Goal: Task Accomplishment & Management: Complete application form

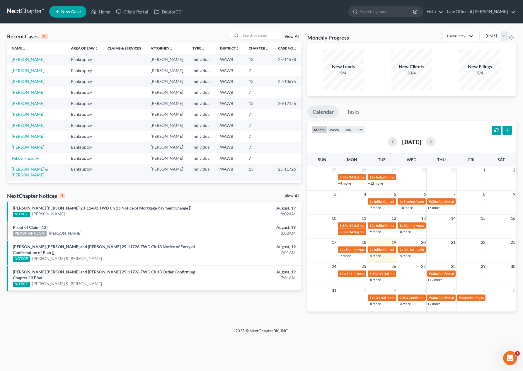
click at [135, 208] on link "[PERSON_NAME] [PERSON_NAME] 23-11402-TWD Ch 13 Notice of Mortgage Payment Chang…" at bounding box center [102, 207] width 178 height 5
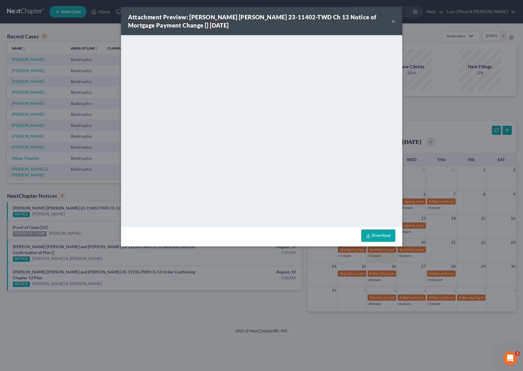
click at [108, 214] on div "Attachment Preview: [PERSON_NAME] [PERSON_NAME] 23-11402-TWD Ch 13 Notice of Mo…" at bounding box center [261, 185] width 523 height 371
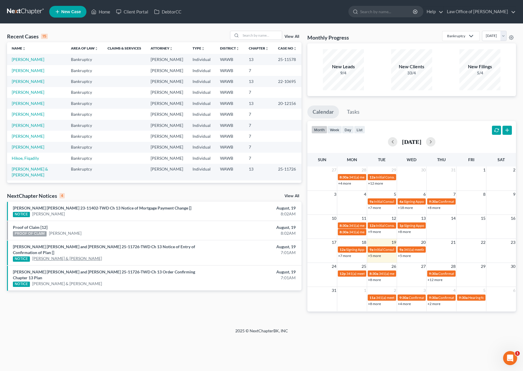
click at [77, 259] on link "[PERSON_NAME] & [PERSON_NAME]" at bounding box center [67, 258] width 70 height 6
select select "0"
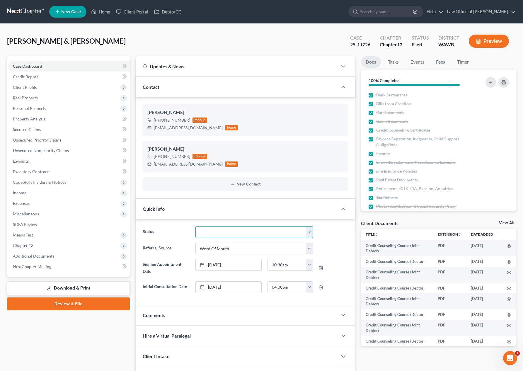
click at [234, 227] on select "Completed Discharged Dismissed Filed In Progress Lead Lost Lead Plan Confirmed …" at bounding box center [253, 232] width 117 height 12
select select "7"
click at [195, 226] on select "Completed Discharged Dismissed Filed In Progress Lead Lost Lead Plan Confirmed …" at bounding box center [253, 232] width 117 height 12
click at [395, 60] on link "Tasks" at bounding box center [393, 61] width 20 height 11
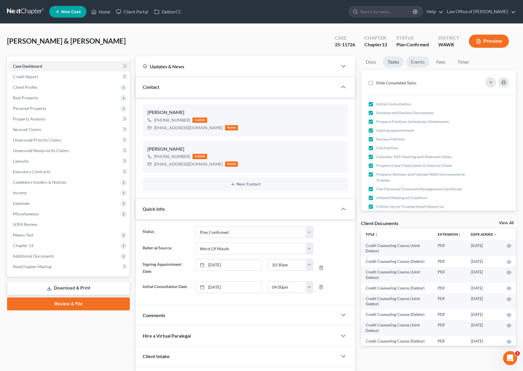
click at [421, 62] on link "Events" at bounding box center [417, 61] width 23 height 11
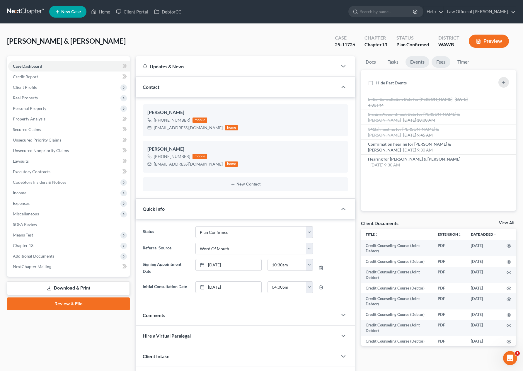
click at [436, 64] on link "Fees" at bounding box center [440, 61] width 19 height 11
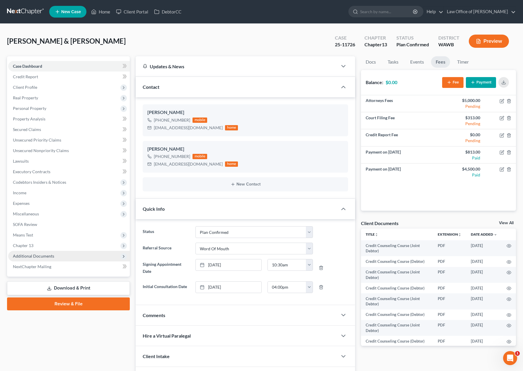
click at [46, 255] on span "Additional Documents" at bounding box center [33, 255] width 41 height 5
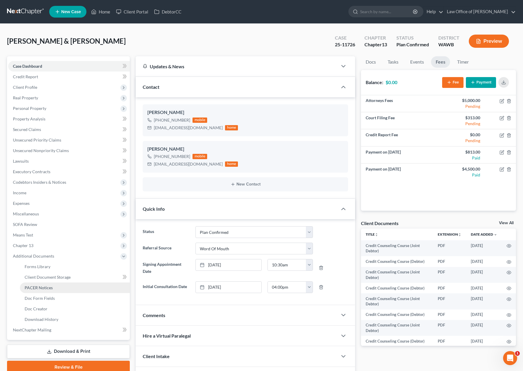
click at [41, 288] on span "PACER Notices" at bounding box center [39, 287] width 28 height 5
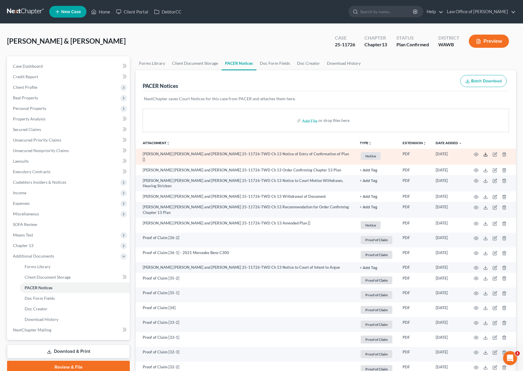
click at [484, 156] on icon at bounding box center [485, 155] width 4 height 1
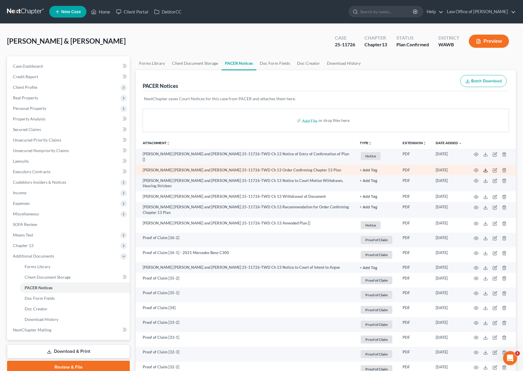
click at [484, 171] on icon at bounding box center [485, 170] width 5 height 5
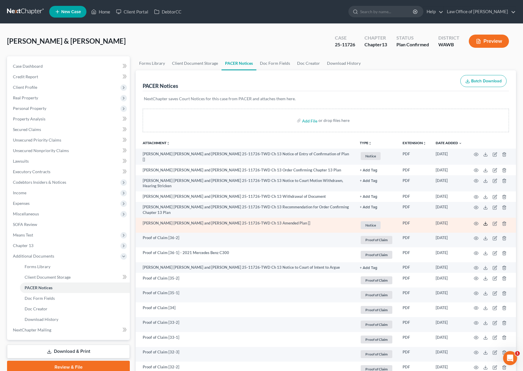
click at [485, 223] on icon at bounding box center [485, 223] width 5 height 5
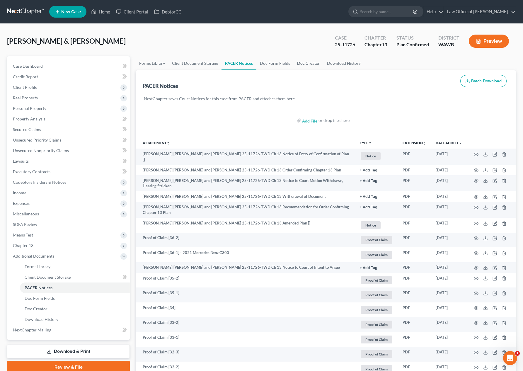
click at [311, 61] on link "Doc Creator" at bounding box center [308, 63] width 30 height 14
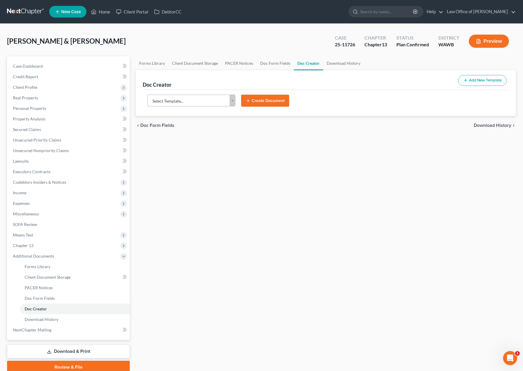
click at [188, 103] on body "Home New Case Client Portal DebtorCC Law Office of [PERSON_NAME] Tse [EMAIL_ADD…" at bounding box center [261, 198] width 523 height 396
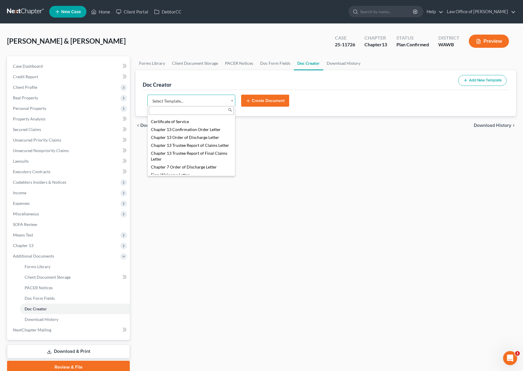
scroll to position [126, 0]
select select "104375"
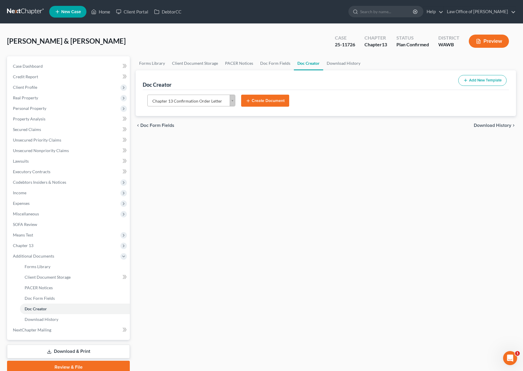
click at [268, 104] on button "Create Document" at bounding box center [265, 101] width 48 height 12
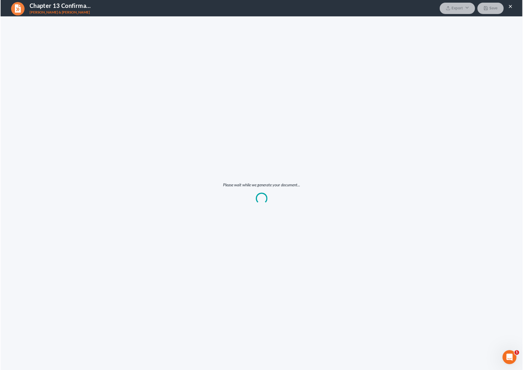
scroll to position [0, 0]
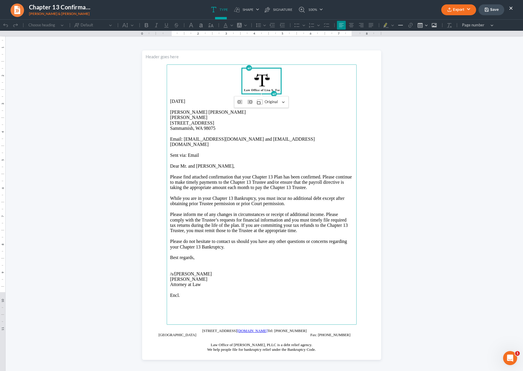
click at [459, 8] on button "Export" at bounding box center [458, 9] width 35 height 11
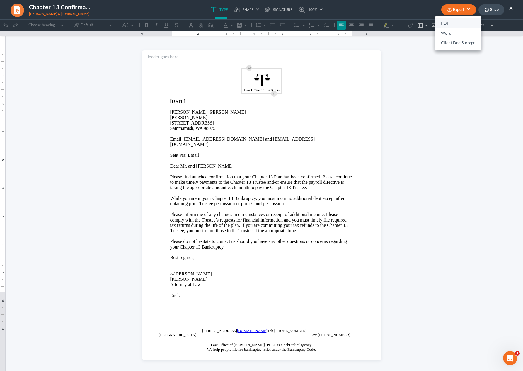
click at [449, 23] on link "PDF" at bounding box center [457, 23] width 45 height 10
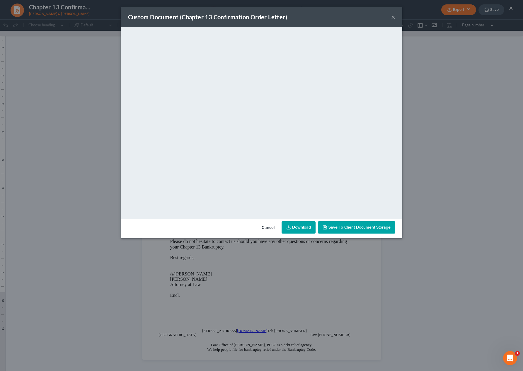
click at [298, 226] on link "Download" at bounding box center [298, 227] width 34 height 12
click at [392, 19] on button "×" at bounding box center [393, 16] width 4 height 7
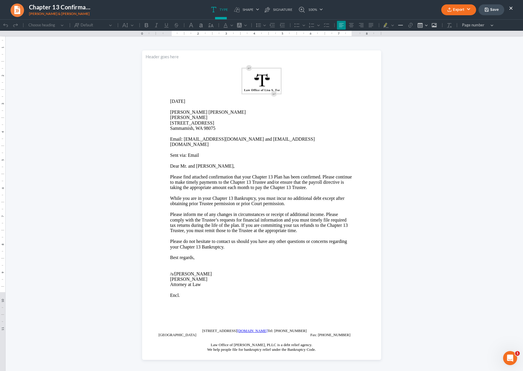
click at [470, 10] on button "Export" at bounding box center [458, 9] width 35 height 11
click at [495, 10] on button "Save" at bounding box center [491, 9] width 26 height 11
click at [507, 8] on ul "Export PDF Word Client Doc Storage Save ×" at bounding box center [477, 10] width 72 height 13
click at [510, 7] on button "×" at bounding box center [511, 7] width 4 height 7
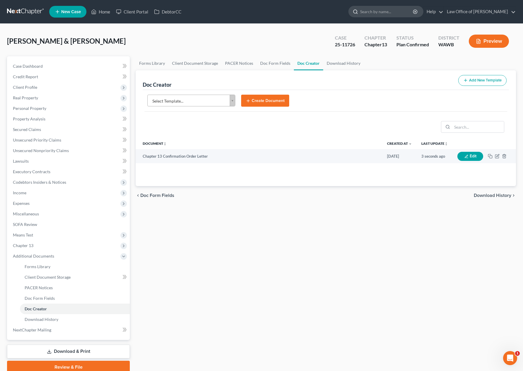
click at [394, 11] on input "search" at bounding box center [387, 11] width 54 height 11
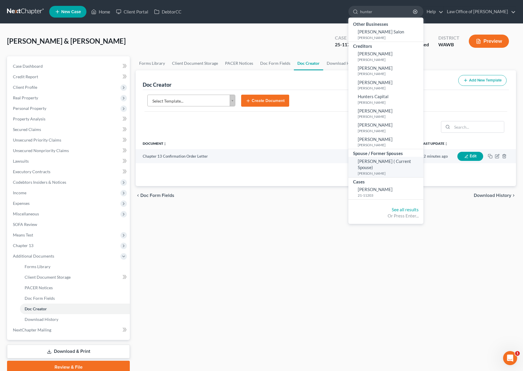
type input "hunter"
click at [397, 164] on link "[PERSON_NAME] ( Current Spouse) [PERSON_NAME]" at bounding box center [385, 167] width 75 height 20
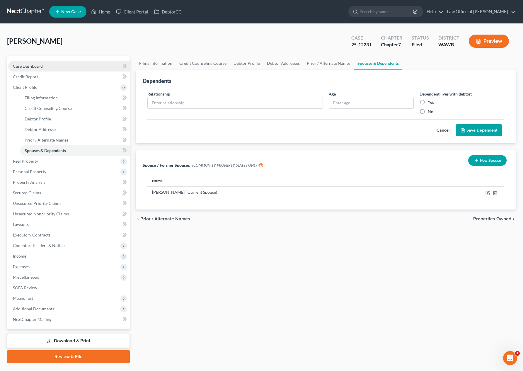
click at [91, 66] on link "Case Dashboard" at bounding box center [69, 66] width 122 height 11
select select "6"
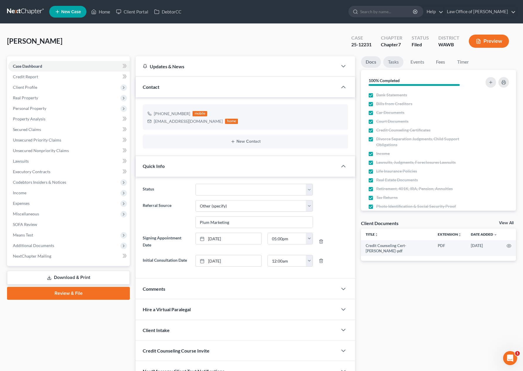
click at [396, 62] on link "Tasks" at bounding box center [393, 61] width 20 height 11
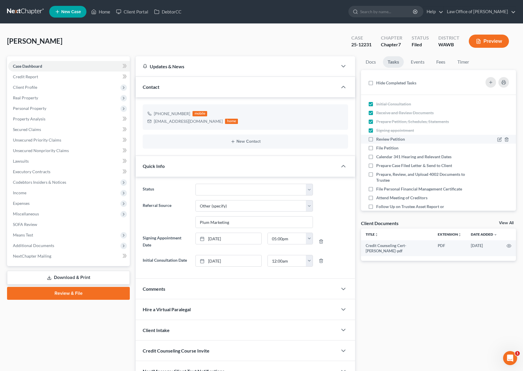
click at [376, 141] on label "Review Petition" at bounding box center [392, 139] width 33 height 6
click at [378, 140] on input "Review Petition" at bounding box center [380, 138] width 4 height 4
checkbox input "true"
click at [376, 148] on label "File Petition" at bounding box center [389, 148] width 27 height 6
click at [378, 148] on input "File Petition" at bounding box center [380, 147] width 4 height 4
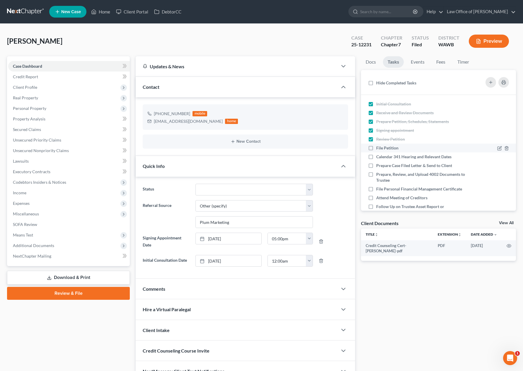
checkbox input "true"
click at [376, 157] on label "Calendar 341 Hearing and Relevant Dates" at bounding box center [416, 157] width 80 height 6
click at [378, 157] on input "Calendar 341 Hearing and Relevant Dates" at bounding box center [380, 156] width 4 height 4
checkbox input "true"
click at [376, 165] on label "Prepare Case Filed Letter & Send to Client" at bounding box center [416, 166] width 81 height 6
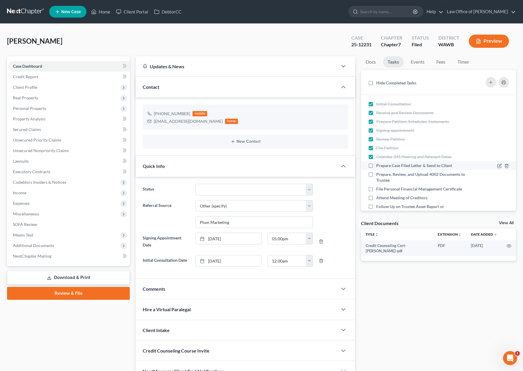
click at [378, 165] on input "Prepare Case Filed Letter & Send to Client" at bounding box center [380, 165] width 4 height 4
checkbox input "true"
click at [64, 88] on span "Client Profile" at bounding box center [69, 87] width 122 height 11
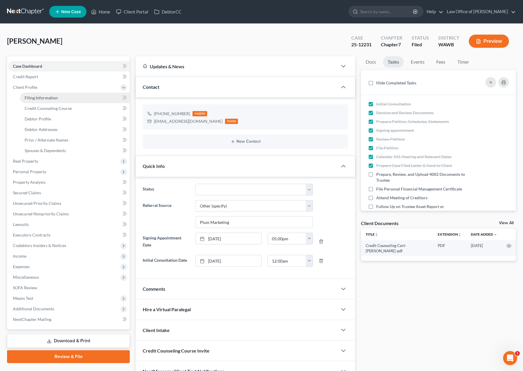
click at [64, 95] on link "Filing Information" at bounding box center [75, 98] width 110 height 11
select select "1"
select select "0"
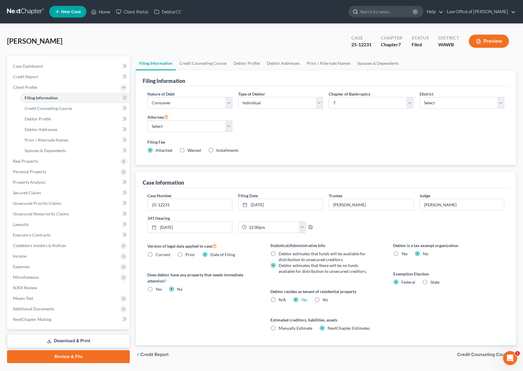
click at [384, 11] on input "search" at bounding box center [387, 11] width 54 height 11
type input "chow"
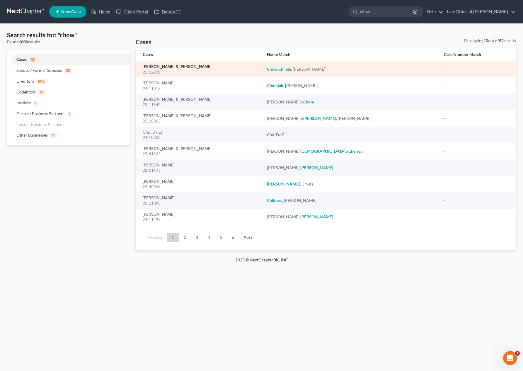
click at [155, 65] on link "[PERSON_NAME] & [PERSON_NAME]" at bounding box center [177, 67] width 69 height 4
select select "6"
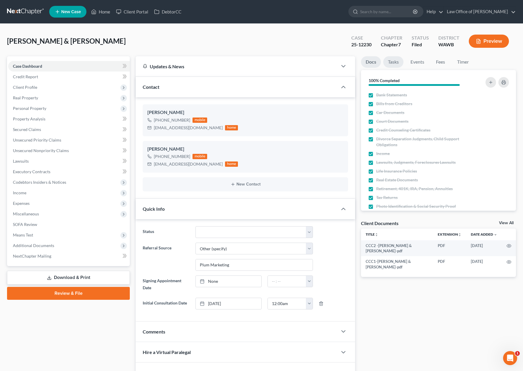
click at [395, 66] on link "Tasks" at bounding box center [393, 61] width 20 height 11
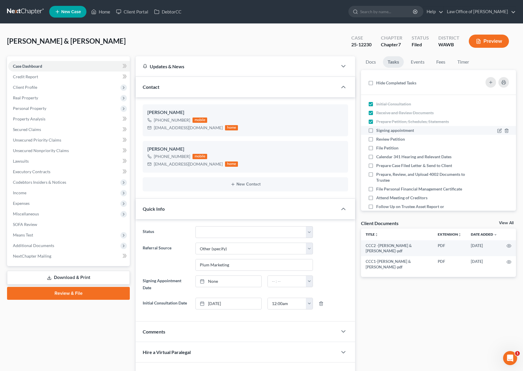
click at [376, 131] on label "Signing appointment" at bounding box center [397, 130] width 42 height 6
click at [378, 131] on input "Signing appointment" at bounding box center [380, 129] width 4 height 4
checkbox input "true"
click at [376, 140] on label "Review Petition" at bounding box center [392, 139] width 33 height 6
click at [378, 140] on input "Review Petition" at bounding box center [380, 138] width 4 height 4
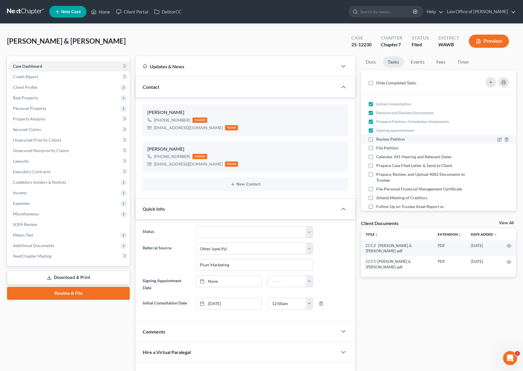
checkbox input "true"
click at [376, 150] on label "File Petition" at bounding box center [389, 148] width 27 height 6
click at [378, 149] on input "File Petition" at bounding box center [380, 147] width 4 height 4
checkbox input "true"
click at [376, 158] on label "Calendar 341 Hearing and Relevant Dates" at bounding box center [416, 157] width 80 height 6
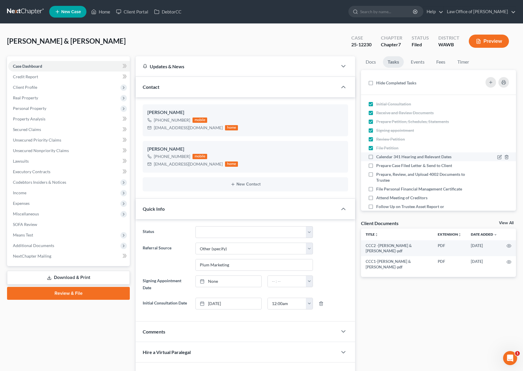
click at [378, 158] on input "Calendar 341 Hearing and Relevant Dates" at bounding box center [380, 156] width 4 height 4
checkbox input "true"
click at [376, 165] on label "Prepare Case Filed Letter & Send to Client" at bounding box center [416, 166] width 81 height 6
click at [378, 165] on input "Prepare Case Filed Letter & Send to Client" at bounding box center [380, 165] width 4 height 4
checkbox input "true"
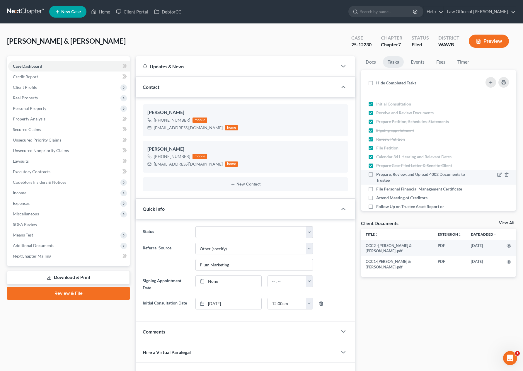
click at [376, 174] on label "Prepare, Review, and Upload 4002 Documents to Trustee" at bounding box center [420, 177] width 89 height 12
click at [378, 174] on input "Prepare, Review, and Upload 4002 Documents to Trustee" at bounding box center [380, 173] width 4 height 4
click at [376, 174] on label "Prepare, Review, and Upload 4002 Documents to Trustee" at bounding box center [420, 177] width 89 height 12
click at [378, 174] on input "Prepare, Review, and Upload 4002 Documents to Trustee" at bounding box center [380, 173] width 4 height 4
checkbox input "false"
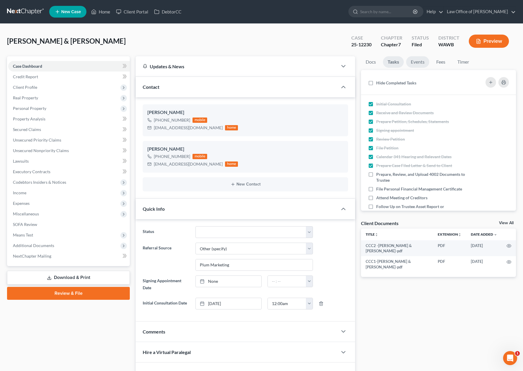
click at [421, 62] on link "Events" at bounding box center [417, 61] width 23 height 11
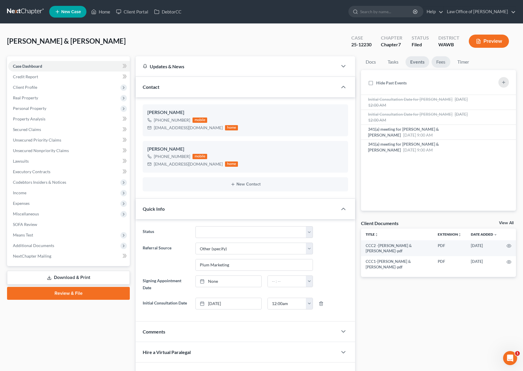
click at [439, 64] on link "Fees" at bounding box center [440, 61] width 19 height 11
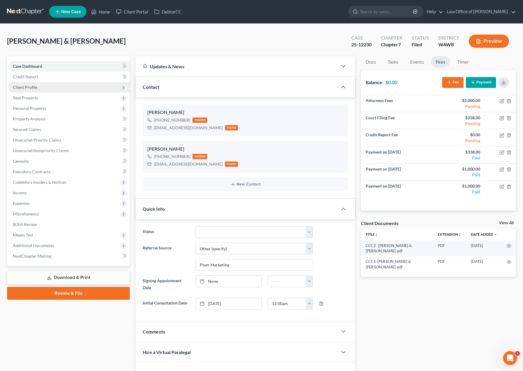
click at [81, 88] on span "Client Profile" at bounding box center [69, 87] width 122 height 11
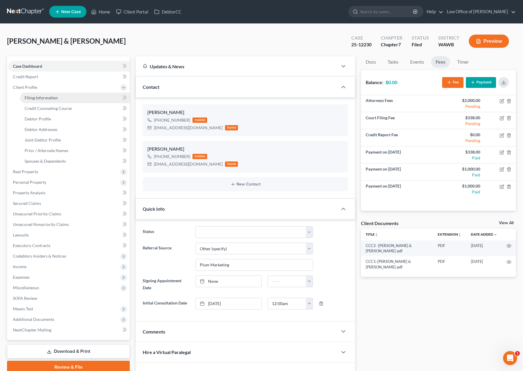
click at [79, 97] on link "Filing Information" at bounding box center [75, 98] width 110 height 11
select select "1"
select select "0"
select select "87"
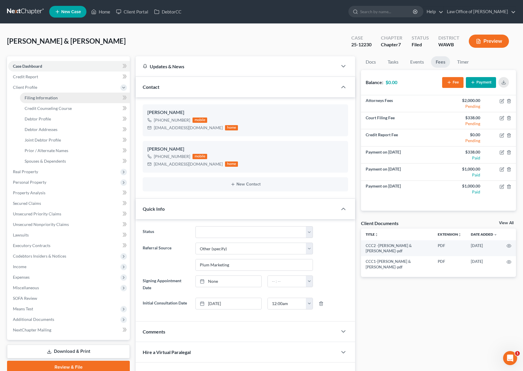
select select "0"
select select "50"
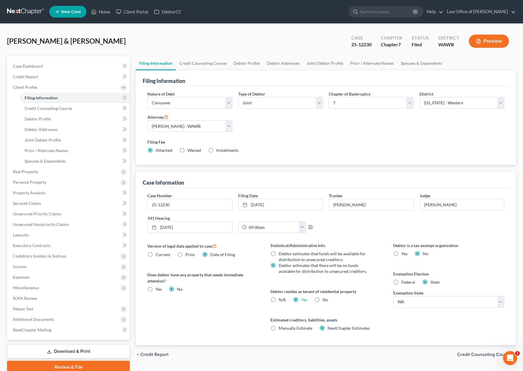
click at [215, 33] on div "[PERSON_NAME] & [PERSON_NAME] Upgraded Case 25-12230 Chapter Chapter 7 Status F…" at bounding box center [261, 43] width 509 height 25
click at [386, 13] on input "search" at bounding box center [387, 11] width 54 height 11
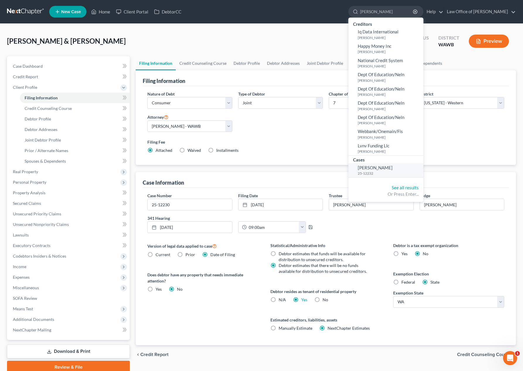
type input "[PERSON_NAME]"
click at [388, 170] on span "[PERSON_NAME]" at bounding box center [375, 167] width 35 height 5
select select "6"
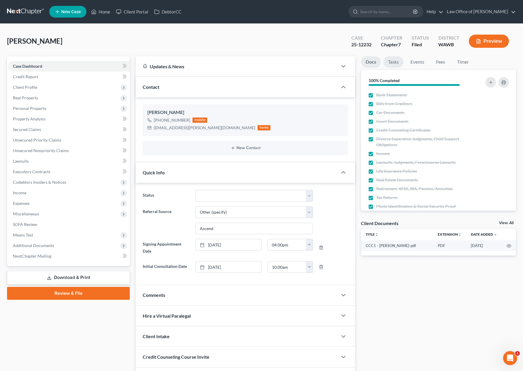
click at [396, 61] on link "Tasks" at bounding box center [393, 61] width 20 height 11
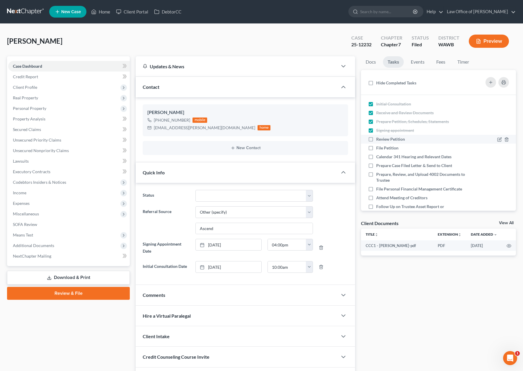
click at [376, 140] on label "Review Petition" at bounding box center [392, 139] width 33 height 6
click at [378, 140] on input "Review Petition" at bounding box center [380, 138] width 4 height 4
checkbox input "true"
click at [376, 147] on label "File Petition" at bounding box center [389, 148] width 27 height 6
click at [378, 147] on input "File Petition" at bounding box center [380, 147] width 4 height 4
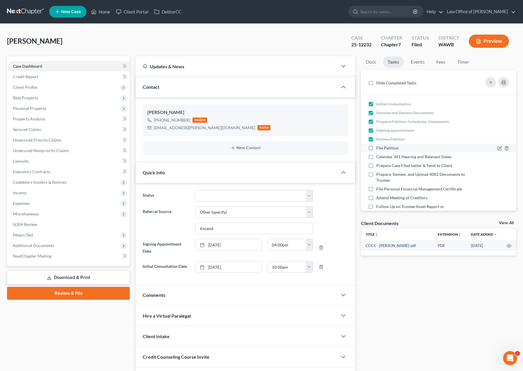
checkbox input "true"
click at [376, 154] on label "Calendar 341 Hearing and Relevant Dates" at bounding box center [416, 157] width 80 height 6
click at [378, 154] on input "Calendar 341 Hearing and Relevant Dates" at bounding box center [380, 156] width 4 height 4
checkbox input "true"
click at [376, 163] on label "Prepare Case Filed Letter & Send to Client" at bounding box center [416, 166] width 81 height 6
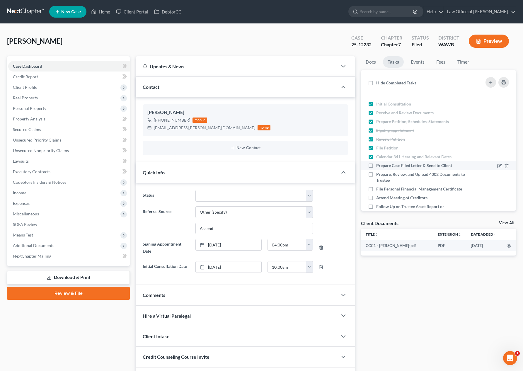
click at [378, 163] on input "Prepare Case Filed Letter & Send to Client" at bounding box center [380, 165] width 4 height 4
checkbox input "true"
click at [88, 90] on span "Client Profile" at bounding box center [69, 87] width 122 height 11
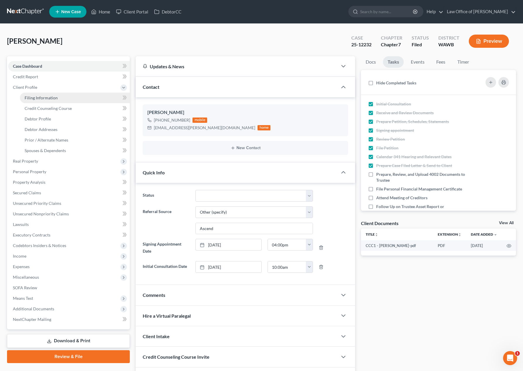
click at [82, 99] on link "Filing Information" at bounding box center [75, 98] width 110 height 11
select select "1"
select select "0"
select select "87"
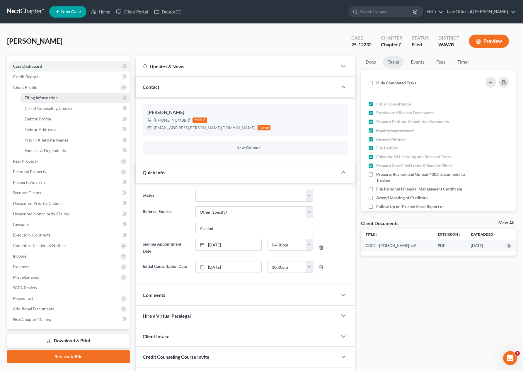
select select "0"
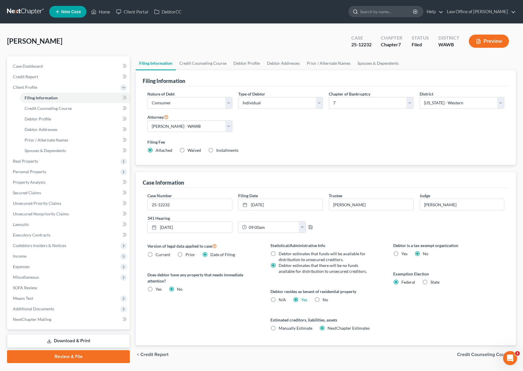
click at [386, 16] on input "search" at bounding box center [387, 11] width 54 height 11
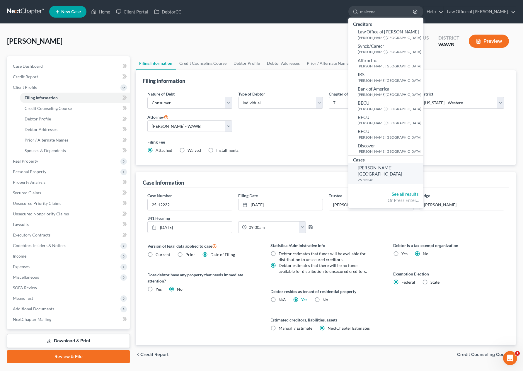
type input "maleena"
click at [391, 169] on span "[PERSON_NAME][GEOGRAPHIC_DATA]" at bounding box center [380, 170] width 45 height 11
select select "6"
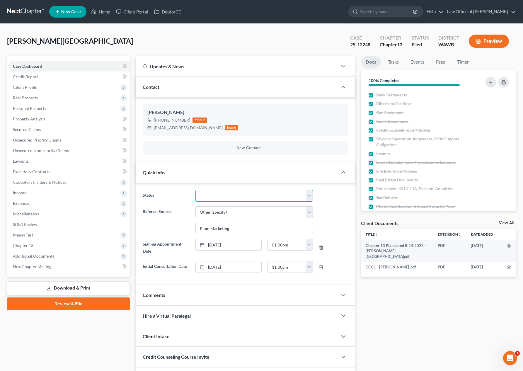
click at [212, 196] on select "Completed Discharged Dismissed Filed In Progress Lead Lost Lead Plan Confirmed …" at bounding box center [253, 196] width 117 height 12
click at [396, 62] on link "Tasks" at bounding box center [393, 61] width 20 height 11
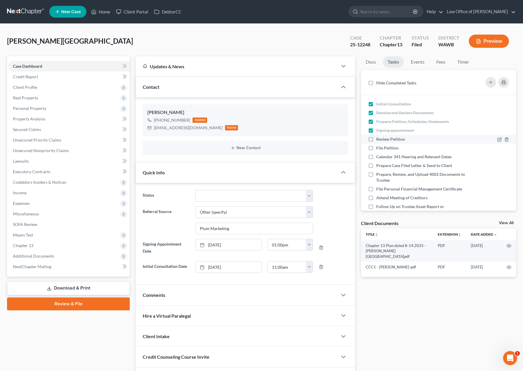
click at [376, 136] on label "Review Petition" at bounding box center [392, 139] width 33 height 6
click at [378, 136] on input "Review Petition" at bounding box center [380, 138] width 4 height 4
checkbox input "true"
click at [376, 145] on label "File Petition" at bounding box center [389, 148] width 27 height 6
click at [378, 145] on input "File Petition" at bounding box center [380, 147] width 4 height 4
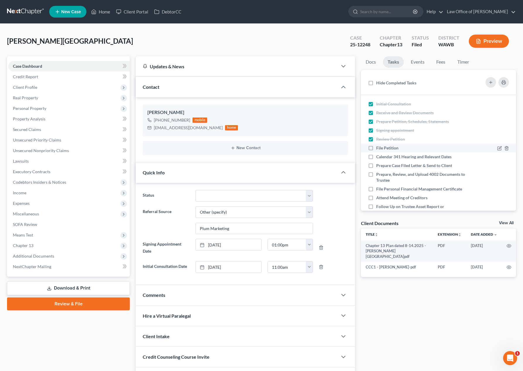
checkbox input "true"
click at [376, 155] on label "Calendar 341 Hearing and Relevant Dates" at bounding box center [416, 157] width 80 height 6
click at [378, 155] on input "Calendar 341 Hearing and Relevant Dates" at bounding box center [380, 156] width 4 height 4
checkbox input "true"
click at [376, 164] on label "Prepare Case Filed Letter & Send to Client" at bounding box center [416, 166] width 81 height 6
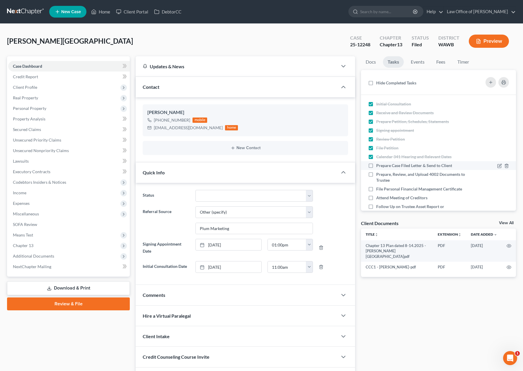
click at [378, 164] on input "Prepare Case Filed Letter & Send to Client" at bounding box center [380, 165] width 4 height 4
checkbox input "true"
click at [83, 88] on span "Client Profile" at bounding box center [69, 87] width 122 height 11
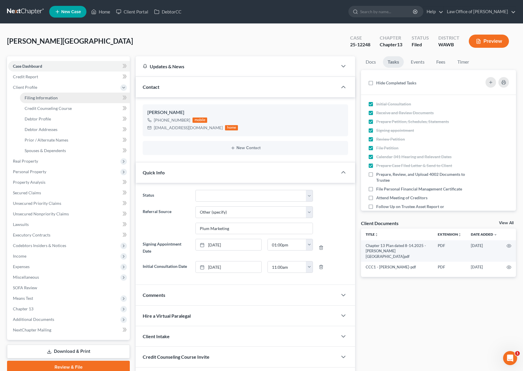
click at [81, 95] on link "Filing Information" at bounding box center [75, 98] width 110 height 11
select select "1"
select select "0"
select select "3"
select select "87"
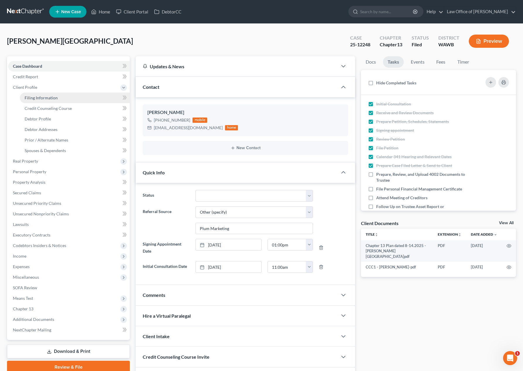
select select "0"
select select "50"
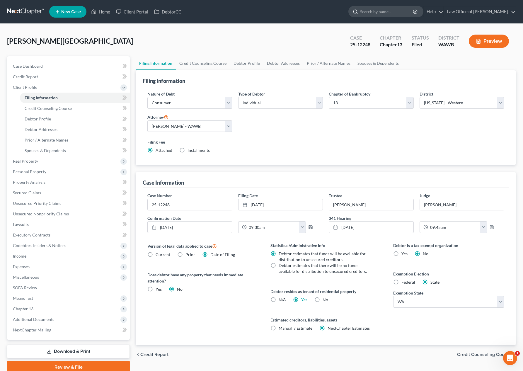
click at [394, 8] on input "search" at bounding box center [387, 11] width 54 height 11
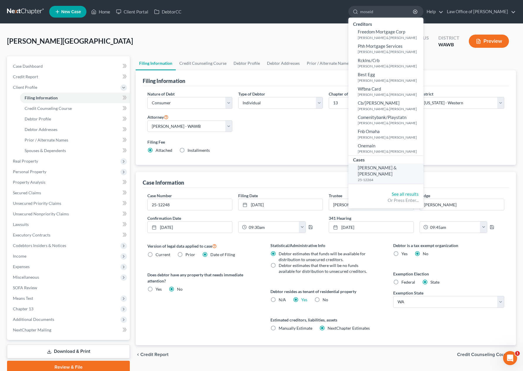
type input "moseid"
click at [399, 177] on small "25-12264" at bounding box center [390, 179] width 64 height 5
select select "6"
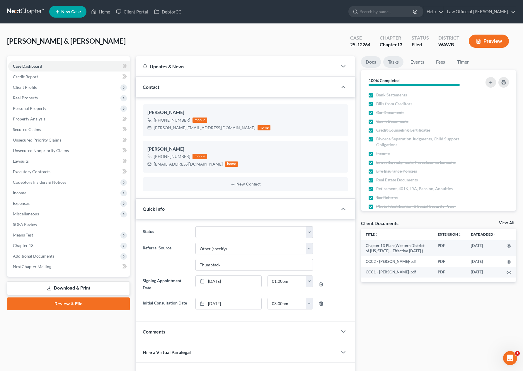
click at [394, 58] on link "Tasks" at bounding box center [393, 61] width 20 height 11
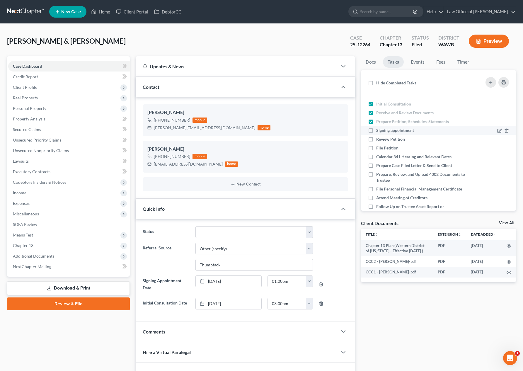
click at [376, 131] on label "Signing appointment" at bounding box center [397, 130] width 42 height 6
click at [378, 131] on input "Signing appointment" at bounding box center [380, 129] width 4 height 4
checkbox input "true"
click at [376, 138] on label "Review Petition" at bounding box center [392, 139] width 33 height 6
click at [378, 138] on input "Review Petition" at bounding box center [380, 138] width 4 height 4
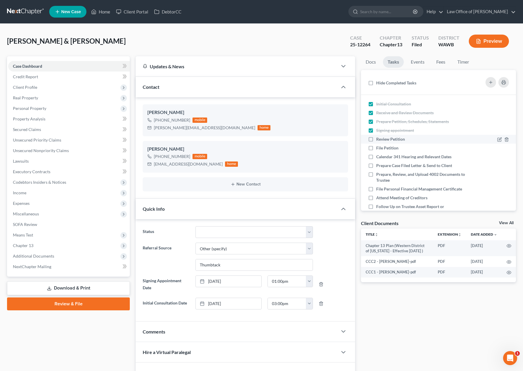
checkbox input "true"
click at [376, 147] on label "File Petition" at bounding box center [389, 148] width 27 height 6
click at [378, 147] on input "File Petition" at bounding box center [380, 147] width 4 height 4
checkbox input "true"
click at [376, 158] on label "Calendar 341 Hearing and Relevant Dates" at bounding box center [416, 157] width 80 height 6
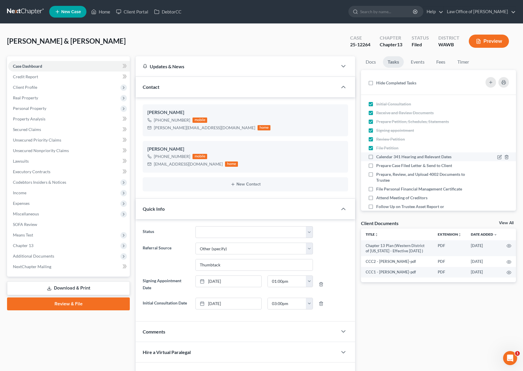
click at [378, 158] on input "Calendar 341 Hearing and Relevant Dates" at bounding box center [380, 156] width 4 height 4
checkbox input "true"
click at [376, 166] on label "Prepare Case Filed Letter & Send to Client" at bounding box center [416, 166] width 81 height 6
click at [378, 166] on input "Prepare Case Filed Letter & Send to Client" at bounding box center [380, 165] width 4 height 4
checkbox input "true"
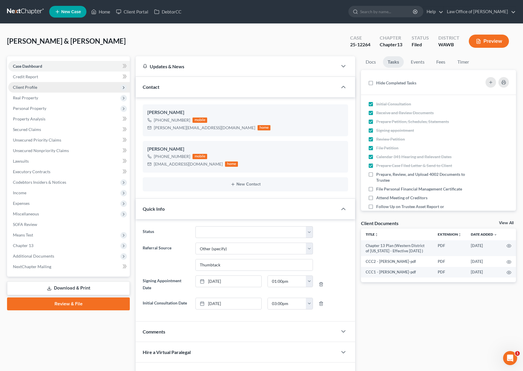
click at [73, 89] on span "Client Profile" at bounding box center [69, 87] width 122 height 11
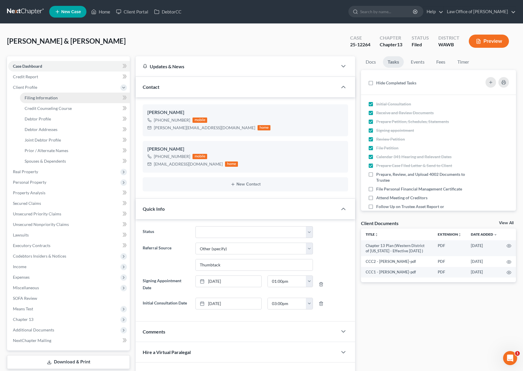
click at [75, 101] on link "Filing Information" at bounding box center [75, 98] width 110 height 11
select select "1"
select select "3"
select select "87"
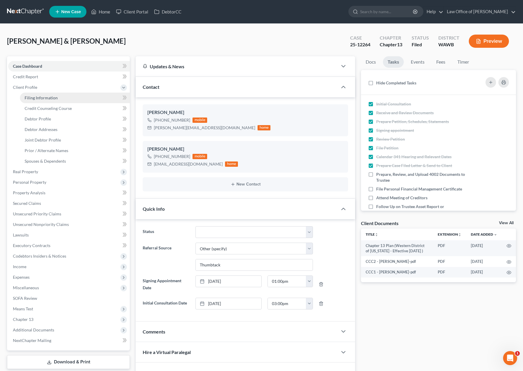
select select "0"
select select "50"
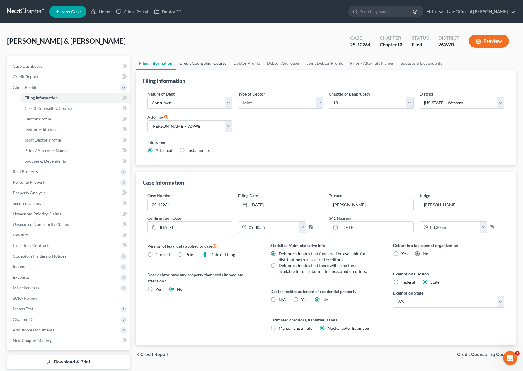
click at [207, 65] on link "Credit Counseling Course" at bounding box center [203, 63] width 54 height 14
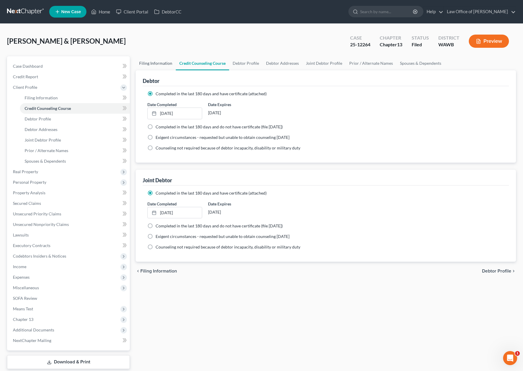
click at [162, 64] on link "Filing Information" at bounding box center [156, 63] width 40 height 14
select select "1"
select select "3"
select select "87"
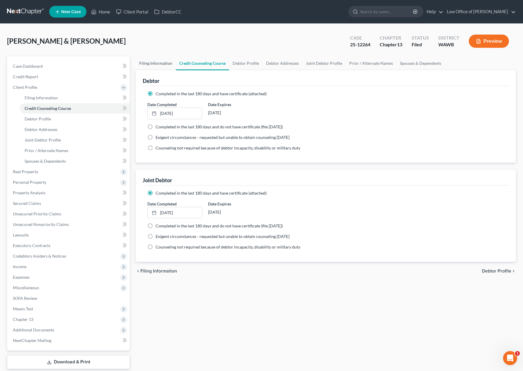
select select "0"
select select "50"
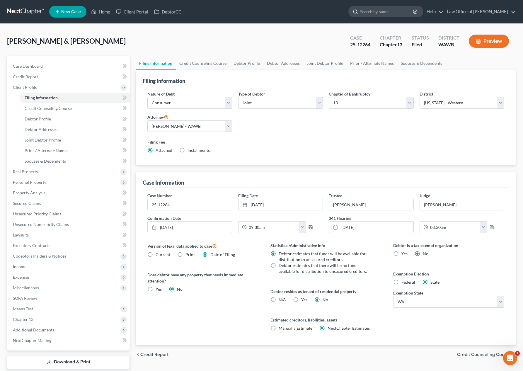
click at [390, 12] on input "search" at bounding box center [387, 11] width 54 height 11
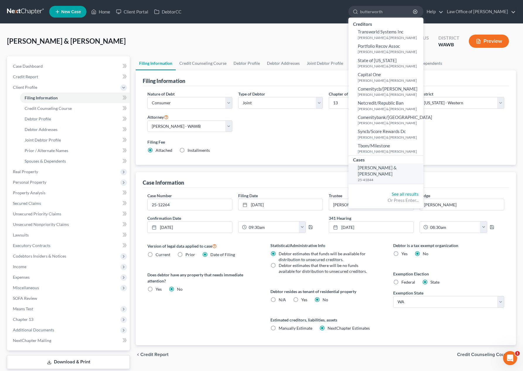
type input "butterworth"
click at [395, 177] on small "25-41844" at bounding box center [390, 179] width 64 height 5
select select "6"
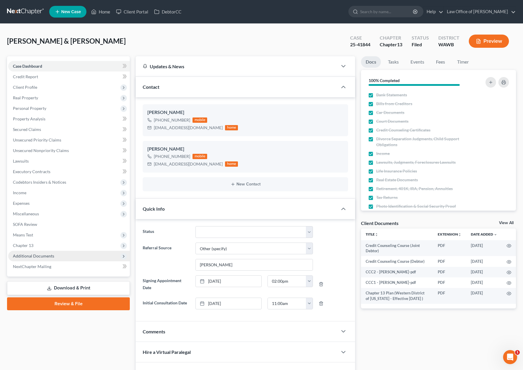
click at [49, 255] on span "Additional Documents" at bounding box center [33, 255] width 41 height 5
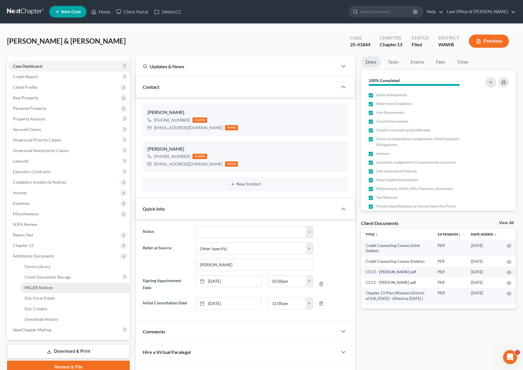
click at [44, 287] on span "PACER Notices" at bounding box center [39, 287] width 28 height 5
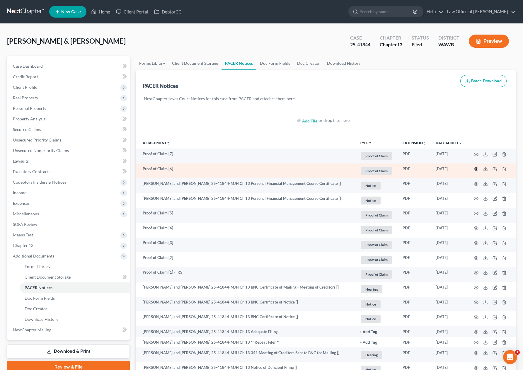
click at [476, 168] on icon "button" at bounding box center [475, 169] width 5 height 5
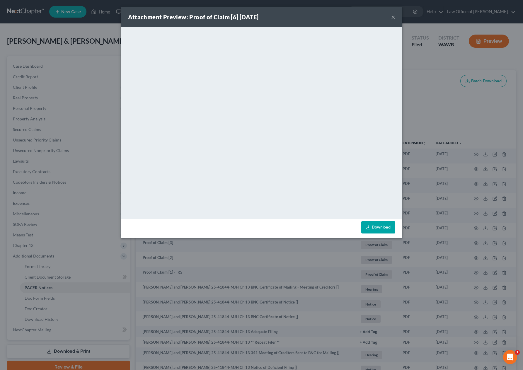
click at [474, 155] on div "Attachment Preview: Proof of Claim [6] [DATE] × <object ng-attr-data='[URL][DOM…" at bounding box center [261, 185] width 523 height 370
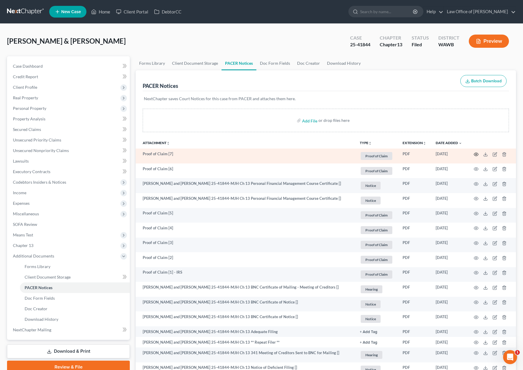
click at [476, 155] on icon "button" at bounding box center [475, 154] width 5 height 5
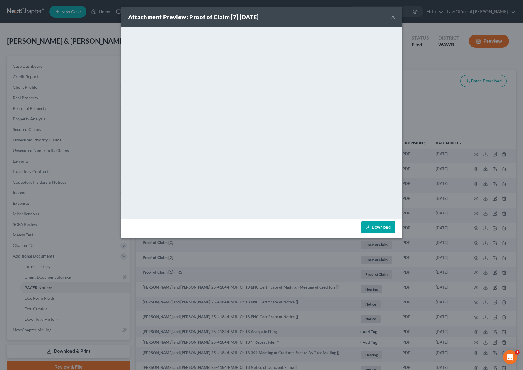
click at [459, 153] on div "Attachment Preview: Proof of Claim [7] [DATE] × <object ng-attr-data='[URL][DOM…" at bounding box center [261, 185] width 523 height 370
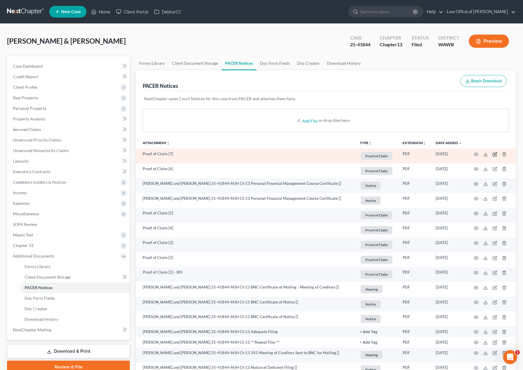
click at [493, 154] on icon "button" at bounding box center [494, 154] width 5 height 5
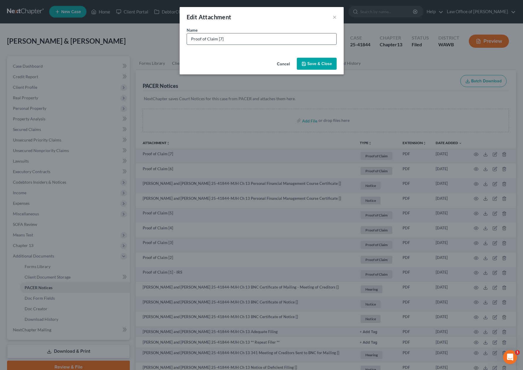
click at [290, 41] on input "Proof of Claim [7]" at bounding box center [261, 38] width 149 height 11
type input "Proof of Claim [7] -2019 Jeep Cherokee"
click at [331, 60] on button "Save & Close" at bounding box center [317, 64] width 40 height 12
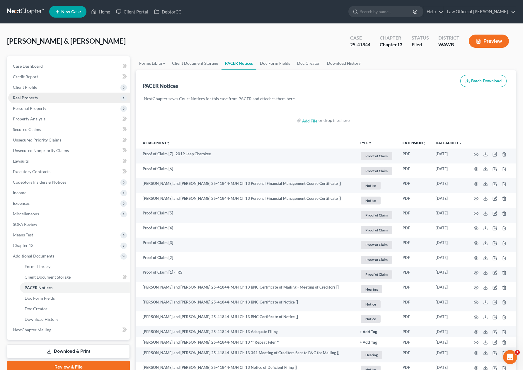
click at [56, 95] on span "Real Property" at bounding box center [69, 98] width 122 height 11
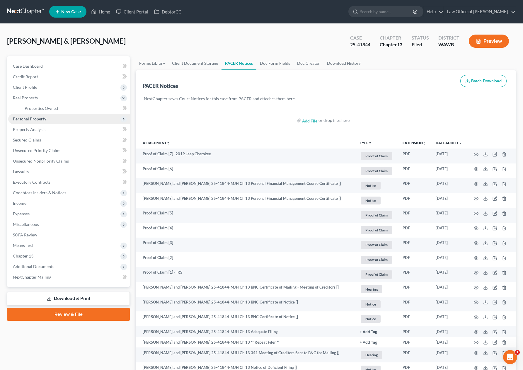
click at [49, 119] on span "Personal Property" at bounding box center [69, 119] width 122 height 11
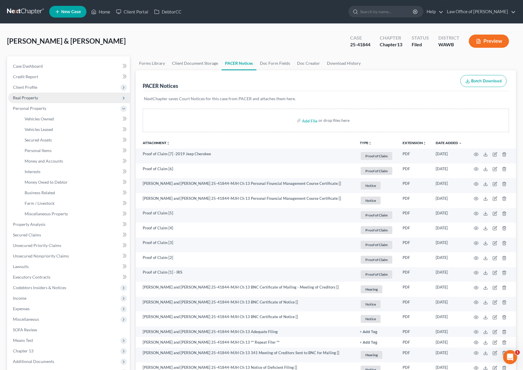
click at [42, 100] on span "Real Property" at bounding box center [69, 98] width 122 height 11
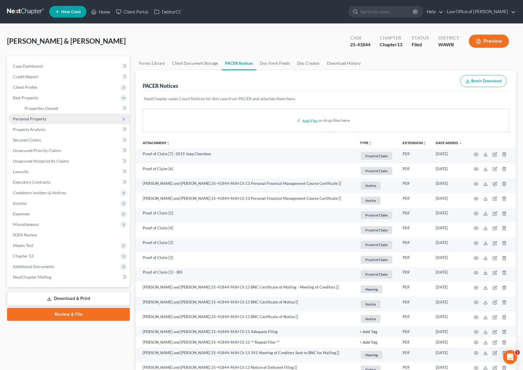
click at [39, 117] on span "Personal Property" at bounding box center [29, 118] width 33 height 5
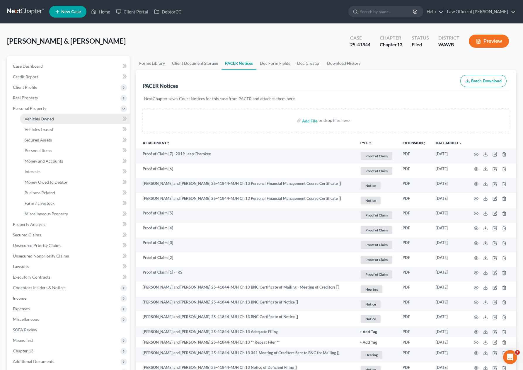
click at [40, 119] on span "Vehicles Owned" at bounding box center [39, 118] width 29 height 5
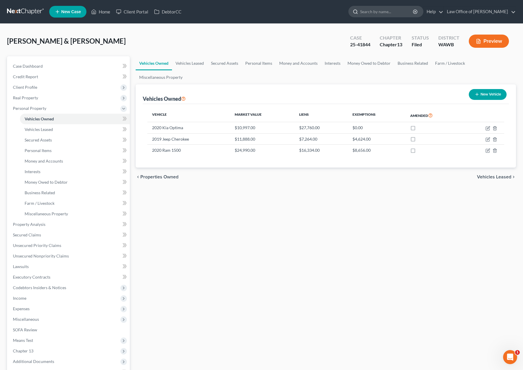
click at [383, 13] on input "search" at bounding box center [387, 11] width 54 height 11
type input "chi"
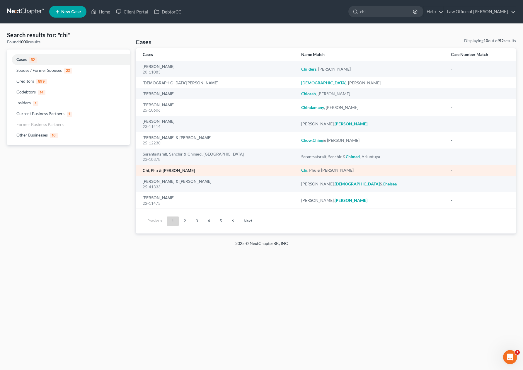
click at [170, 169] on link "Chi, Phu & [PERSON_NAME]" at bounding box center [169, 171] width 52 height 4
select select "6"
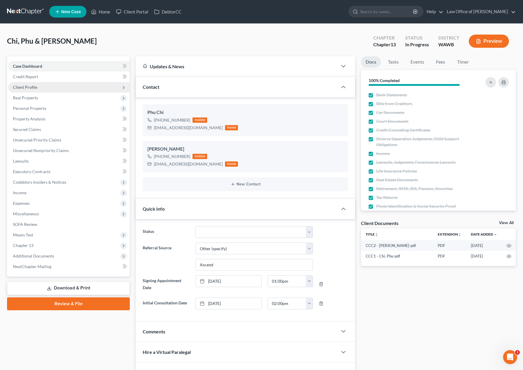
click at [49, 89] on span "Client Profile" at bounding box center [69, 87] width 122 height 11
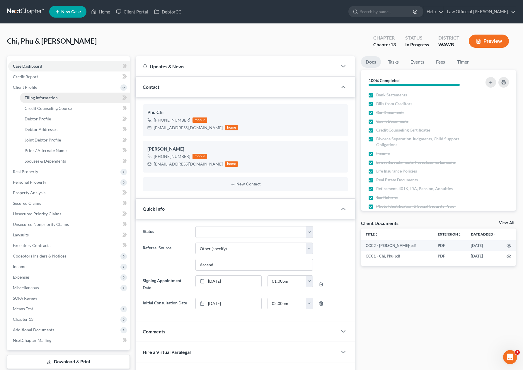
click at [52, 97] on span "Filing Information" at bounding box center [41, 97] width 33 height 5
select select "1"
select select "3"
select select "87"
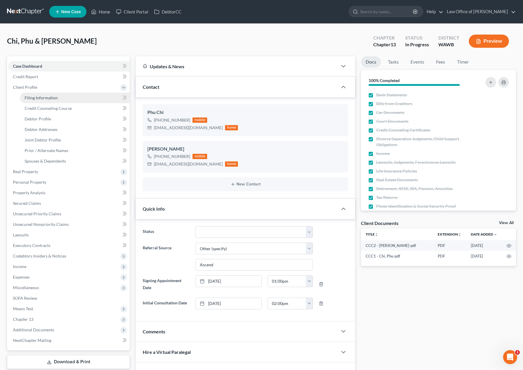
select select "0"
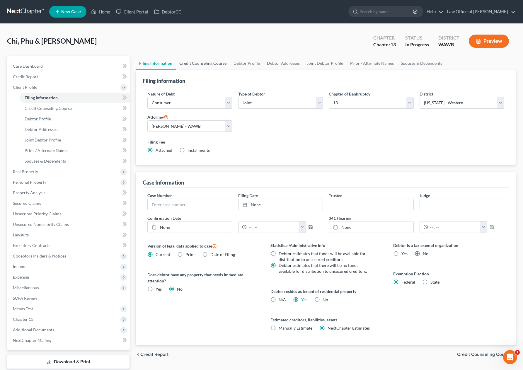
click at [205, 65] on link "Credit Counseling Course" at bounding box center [203, 63] width 54 height 14
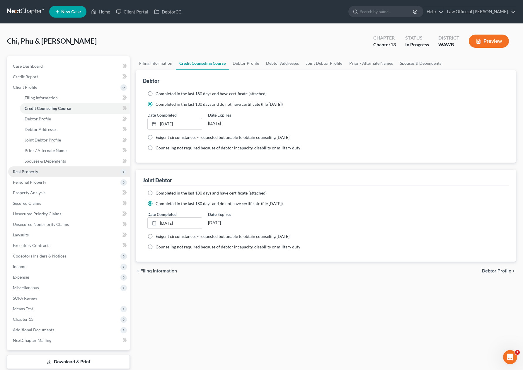
click at [54, 171] on span "Real Property" at bounding box center [69, 171] width 122 height 11
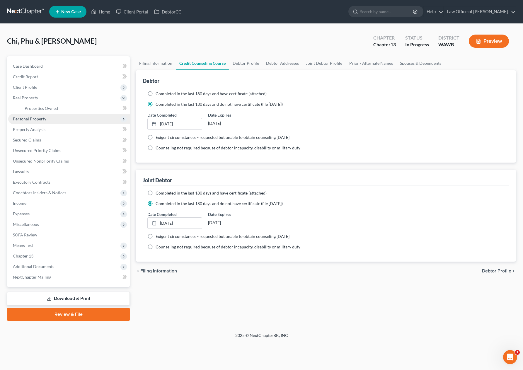
click at [48, 122] on span "Personal Property" at bounding box center [69, 119] width 122 height 11
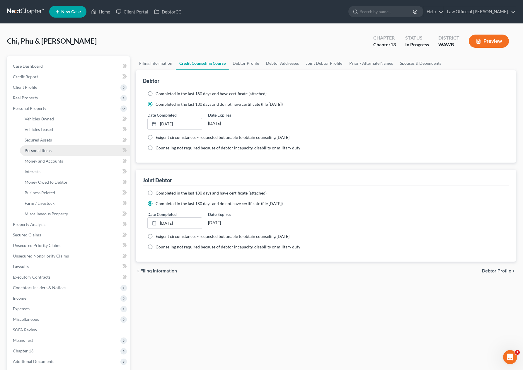
click at [48, 147] on link "Personal Items" at bounding box center [75, 150] width 110 height 11
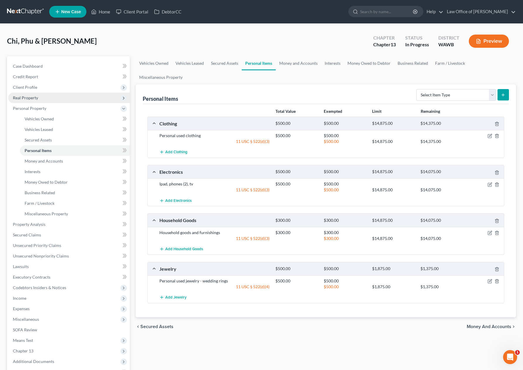
click at [40, 95] on span "Real Property" at bounding box center [69, 98] width 122 height 11
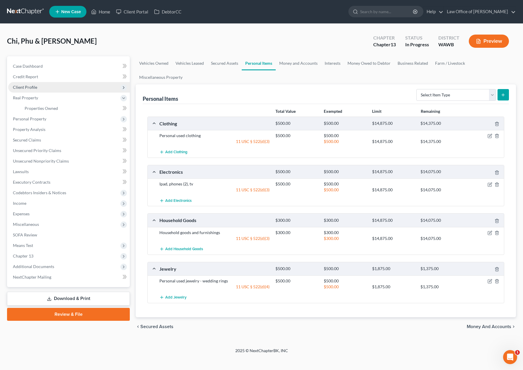
click at [36, 85] on span "Client Profile" at bounding box center [25, 87] width 24 height 5
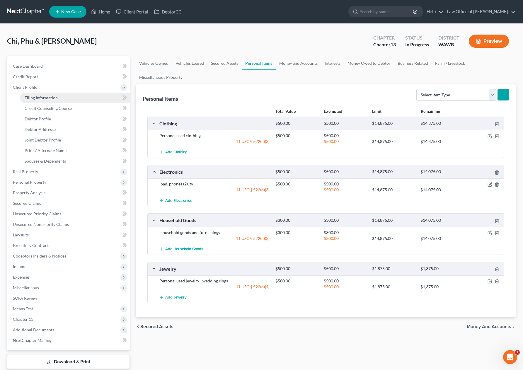
click at [58, 97] on link "Filing Information" at bounding box center [75, 98] width 110 height 11
select select "1"
select select "3"
select select "87"
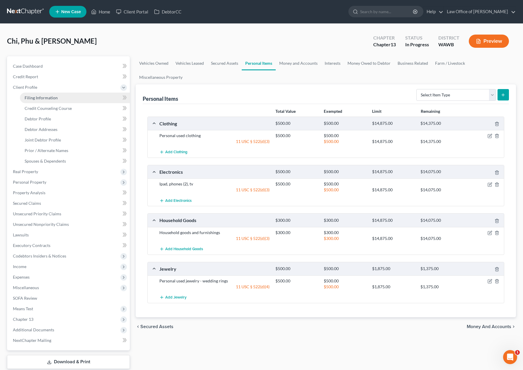
select select "0"
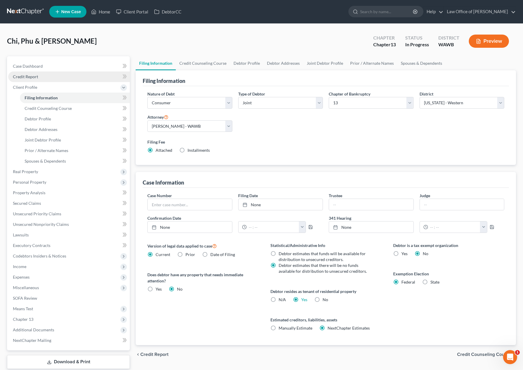
click at [99, 75] on link "Credit Report" at bounding box center [69, 76] width 122 height 11
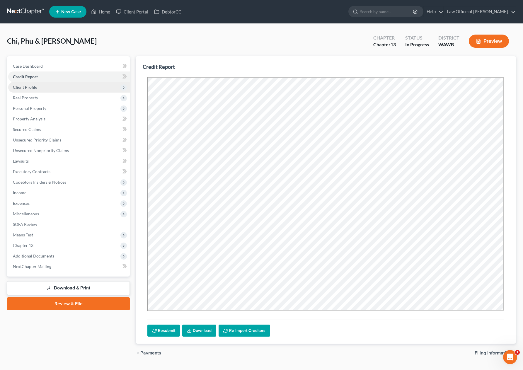
click at [76, 88] on span "Client Profile" at bounding box center [69, 87] width 122 height 11
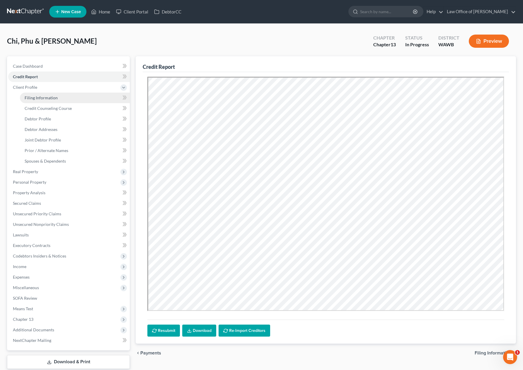
click at [77, 95] on link "Filing Information" at bounding box center [75, 98] width 110 height 11
select select "1"
select select "3"
select select "87"
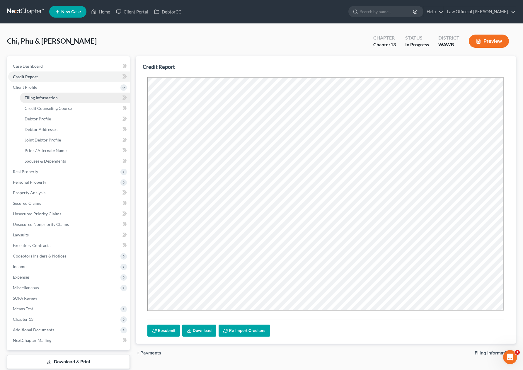
select select "0"
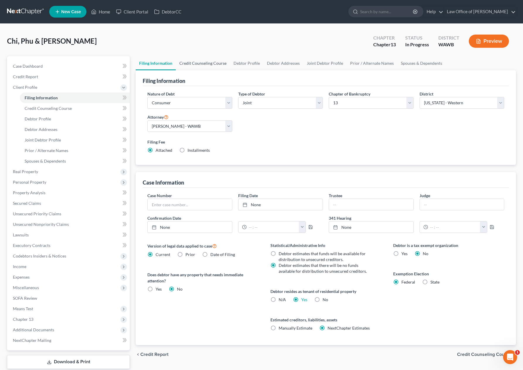
click at [215, 66] on link "Credit Counseling Course" at bounding box center [203, 63] width 54 height 14
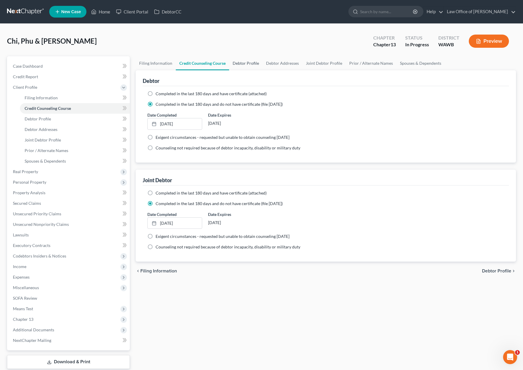
click at [239, 63] on link "Debtor Profile" at bounding box center [245, 63] width 33 height 14
select select "1"
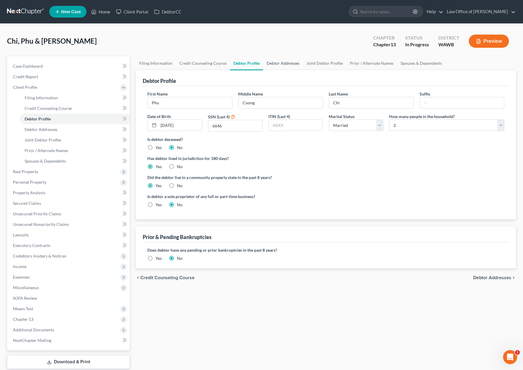
click at [278, 65] on link "Debtor Addresses" at bounding box center [283, 63] width 40 height 14
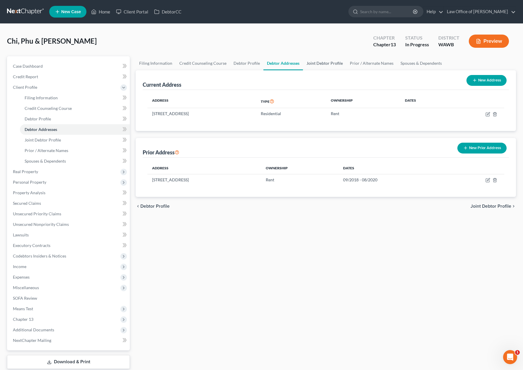
click at [323, 65] on link "Joint Debtor Profile" at bounding box center [324, 63] width 43 height 14
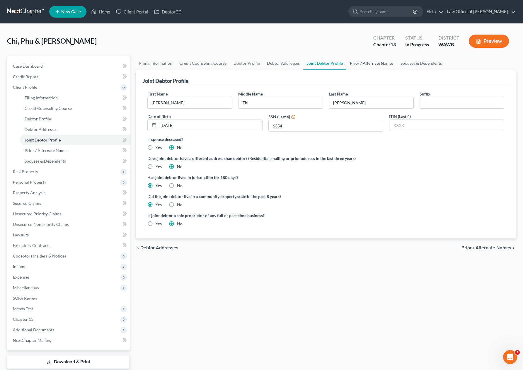
click at [371, 65] on link "Prior / Alternate Names" at bounding box center [371, 63] width 51 height 14
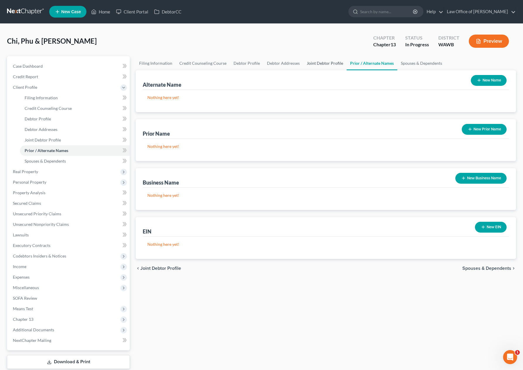
click at [329, 63] on link "Joint Debtor Profile" at bounding box center [324, 63] width 43 height 14
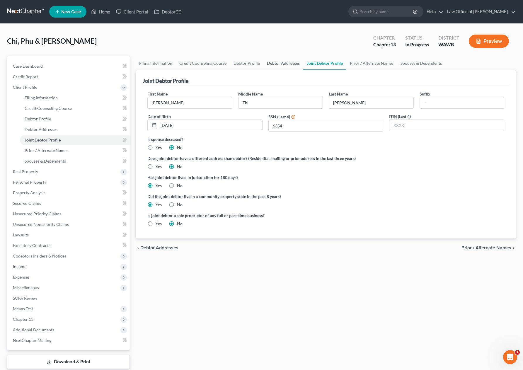
click at [288, 60] on link "Debtor Addresses" at bounding box center [283, 63] width 40 height 14
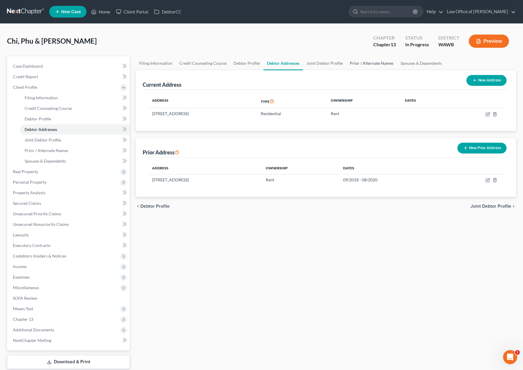
click at [378, 62] on link "Prior / Alternate Names" at bounding box center [371, 63] width 51 height 14
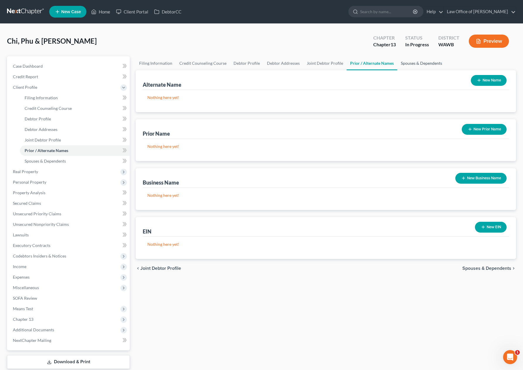
click at [409, 61] on link "Spouses & Dependents" at bounding box center [421, 63] width 48 height 14
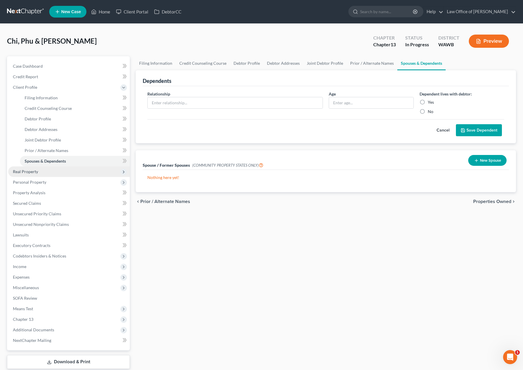
click at [76, 174] on span "Real Property" at bounding box center [69, 171] width 122 height 11
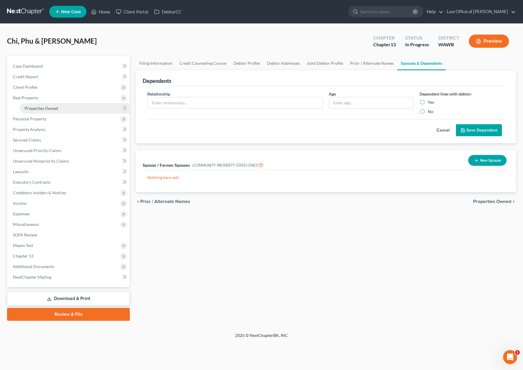
click at [78, 109] on link "Properties Owned" at bounding box center [75, 108] width 110 height 11
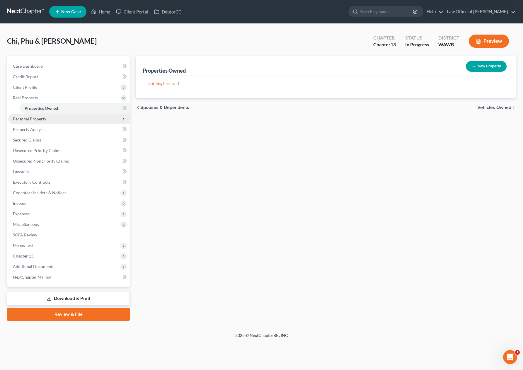
click at [76, 116] on span "Personal Property" at bounding box center [69, 119] width 122 height 11
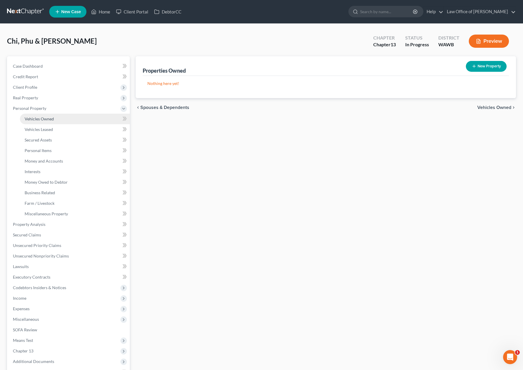
click at [75, 117] on link "Vehicles Owned" at bounding box center [75, 119] width 110 height 11
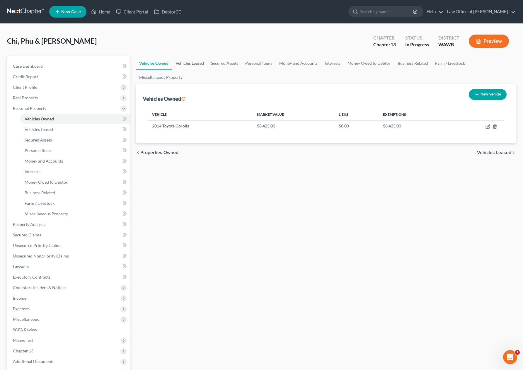
click at [197, 65] on link "Vehicles Leased" at bounding box center [189, 63] width 35 height 14
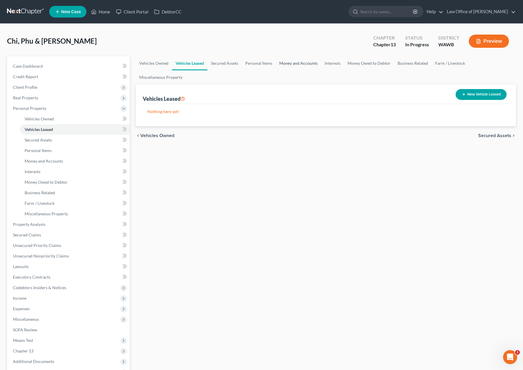
click at [287, 62] on link "Money and Accounts" at bounding box center [298, 63] width 45 height 14
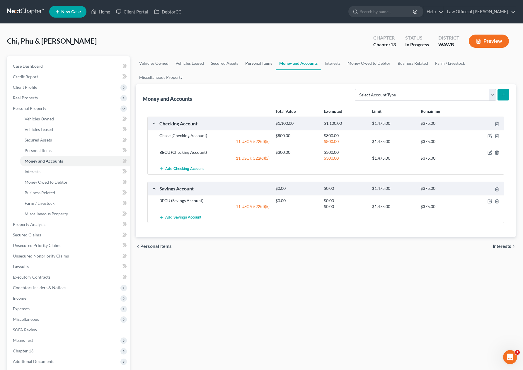
click at [260, 66] on link "Personal Items" at bounding box center [259, 63] width 34 height 14
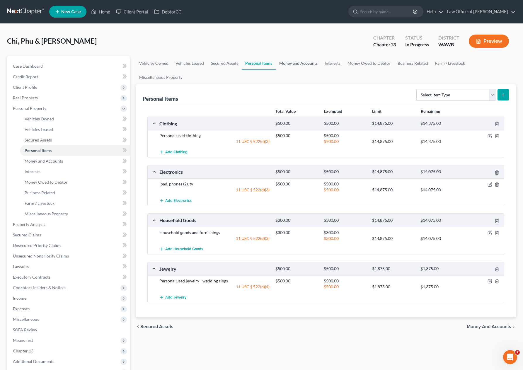
click at [282, 60] on link "Money and Accounts" at bounding box center [298, 63] width 45 height 14
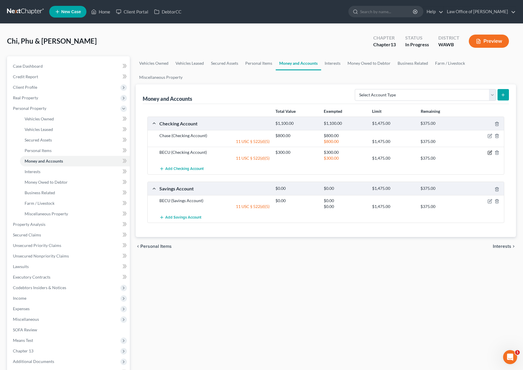
click at [489, 152] on icon "button" at bounding box center [489, 152] width 5 height 5
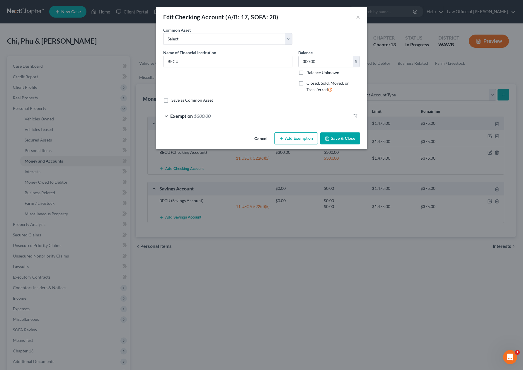
click at [344, 138] on button "Save & Close" at bounding box center [340, 138] width 40 height 12
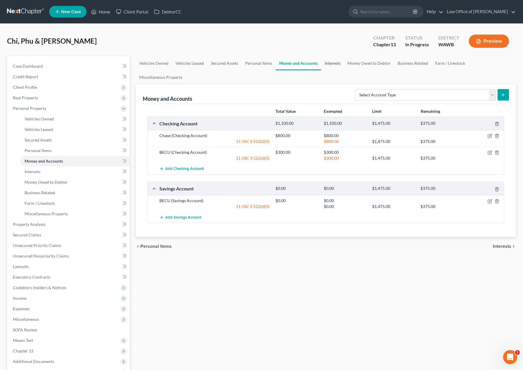
click at [335, 63] on link "Interests" at bounding box center [332, 63] width 23 height 14
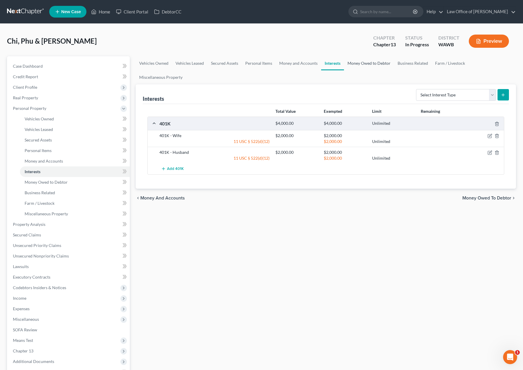
click at [364, 67] on link "Money Owed to Debtor" at bounding box center [369, 63] width 50 height 14
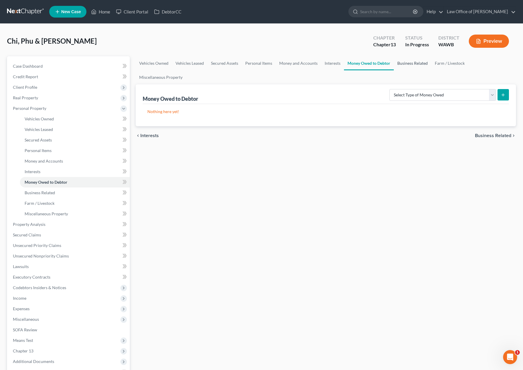
click at [406, 65] on link "Business Related" at bounding box center [412, 63] width 37 height 14
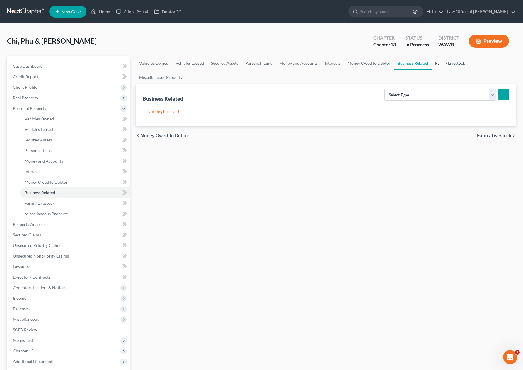
click at [440, 65] on link "Farm / Livestock" at bounding box center [449, 63] width 37 height 14
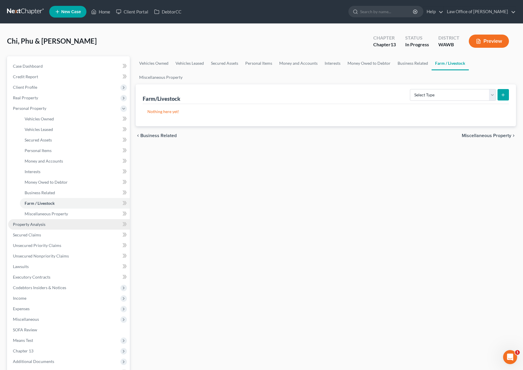
click at [69, 221] on link "Property Analysis" at bounding box center [69, 224] width 122 height 11
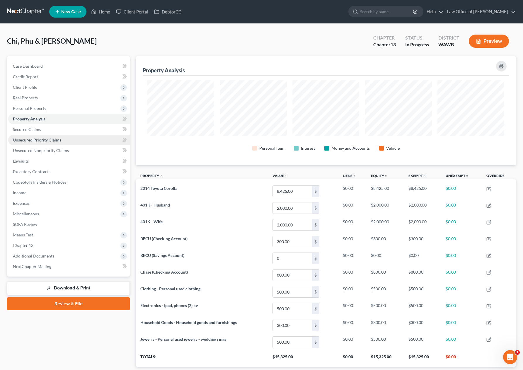
scroll to position [109, 380]
click at [64, 131] on link "Secured Claims" at bounding box center [69, 129] width 122 height 11
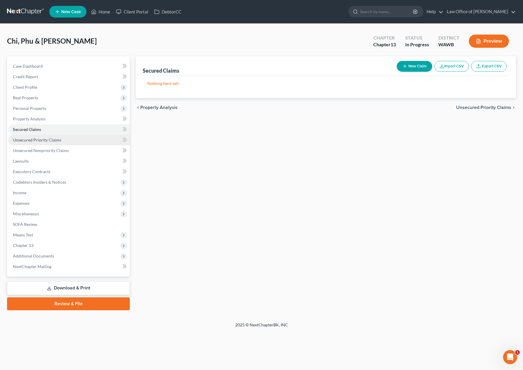
click at [63, 139] on link "Unsecured Priority Claims" at bounding box center [69, 140] width 122 height 11
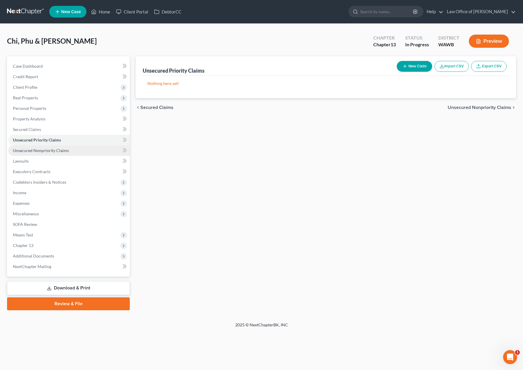
click at [63, 151] on span "Unsecured Nonpriority Claims" at bounding box center [41, 150] width 56 height 5
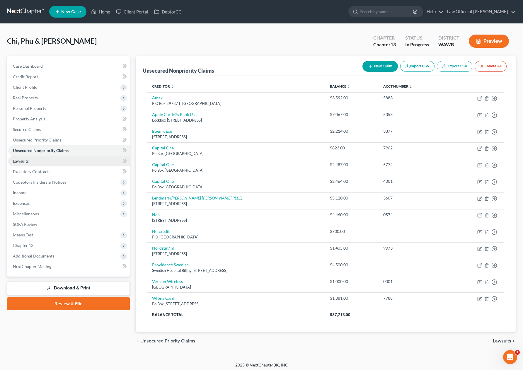
click at [62, 160] on link "Lawsuits" at bounding box center [69, 161] width 122 height 11
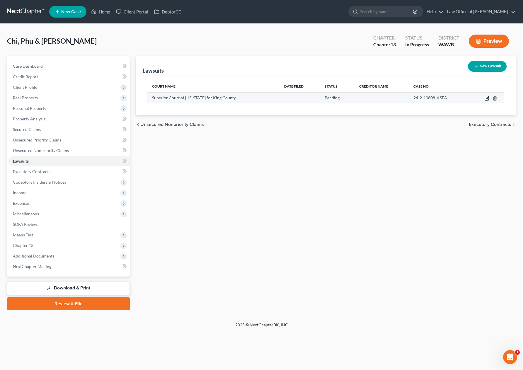
click at [484, 98] on icon "button" at bounding box center [486, 98] width 5 height 5
select select "0"
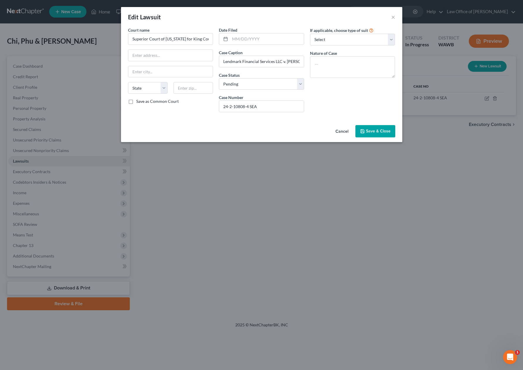
click at [387, 132] on span "Save & Close" at bounding box center [378, 131] width 25 height 5
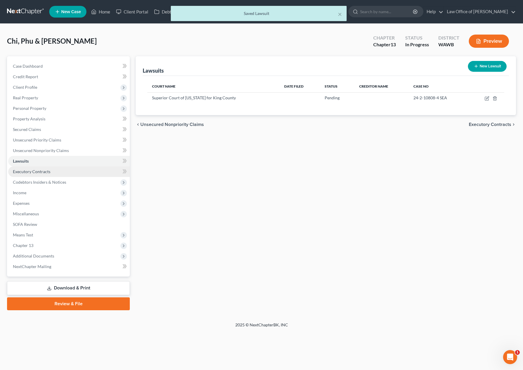
click at [96, 170] on link "Executory Contracts" at bounding box center [69, 171] width 122 height 11
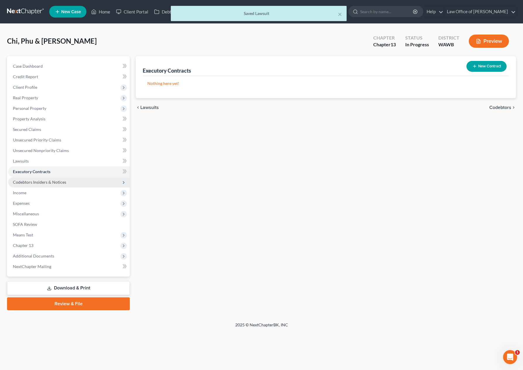
click at [91, 180] on span "Codebtors Insiders & Notices" at bounding box center [69, 182] width 122 height 11
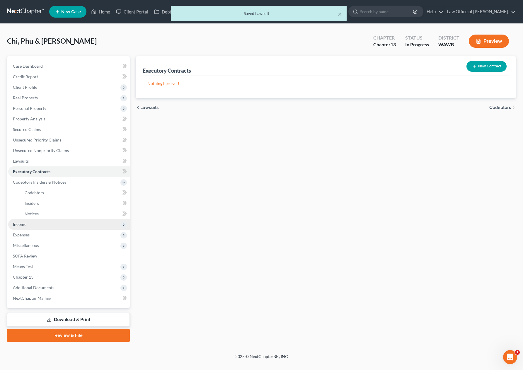
click at [71, 225] on span "Income" at bounding box center [69, 224] width 122 height 11
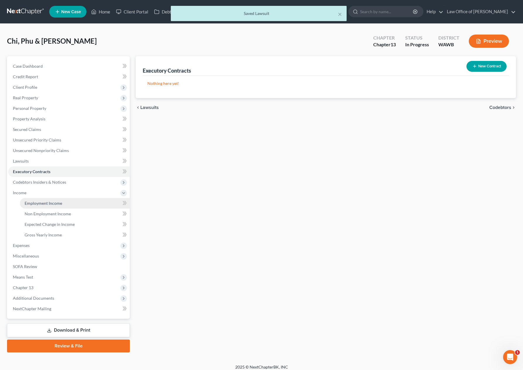
click at [71, 204] on link "Employment Income" at bounding box center [75, 203] width 110 height 11
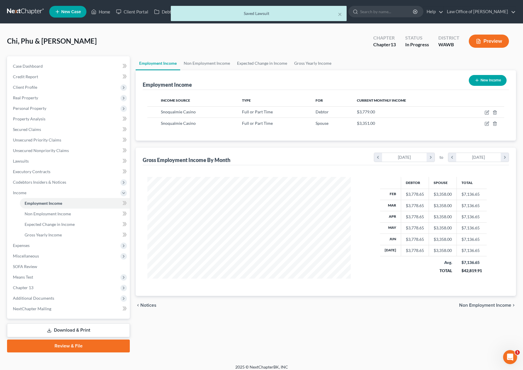
scroll to position [105, 215]
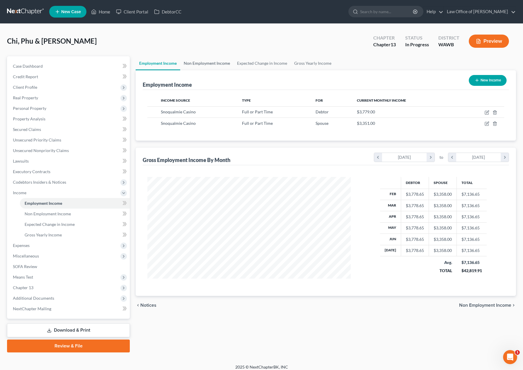
click at [219, 62] on link "Non Employment Income" at bounding box center [206, 63] width 53 height 14
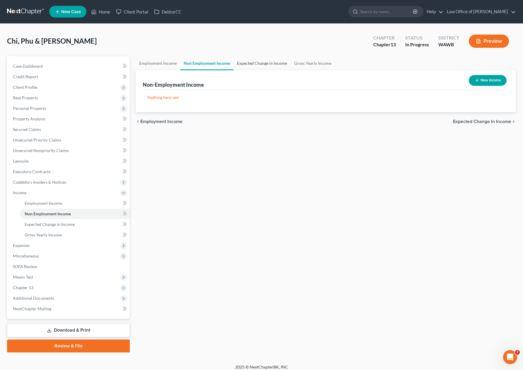
click at [247, 65] on link "Expected Change in Income" at bounding box center [261, 63] width 57 height 14
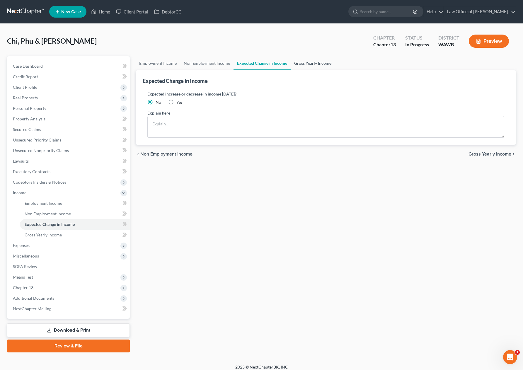
click at [299, 66] on link "Gross Yearly Income" at bounding box center [312, 63] width 44 height 14
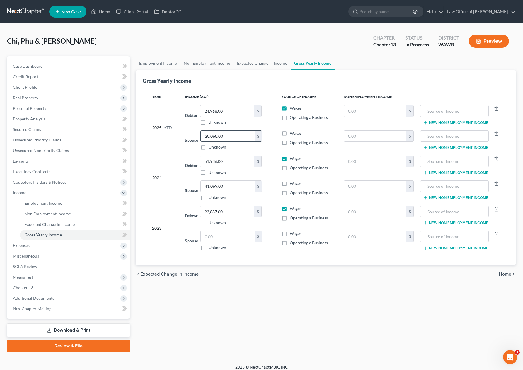
click at [228, 138] on input "20,068.00" at bounding box center [228, 136] width 54 height 11
click at [229, 136] on input "27,104.00" at bounding box center [228, 136] width 54 height 11
drag, startPoint x: 229, startPoint y: 136, endPoint x: 143, endPoint y: 126, distance: 86.7
click at [146, 126] on div "Year Income (AGI) Source of Income Non Employment Income 2025 YTD Debtor 24,968…" at bounding box center [326, 175] width 366 height 179
type input "32,888.00"
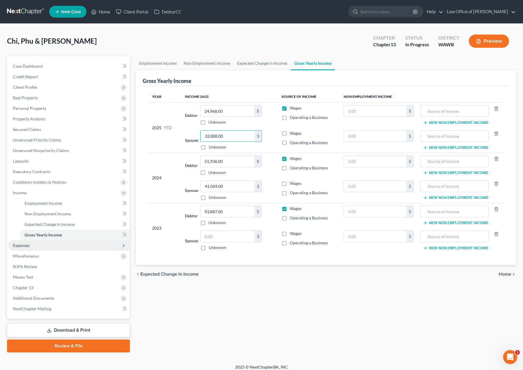
click at [77, 245] on span "Expenses" at bounding box center [69, 245] width 122 height 11
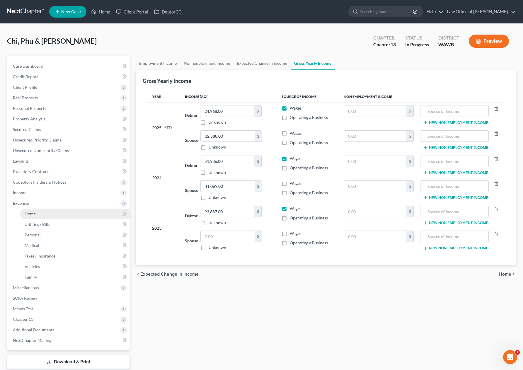
click at [77, 213] on link "Home" at bounding box center [75, 213] width 110 height 11
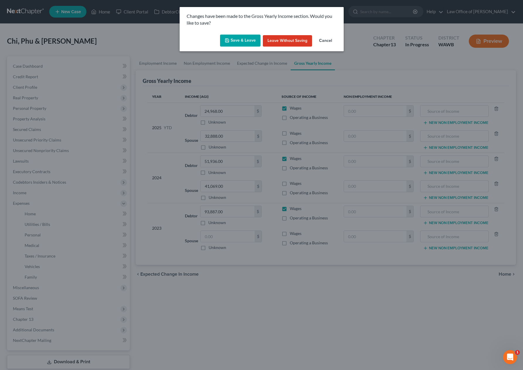
click at [233, 42] on button "Save & Leave" at bounding box center [240, 41] width 40 height 12
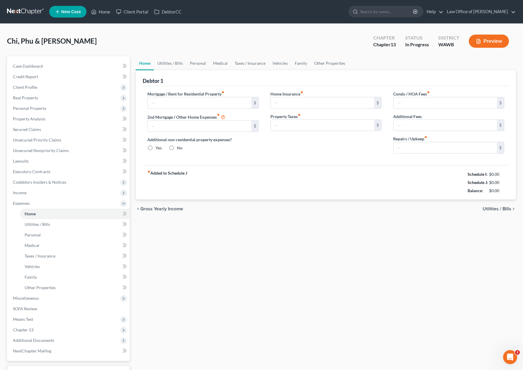
type input "2,000.00"
type input "0.00"
radio input "true"
type input "0.00"
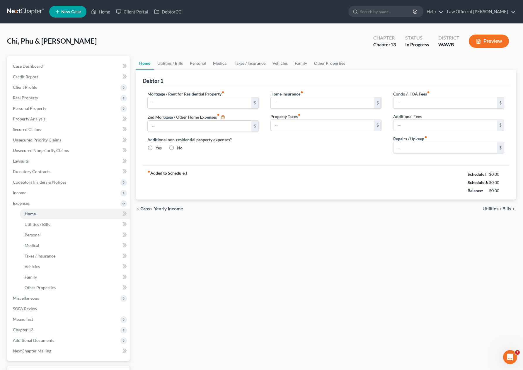
type input "0.00"
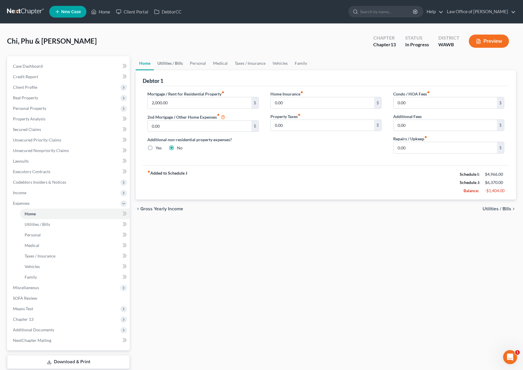
click at [168, 65] on link "Utilities / Bills" at bounding box center [170, 63] width 33 height 14
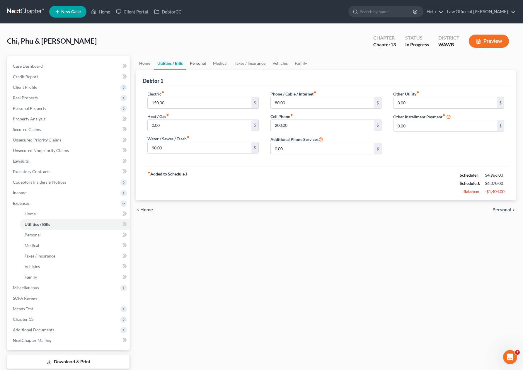
click at [202, 64] on link "Personal" at bounding box center [197, 63] width 23 height 14
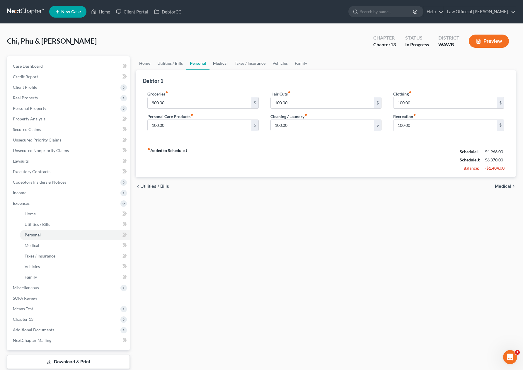
click at [223, 66] on link "Medical" at bounding box center [220, 63] width 22 height 14
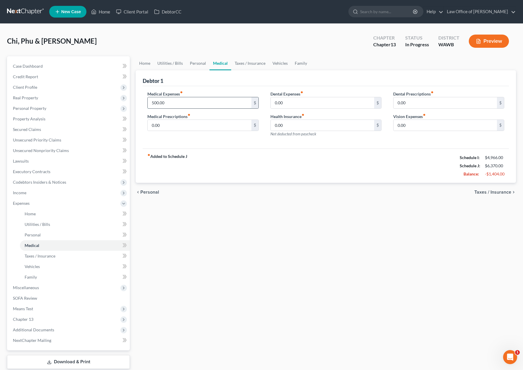
click at [182, 103] on input "500.00" at bounding box center [199, 102] width 103 height 11
type input "100"
click at [253, 61] on link "Taxes / Insurance" at bounding box center [250, 63] width 38 height 14
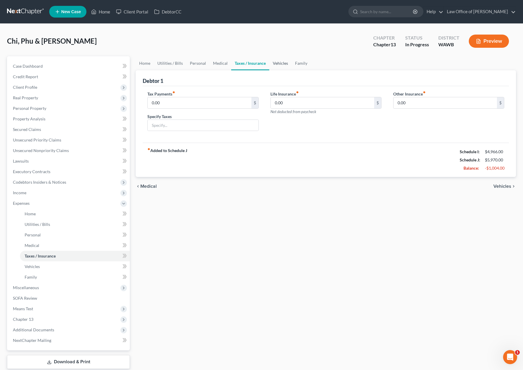
click at [281, 63] on link "Vehicles" at bounding box center [280, 63] width 22 height 14
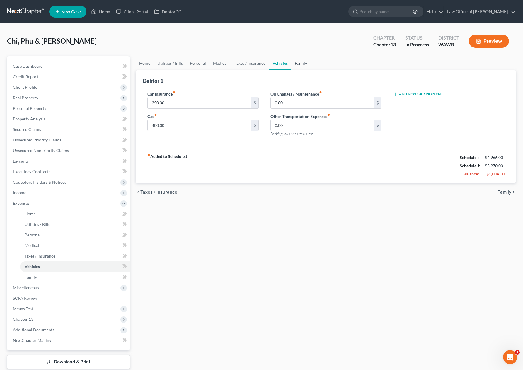
click at [300, 60] on link "Family" at bounding box center [300, 63] width 19 height 14
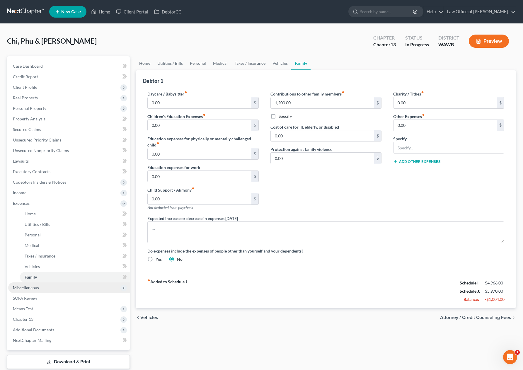
click at [55, 282] on ul "Case Dashboard Payments Invoices Payments Payments Credit Report Client Profile" at bounding box center [69, 203] width 122 height 285
click at [54, 286] on span "Miscellaneous" at bounding box center [69, 287] width 122 height 11
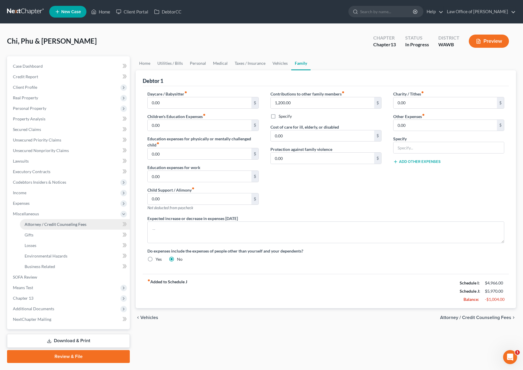
click at [58, 227] on link "Attorney / Credit Counseling Fees" at bounding box center [75, 224] width 110 height 11
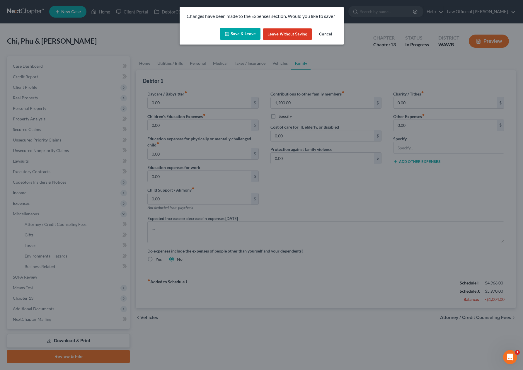
click at [232, 29] on button "Save & Leave" at bounding box center [240, 34] width 40 height 12
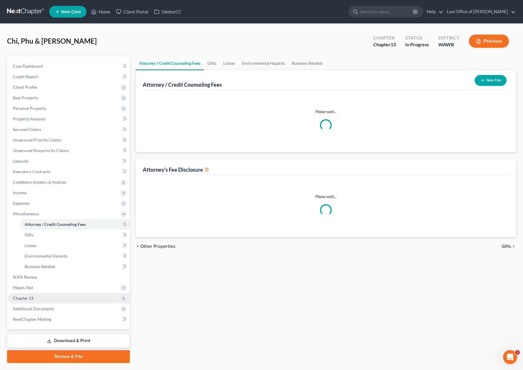
select select "0"
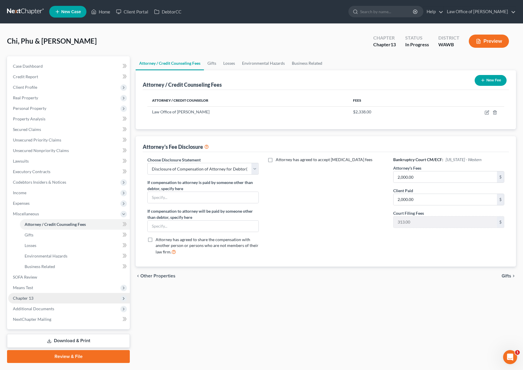
click at [42, 300] on span "Chapter 13" at bounding box center [69, 298] width 122 height 11
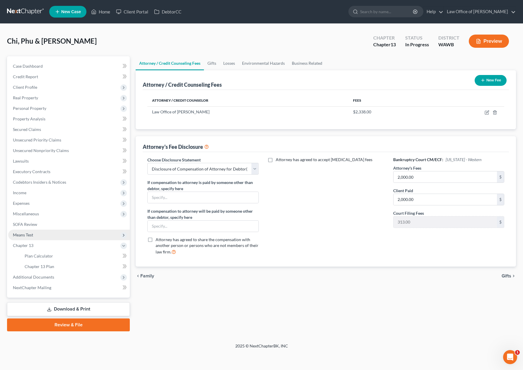
click at [51, 235] on span "Means Test" at bounding box center [69, 235] width 122 height 11
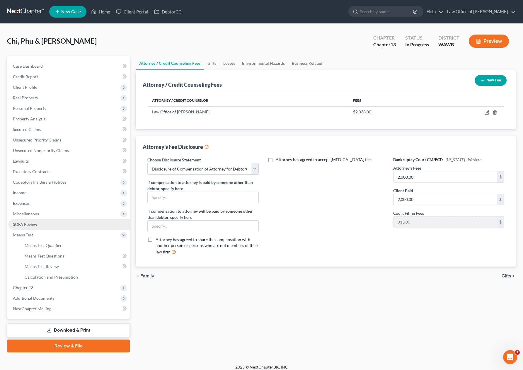
click at [43, 224] on link "SOFA Review" at bounding box center [69, 224] width 122 height 11
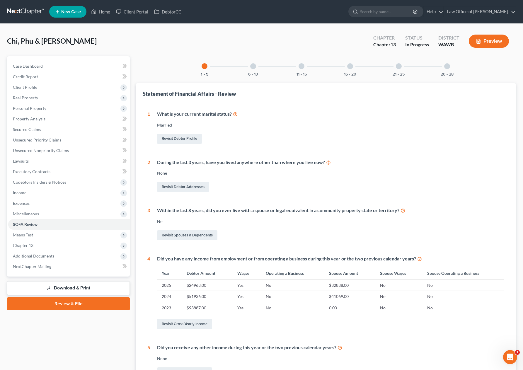
click at [249, 68] on div "6 - 10" at bounding box center [253, 66] width 20 height 20
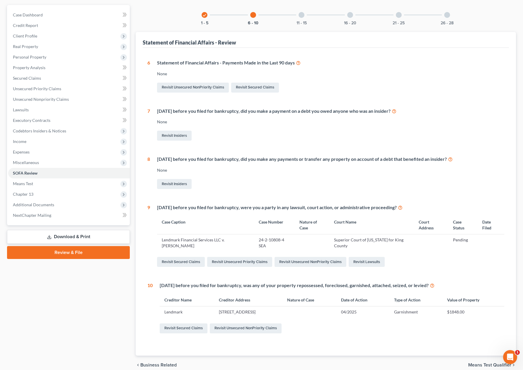
scroll to position [78, 0]
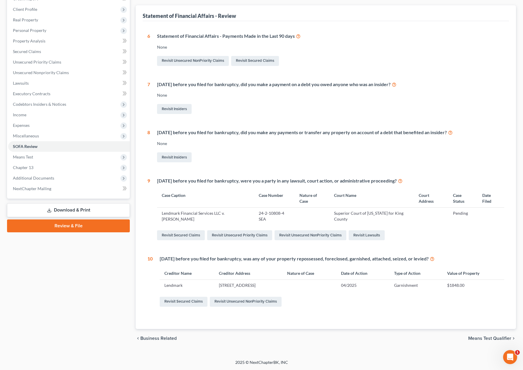
click at [7, 146] on div "Case Dashboard Payments Invoices Payments Payments Credit Report Client Profile…" at bounding box center [68, 88] width 123 height 220
click at [243, 300] on link "Revisit Unsecured NonPriority Claims" at bounding box center [246, 302] width 72 height 10
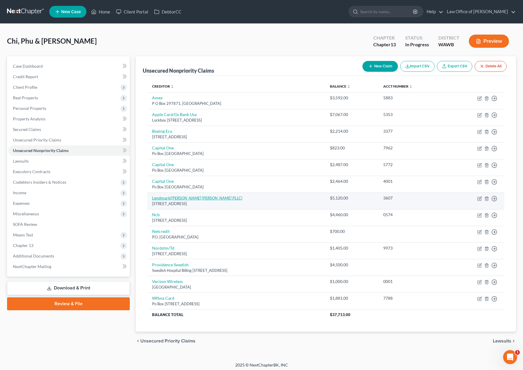
click at [195, 197] on icon "([PERSON_NAME] [PERSON_NAME] PLLC)" at bounding box center [206, 197] width 72 height 5
select select "10"
select select "1"
select select "50"
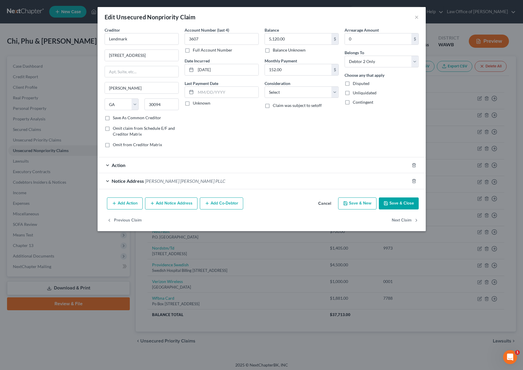
click at [324, 181] on div "Notice Address [PERSON_NAME] [PERSON_NAME] PLLC" at bounding box center [254, 181] width 312 height 16
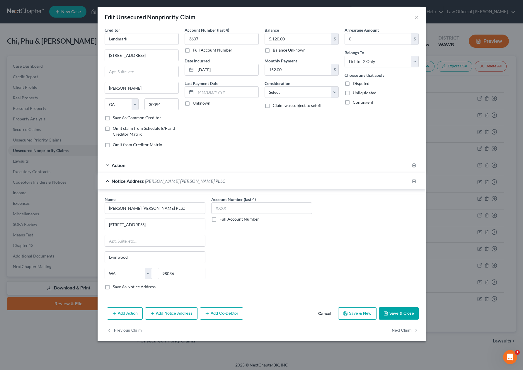
click at [329, 169] on div "Action" at bounding box center [254, 165] width 312 height 16
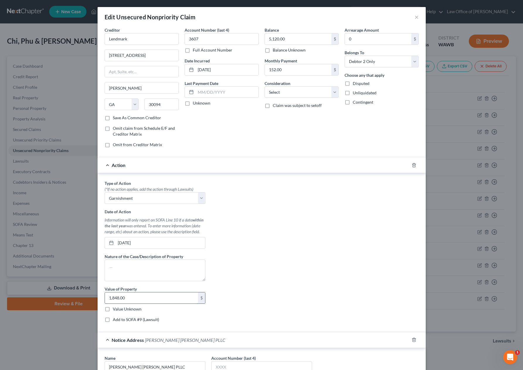
click at [138, 300] on input "1,848.00" at bounding box center [151, 297] width 93 height 11
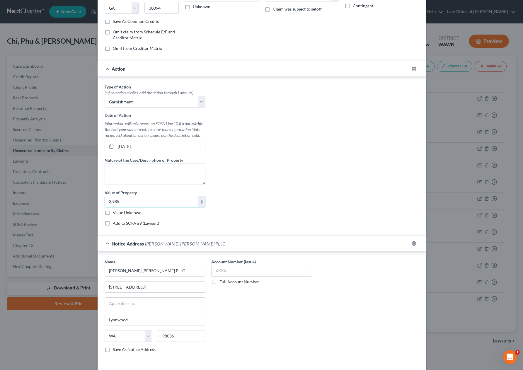
scroll to position [137, 0]
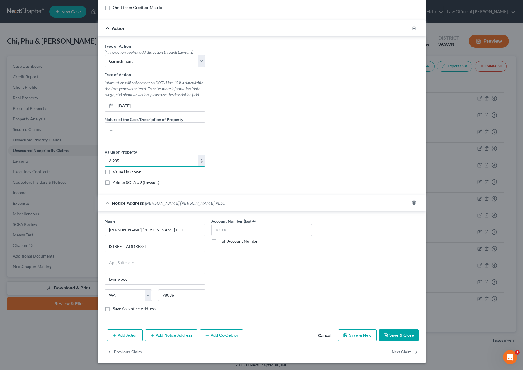
type input "3,985"
click at [411, 333] on button "Save & Close" at bounding box center [399, 335] width 40 height 12
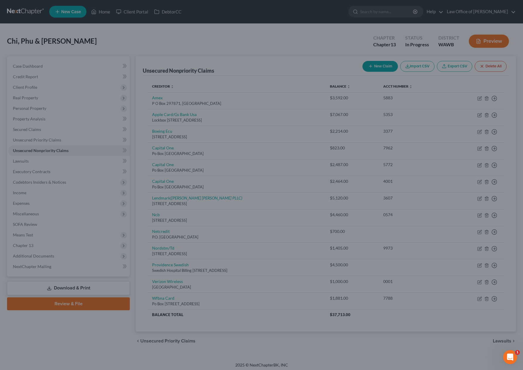
scroll to position [0, 0]
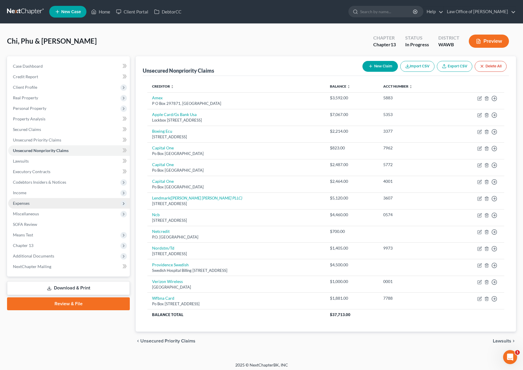
click at [41, 203] on span "Expenses" at bounding box center [69, 203] width 122 height 11
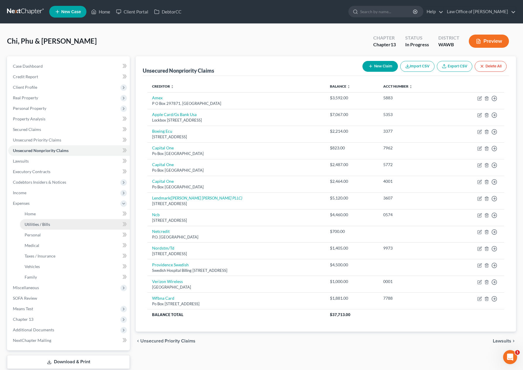
click at [44, 219] on link "Utilities / Bills" at bounding box center [75, 224] width 110 height 11
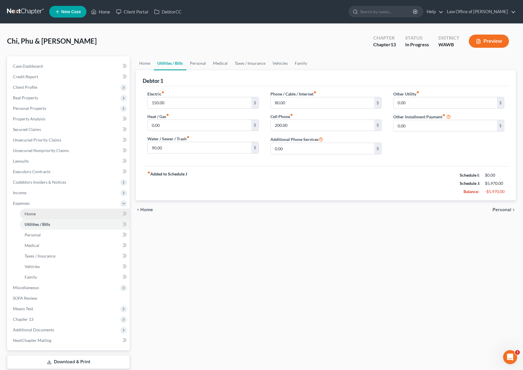
click at [45, 216] on link "Home" at bounding box center [75, 213] width 110 height 11
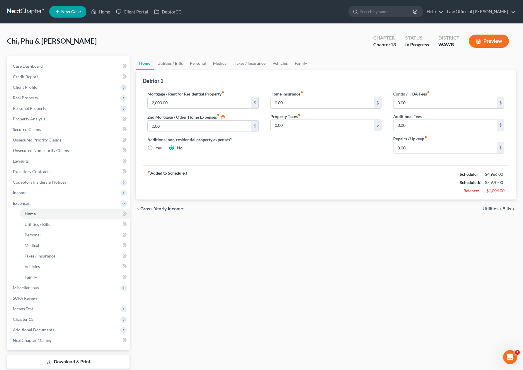
scroll to position [36, 0]
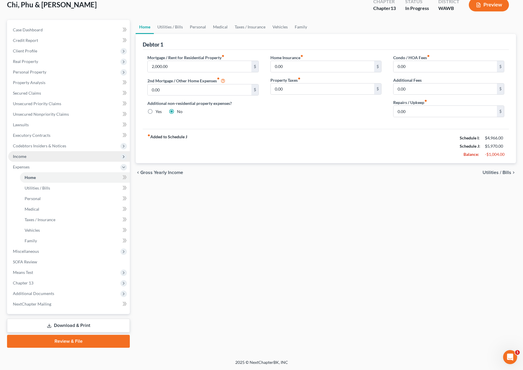
click at [43, 157] on span "Income" at bounding box center [69, 156] width 122 height 11
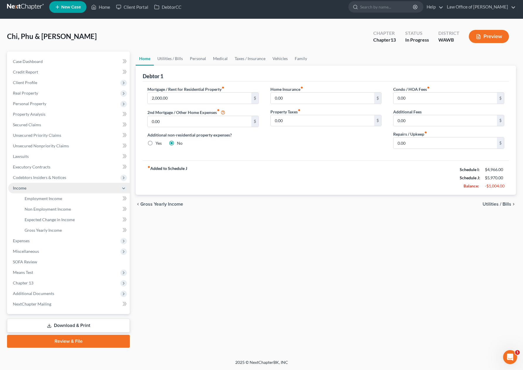
scroll to position [5, 0]
click at [42, 211] on span "Non Employment Income" at bounding box center [48, 208] width 46 height 5
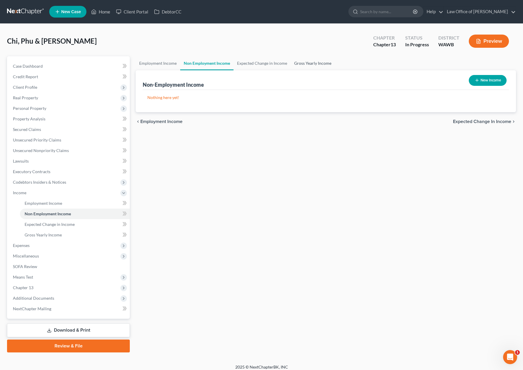
click at [319, 68] on link "Gross Yearly Income" at bounding box center [312, 63] width 44 height 14
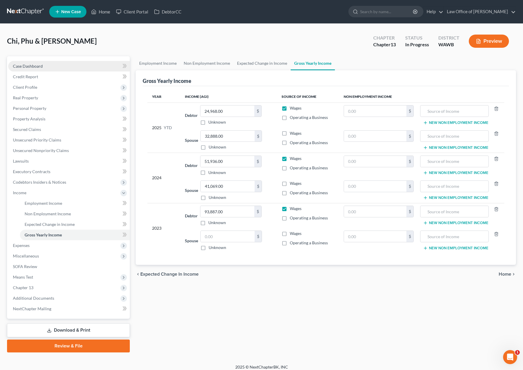
click at [96, 67] on link "Case Dashboard" at bounding box center [69, 66] width 122 height 11
select select "6"
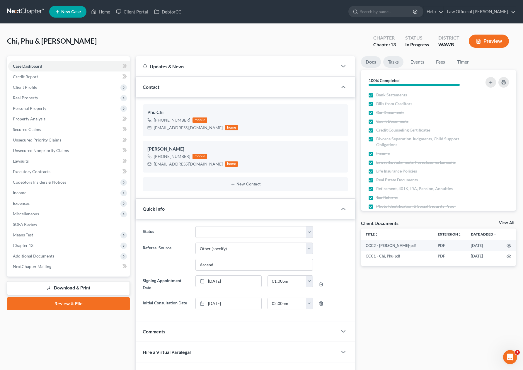
click at [394, 66] on link "Tasks" at bounding box center [393, 61] width 20 height 11
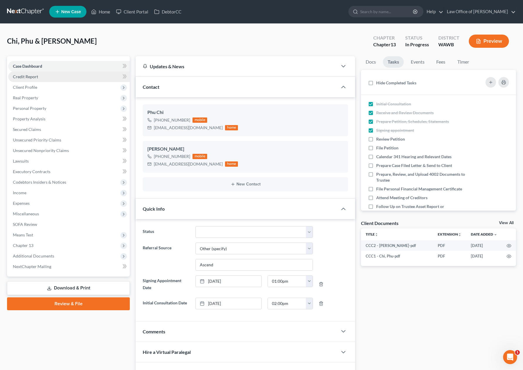
click at [75, 74] on link "Credit Report" at bounding box center [69, 76] width 122 height 11
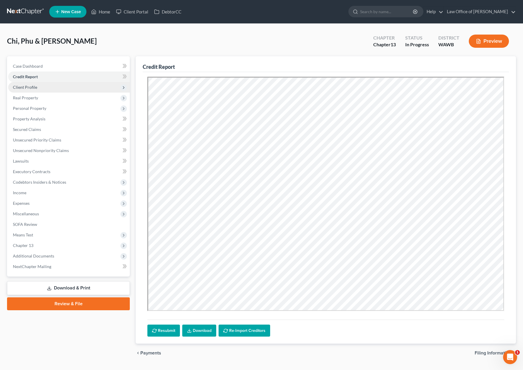
click at [69, 87] on span "Client Profile" at bounding box center [69, 87] width 122 height 11
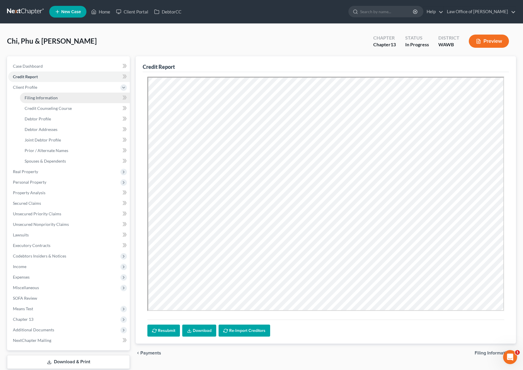
click at [95, 98] on link "Filing Information" at bounding box center [75, 98] width 110 height 11
select select "1"
select select "3"
select select "87"
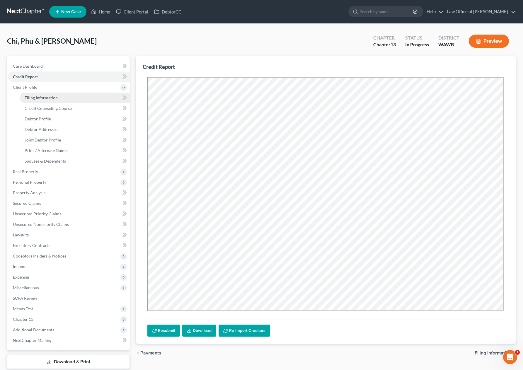
select select "0"
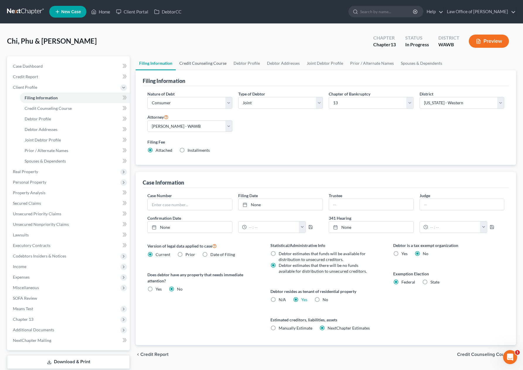
click at [208, 63] on link "Credit Counseling Course" at bounding box center [203, 63] width 54 height 14
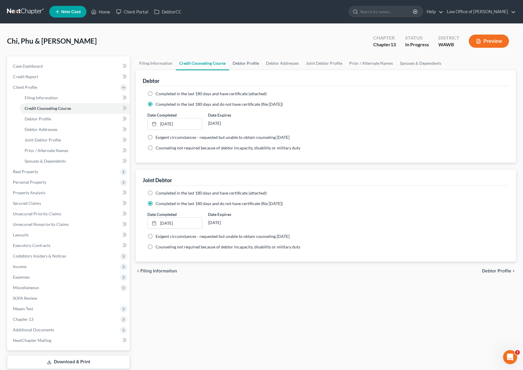
click at [244, 64] on link "Debtor Profile" at bounding box center [245, 63] width 33 height 14
select select "1"
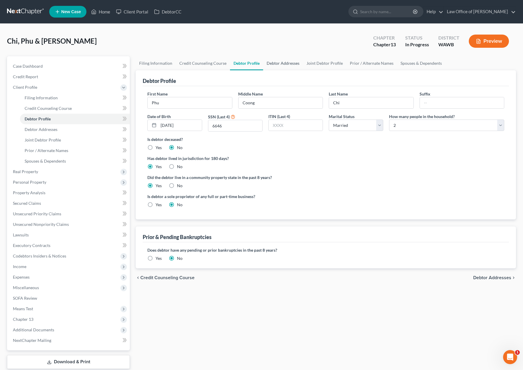
click at [283, 66] on link "Debtor Addresses" at bounding box center [283, 63] width 40 height 14
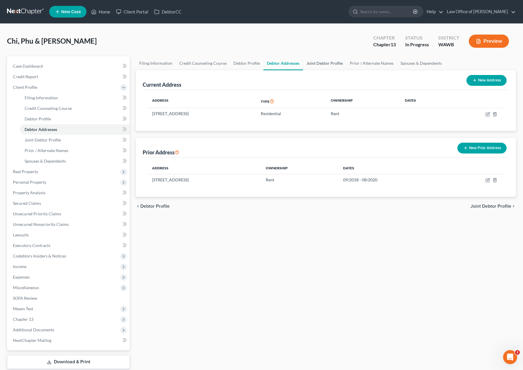
click at [315, 64] on link "Joint Debtor Profile" at bounding box center [324, 63] width 43 height 14
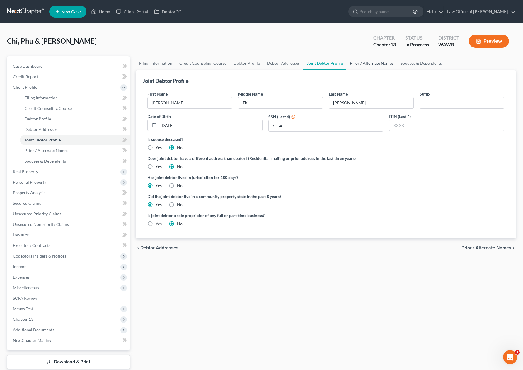
click at [368, 62] on link "Prior / Alternate Names" at bounding box center [371, 63] width 51 height 14
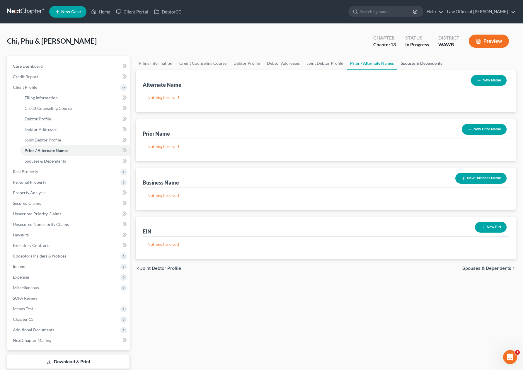
click at [412, 65] on link "Spouses & Dependents" at bounding box center [421, 63] width 48 height 14
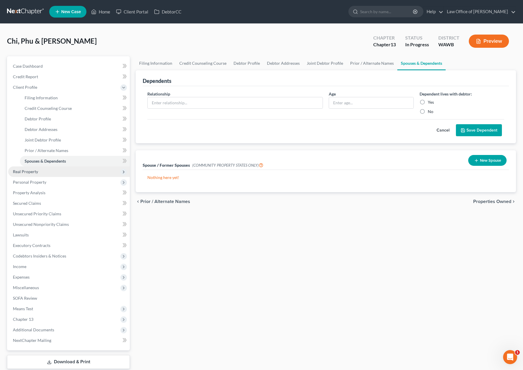
click at [67, 168] on span "Real Property" at bounding box center [69, 171] width 122 height 11
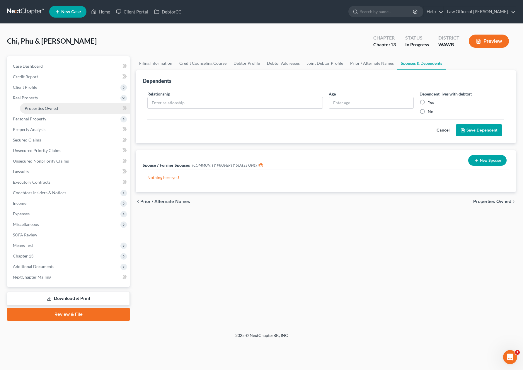
click at [73, 110] on link "Properties Owned" at bounding box center [75, 108] width 110 height 11
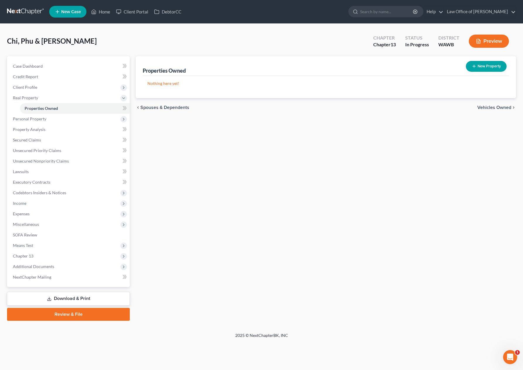
click at [492, 109] on span "Vehicles Owned" at bounding box center [494, 107] width 34 height 5
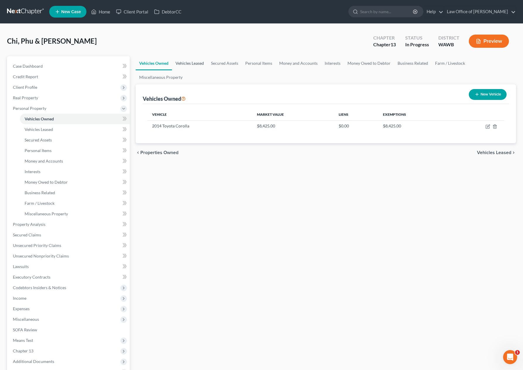
click at [195, 65] on link "Vehicles Leased" at bounding box center [189, 63] width 35 height 14
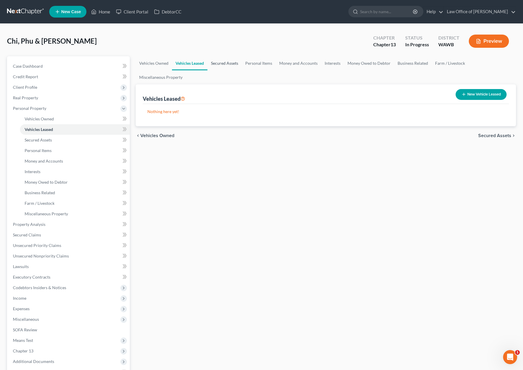
click at [220, 62] on link "Secured Assets" at bounding box center [224, 63] width 34 height 14
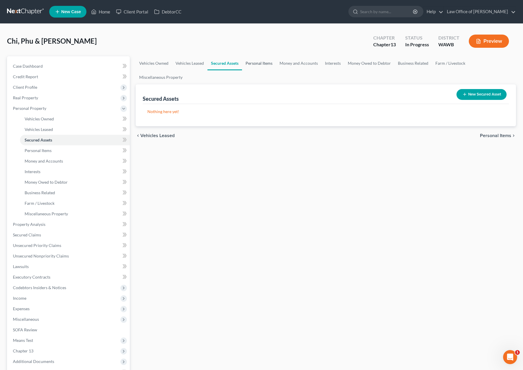
click at [260, 64] on link "Personal Items" at bounding box center [259, 63] width 34 height 14
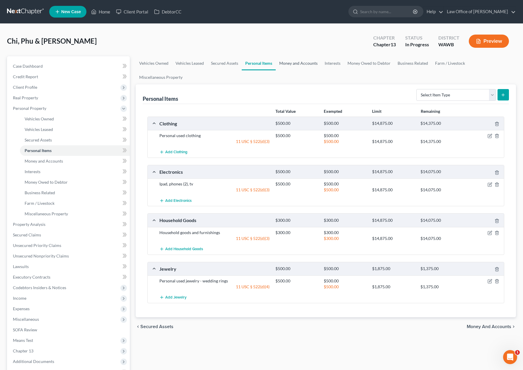
click at [295, 61] on link "Money and Accounts" at bounding box center [298, 63] width 45 height 14
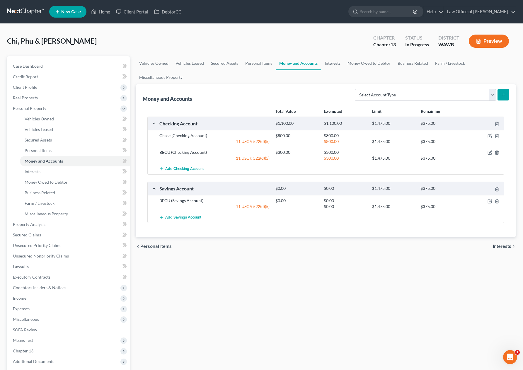
click at [336, 65] on link "Interests" at bounding box center [332, 63] width 23 height 14
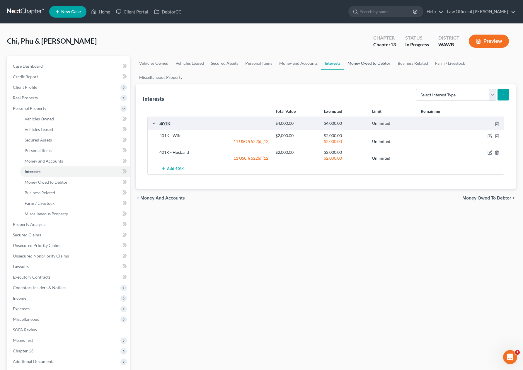
click at [358, 65] on link "Money Owed to Debtor" at bounding box center [369, 63] width 50 height 14
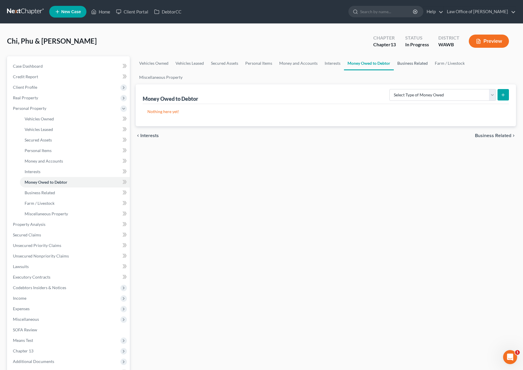
click at [421, 63] on link "Business Related" at bounding box center [412, 63] width 37 height 14
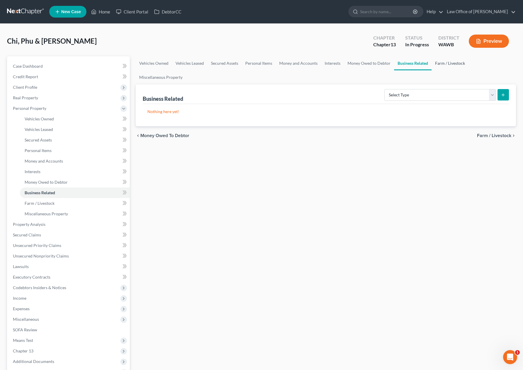
click at [444, 64] on link "Farm / Livestock" at bounding box center [449, 63] width 37 height 14
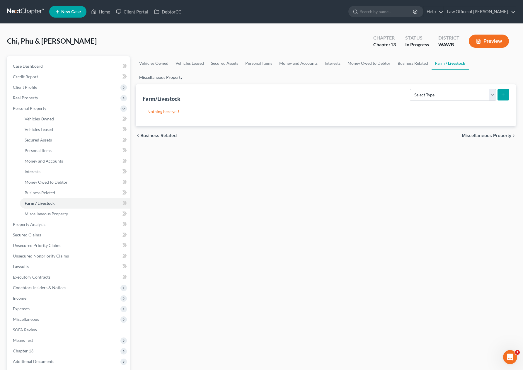
click at [149, 75] on link "Miscellaneous Property" at bounding box center [161, 77] width 50 height 14
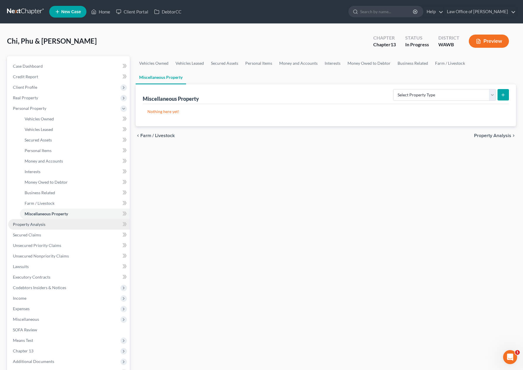
click at [67, 223] on link "Property Analysis" at bounding box center [69, 224] width 122 height 11
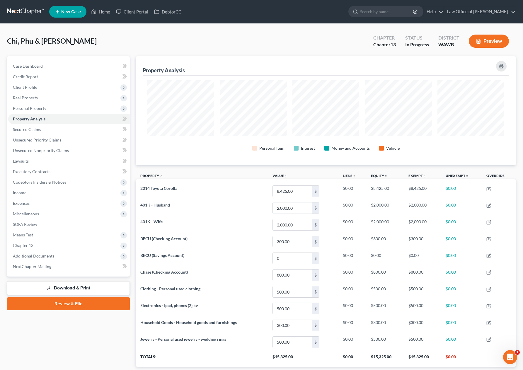
scroll to position [109, 380]
click at [143, 174] on link "Property unfold_more expand_more expand_less" at bounding box center [151, 175] width 23 height 4
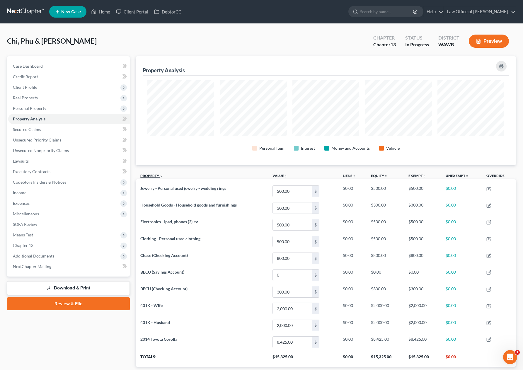
scroll to position [0, 0]
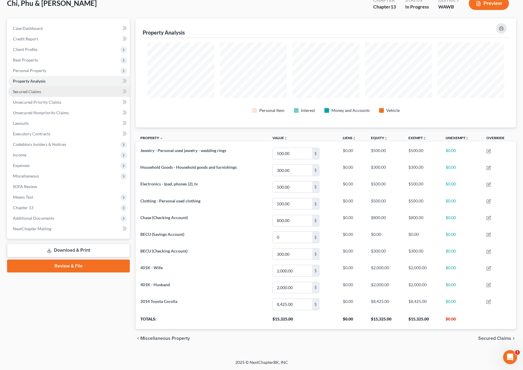
click at [59, 94] on link "Secured Claims" at bounding box center [69, 91] width 122 height 11
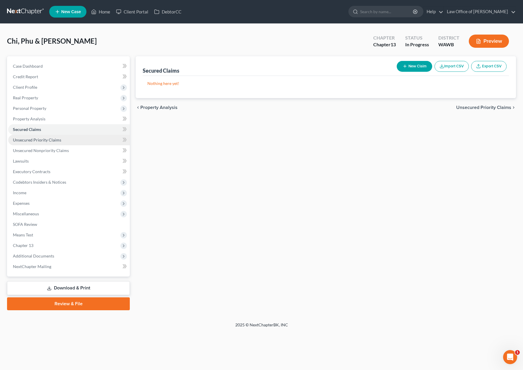
click at [57, 137] on span "Unsecured Priority Claims" at bounding box center [37, 139] width 48 height 5
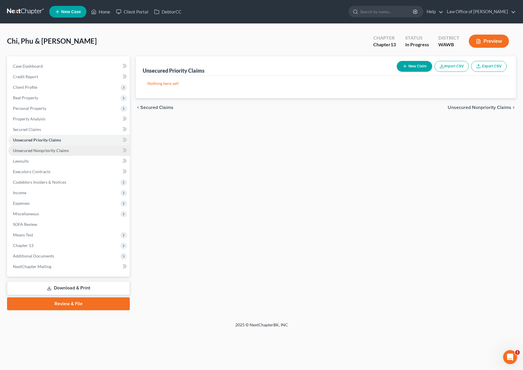
click at [55, 147] on link "Unsecured Nonpriority Claims" at bounding box center [69, 150] width 122 height 11
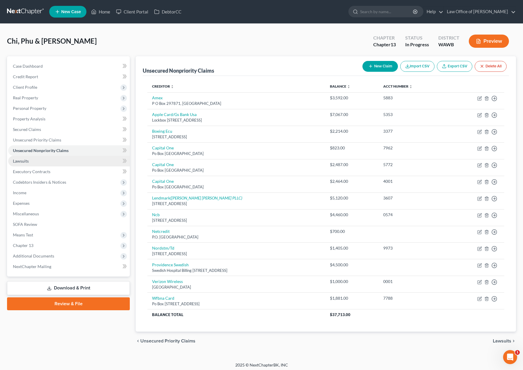
click at [62, 164] on link "Lawsuits" at bounding box center [69, 161] width 122 height 11
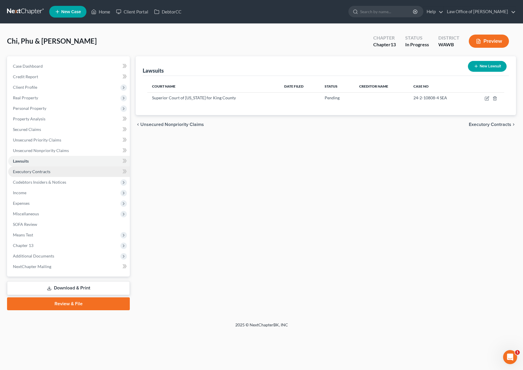
click at [79, 176] on link "Executory Contracts" at bounding box center [69, 171] width 122 height 11
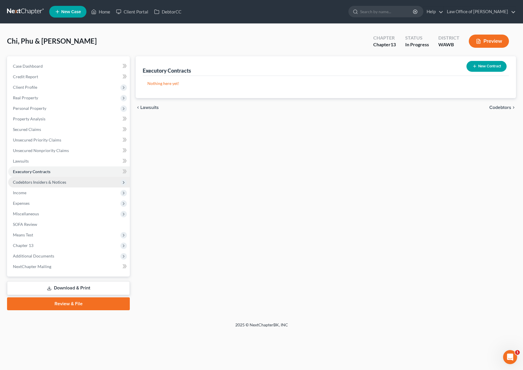
click at [101, 183] on span "Codebtors Insiders & Notices" at bounding box center [69, 182] width 122 height 11
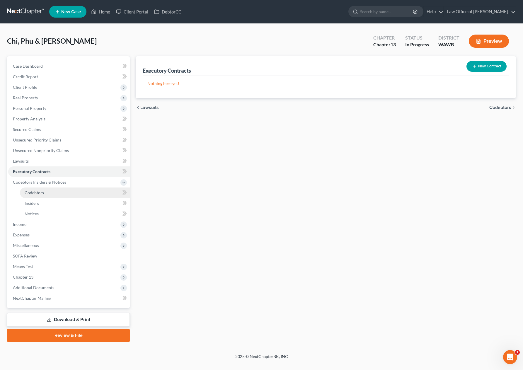
click at [87, 195] on link "Codebtors" at bounding box center [75, 192] width 110 height 11
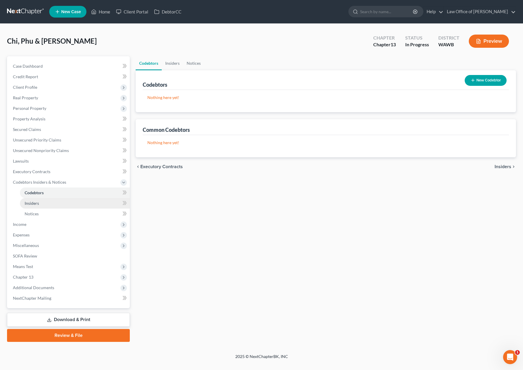
click at [81, 203] on link "Insiders" at bounding box center [75, 203] width 110 height 11
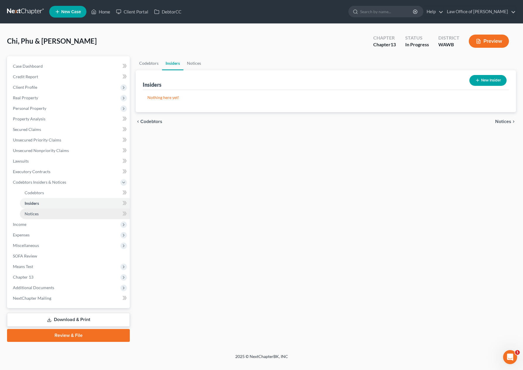
click at [72, 214] on link "Notices" at bounding box center [75, 213] width 110 height 11
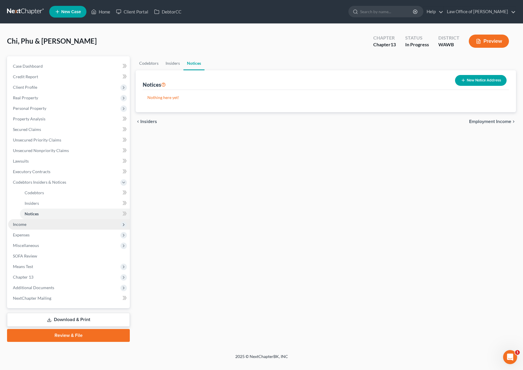
click at [60, 224] on span "Income" at bounding box center [69, 224] width 122 height 11
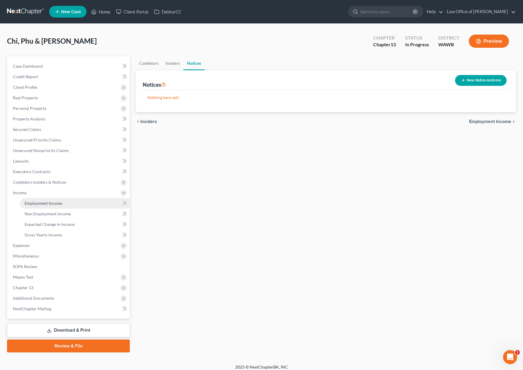
click at [68, 206] on link "Employment Income" at bounding box center [75, 203] width 110 height 11
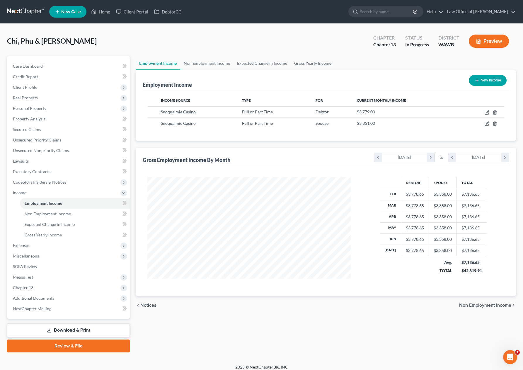
scroll to position [105, 215]
click at [486, 113] on icon "button" at bounding box center [487, 111] width 3 height 3
select select "0"
select select "50"
select select "0"
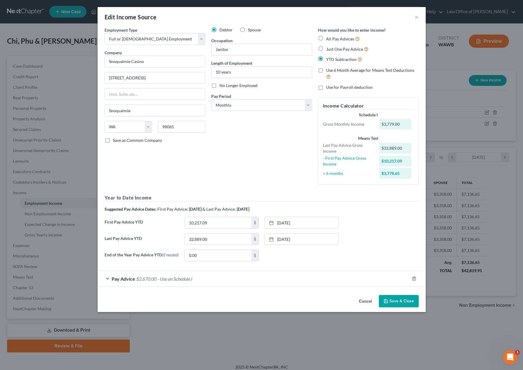
click at [158, 281] on span "- Use on Schedule I" at bounding box center [175, 279] width 35 height 6
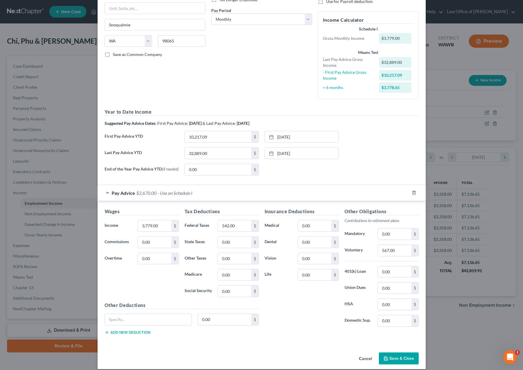
scroll to position [93, 0]
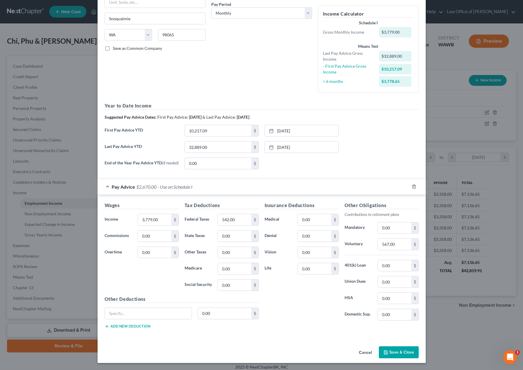
click at [401, 354] on button "Save & Close" at bounding box center [399, 352] width 40 height 12
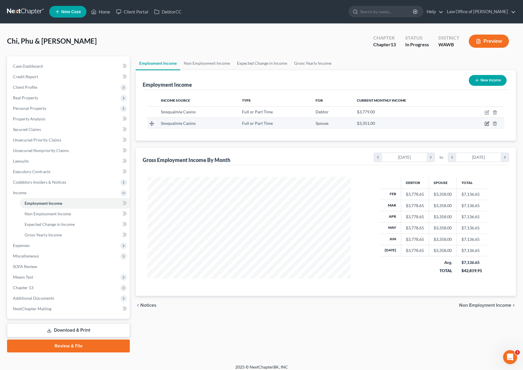
click at [486, 124] on icon "button" at bounding box center [486, 123] width 5 height 5
select select "0"
select select "50"
select select "0"
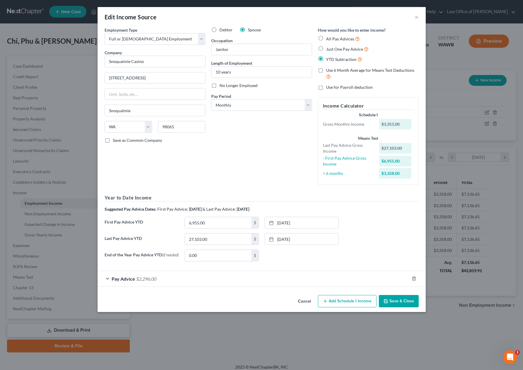
click at [333, 275] on div "Pay Advice $2,296.00" at bounding box center [254, 279] width 312 height 16
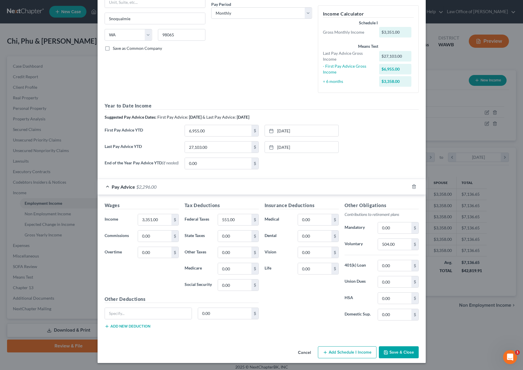
click at [398, 352] on button "Save & Close" at bounding box center [399, 352] width 40 height 12
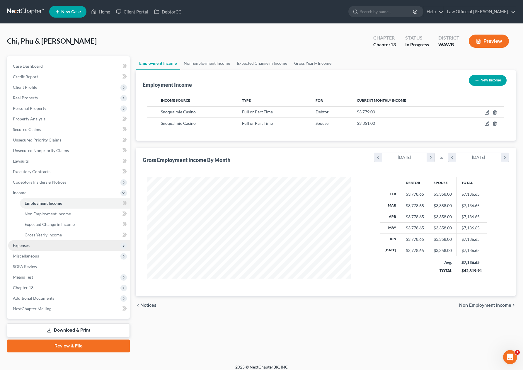
click at [53, 241] on span "Expenses" at bounding box center [69, 245] width 122 height 11
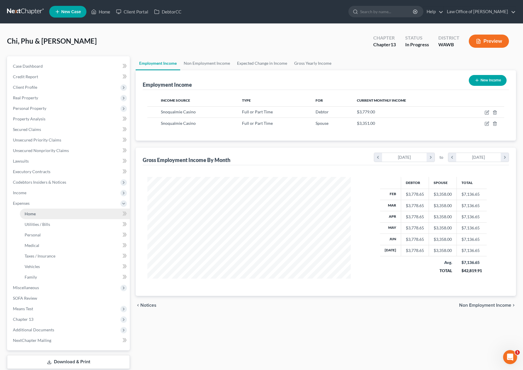
click at [50, 218] on link "Home" at bounding box center [75, 213] width 110 height 11
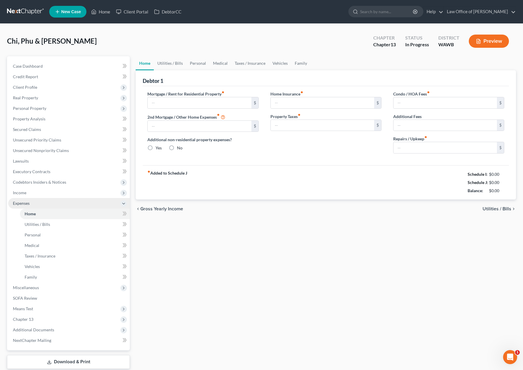
type input "2,000.00"
type input "0.00"
radio input "true"
type input "0.00"
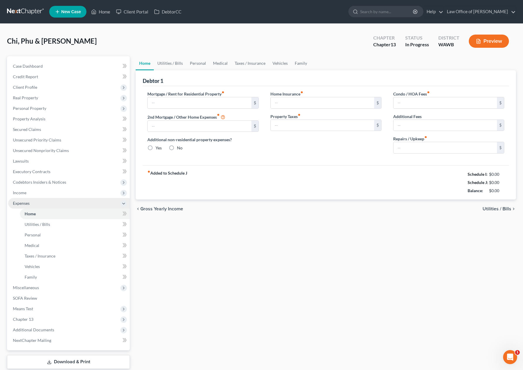
type input "0.00"
click at [170, 65] on link "Utilities / Bills" at bounding box center [170, 63] width 33 height 14
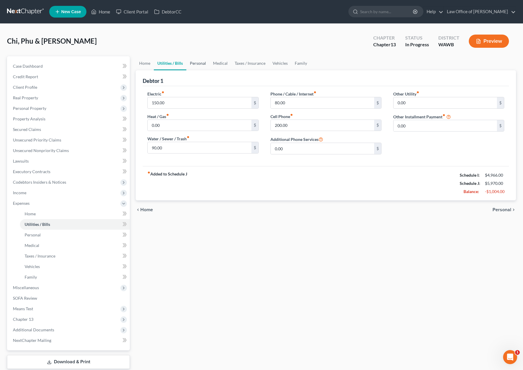
click at [196, 66] on link "Personal" at bounding box center [197, 63] width 23 height 14
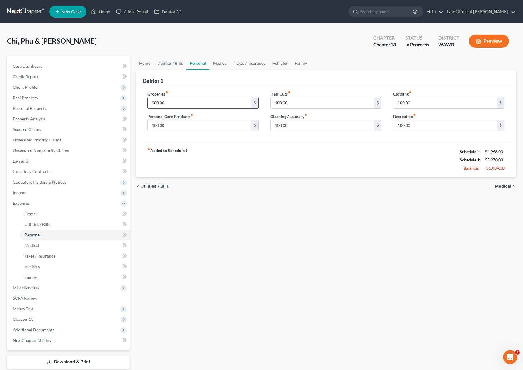
click at [182, 99] on input "900.00" at bounding box center [199, 102] width 103 height 11
drag, startPoint x: 186, startPoint y: 103, endPoint x: 106, endPoint y: 94, distance: 80.4
click at [113, 95] on div "Petition Navigation Case Dashboard Payments Invoices Payments Payments Credit R…" at bounding box center [261, 220] width 514 height 328
type input "800"
type input "50"
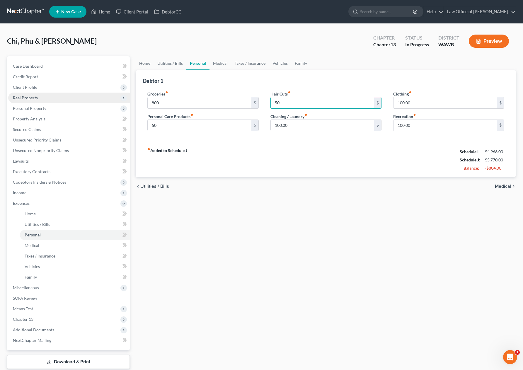
type input "50"
click at [216, 63] on link "Medical" at bounding box center [220, 63] width 22 height 14
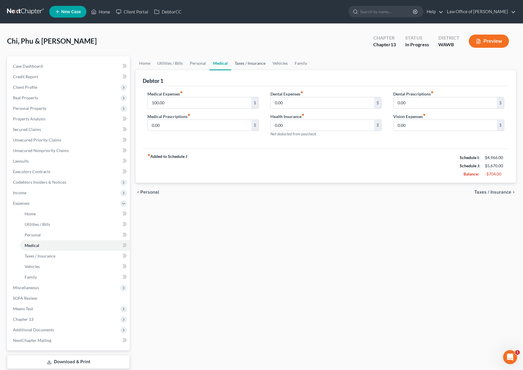
click at [248, 61] on link "Taxes / Insurance" at bounding box center [250, 63] width 38 height 14
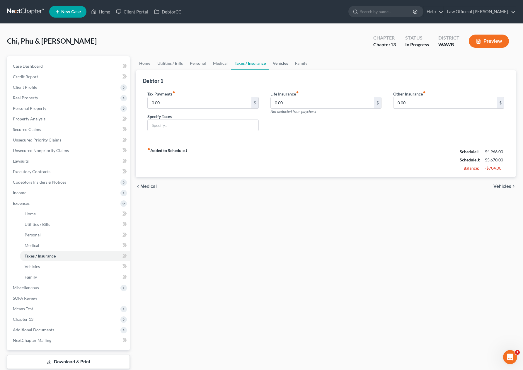
click at [277, 62] on link "Vehicles" at bounding box center [280, 63] width 22 height 14
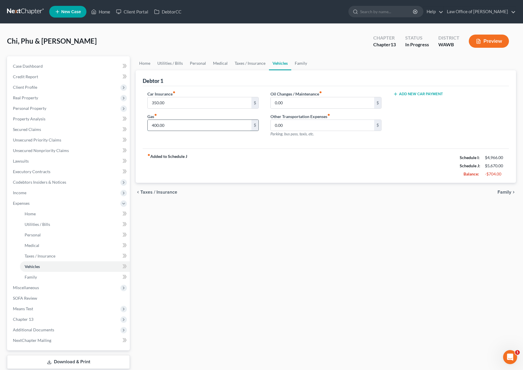
click at [203, 126] on input "400.00" at bounding box center [199, 125] width 103 height 11
type input "200.00"
click at [298, 63] on link "Family" at bounding box center [300, 63] width 19 height 14
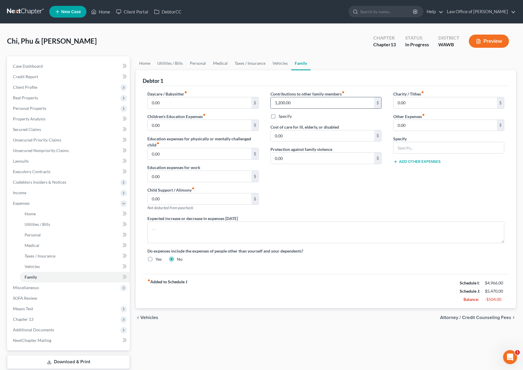
click at [294, 102] on input "1,200.00" at bounding box center [322, 102] width 103 height 11
click at [277, 66] on link "Vehicles" at bounding box center [280, 63] width 22 height 14
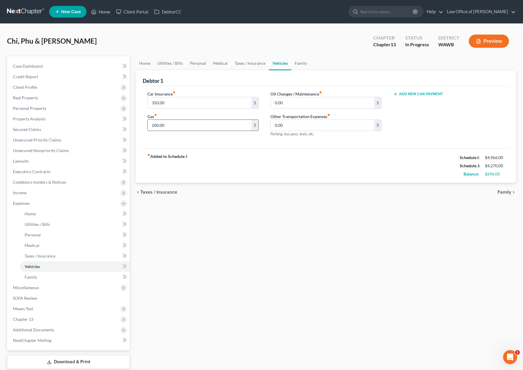
click at [184, 126] on input "200.00" at bounding box center [199, 125] width 103 height 11
type input "400.00"
click at [183, 62] on link "Utilities / Bills" at bounding box center [170, 63] width 33 height 14
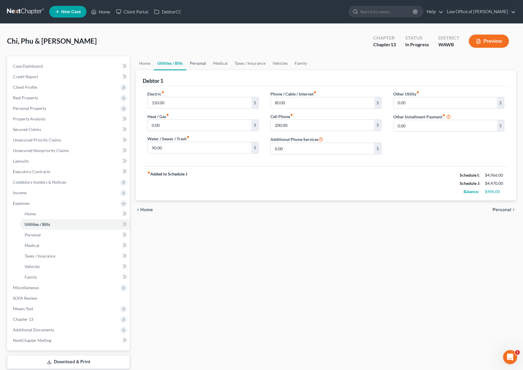
click at [202, 62] on link "Personal" at bounding box center [197, 63] width 23 height 14
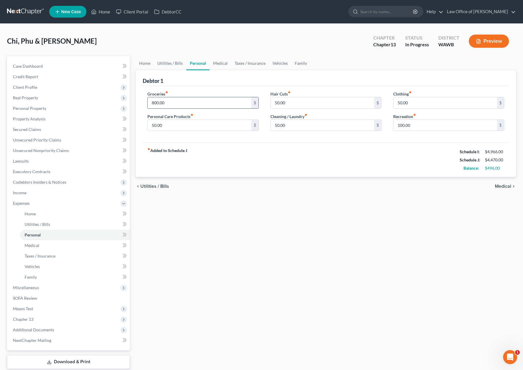
click at [195, 105] on input "800.00" at bounding box center [199, 102] width 103 height 11
type input "900"
type input "100"
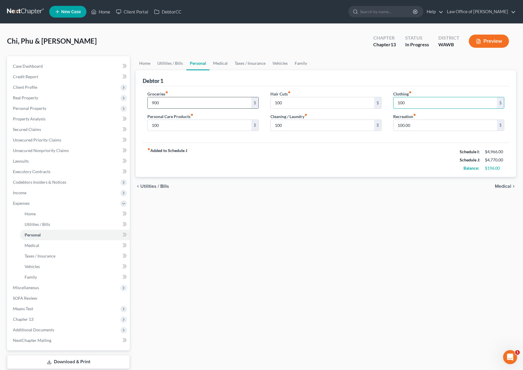
type input "100"
click at [166, 101] on input "900" at bounding box center [199, 102] width 103 height 11
type input "1,000.00"
click at [223, 63] on link "Medical" at bounding box center [220, 63] width 22 height 14
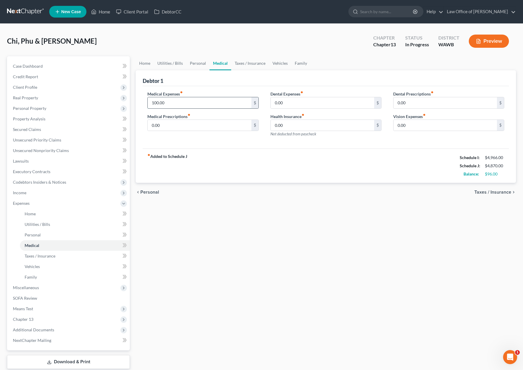
click at [192, 105] on input "100.00" at bounding box center [199, 102] width 103 height 11
type input "125.00"
click at [86, 285] on span "Miscellaneous" at bounding box center [69, 287] width 122 height 11
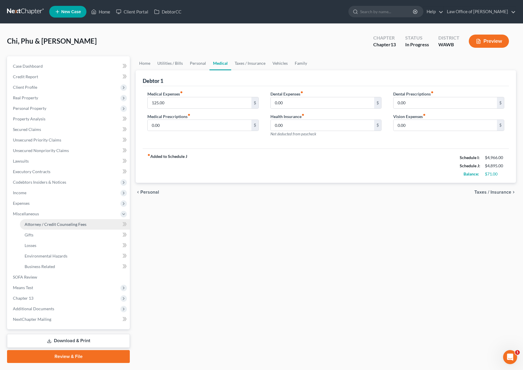
click at [89, 224] on link "Attorney / Credit Counseling Fees" at bounding box center [75, 224] width 110 height 11
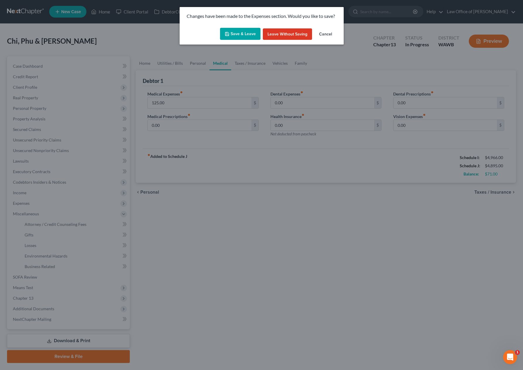
click at [246, 33] on button "Save & Leave" at bounding box center [240, 34] width 40 height 12
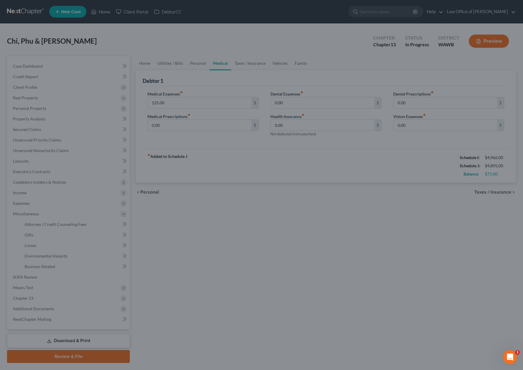
select select "0"
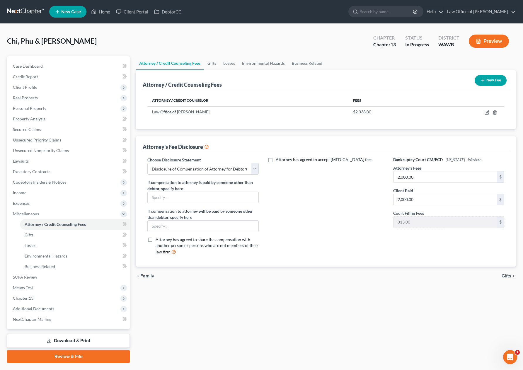
click at [212, 64] on link "Gifts" at bounding box center [212, 63] width 16 height 14
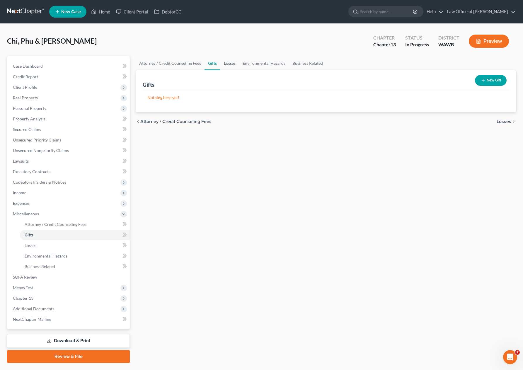
click at [227, 64] on link "Losses" at bounding box center [229, 63] width 19 height 14
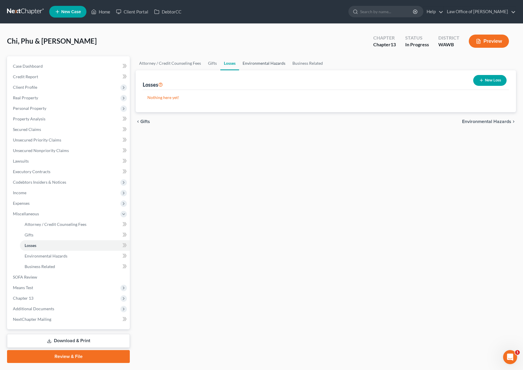
click at [255, 64] on link "Environmental Hazards" at bounding box center [264, 63] width 50 height 14
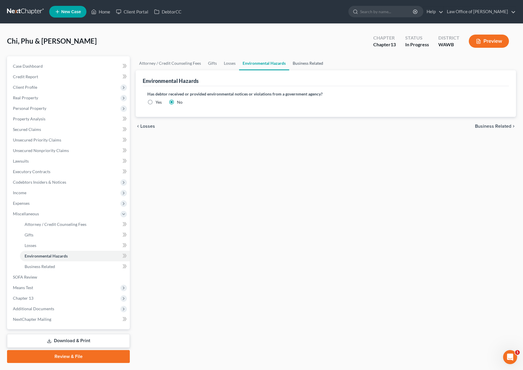
click at [298, 65] on link "Business Related" at bounding box center [307, 63] width 37 height 14
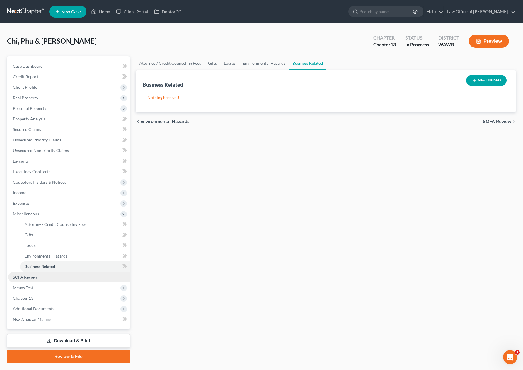
click at [71, 278] on link "SOFA Review" at bounding box center [69, 277] width 122 height 11
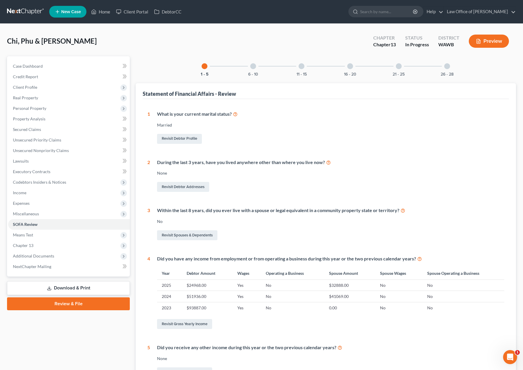
click at [254, 68] on div at bounding box center [253, 66] width 6 height 6
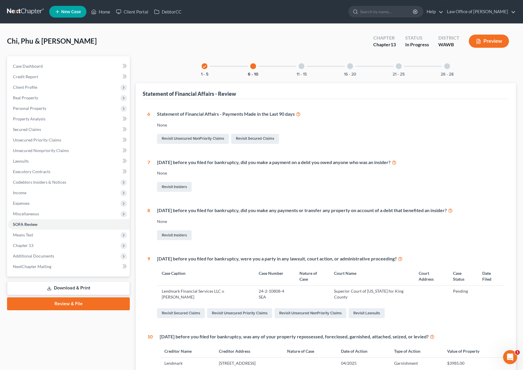
click at [304, 69] on div "11 - 15" at bounding box center [301, 66] width 20 height 20
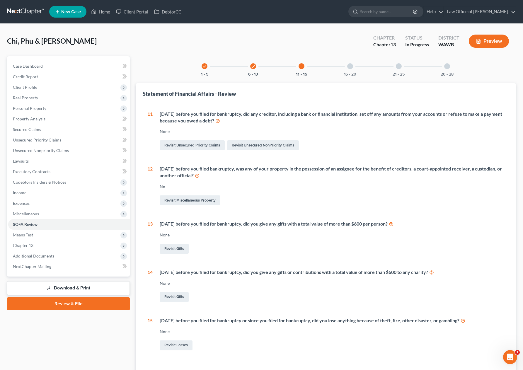
click at [353, 69] on div "16 - 20" at bounding box center [350, 66] width 20 height 20
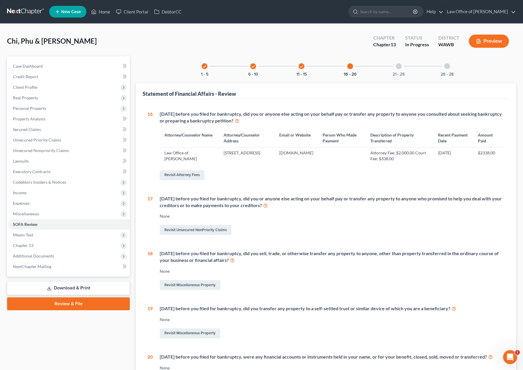
click at [398, 70] on div "21 - 25" at bounding box center [399, 66] width 20 height 20
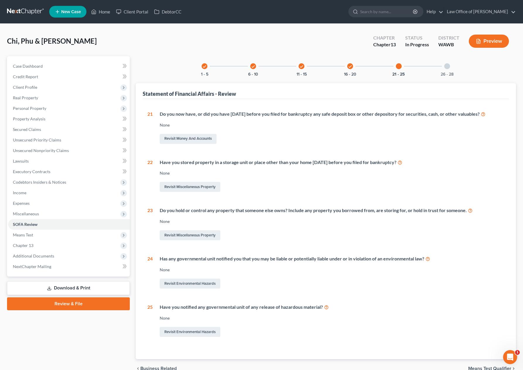
click at [450, 68] on div "26 - 28" at bounding box center [447, 66] width 20 height 20
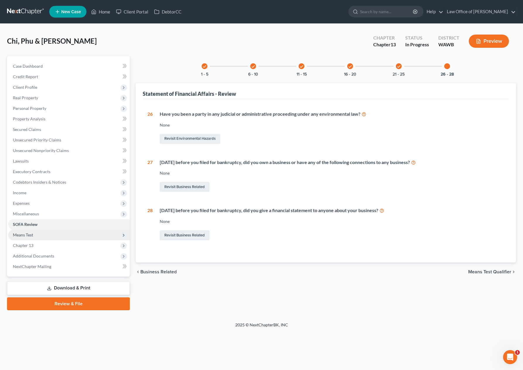
click at [88, 235] on span "Means Test" at bounding box center [69, 235] width 122 height 11
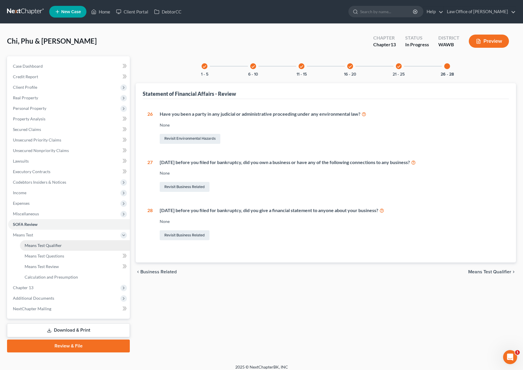
click at [78, 241] on link "Means Test Qualifier" at bounding box center [75, 245] width 110 height 11
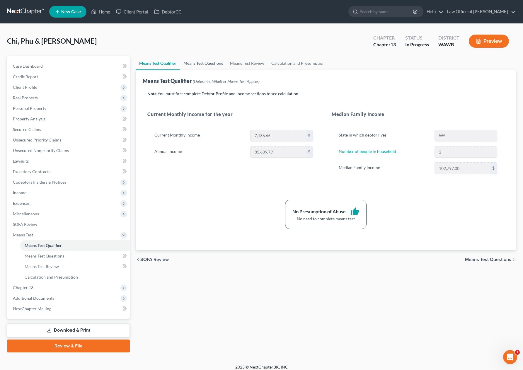
click at [213, 66] on link "Means Test Questions" at bounding box center [203, 63] width 47 height 14
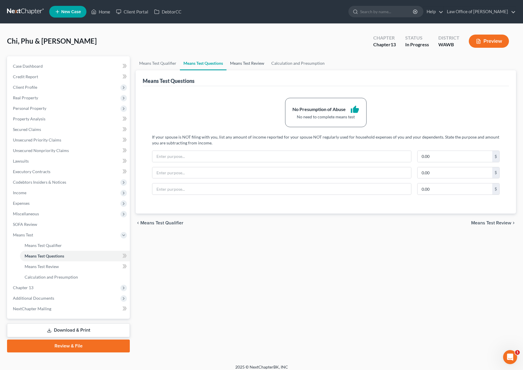
click at [240, 67] on link "Means Test Review" at bounding box center [246, 63] width 41 height 14
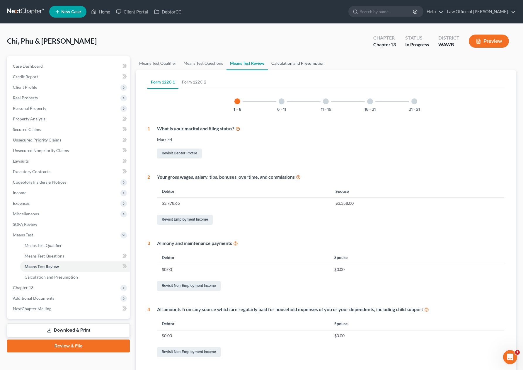
click at [286, 64] on link "Calculation and Presumption" at bounding box center [298, 63] width 60 height 14
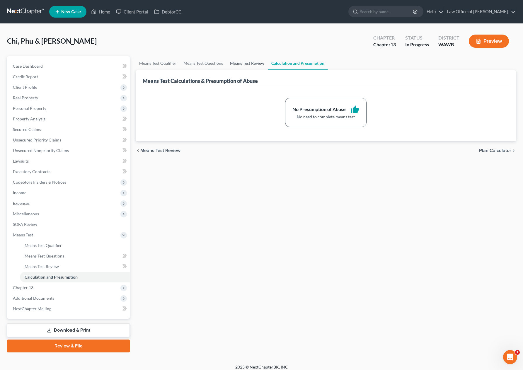
click at [249, 64] on link "Means Test Review" at bounding box center [246, 63] width 41 height 14
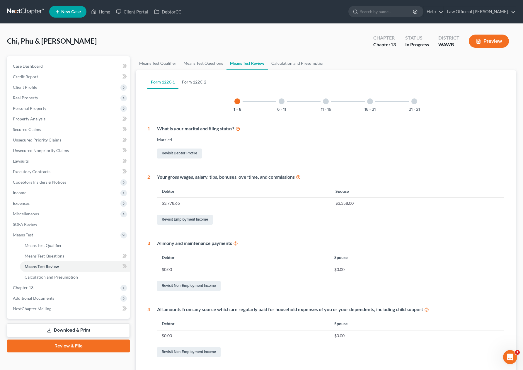
click at [193, 81] on link "Form 122C-2" at bounding box center [193, 82] width 31 height 14
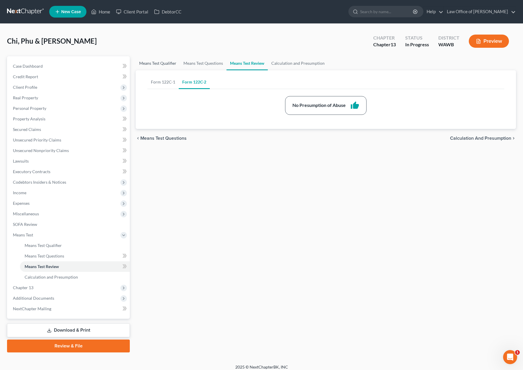
click at [160, 66] on link "Means Test Qualifier" at bounding box center [158, 63] width 44 height 14
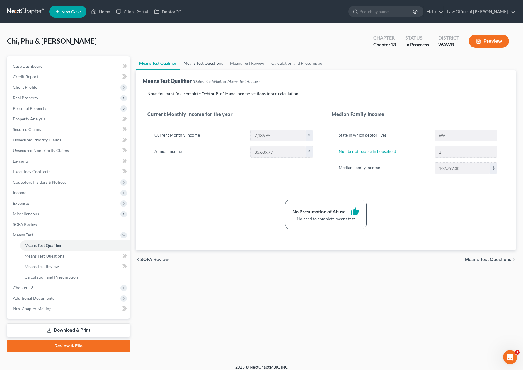
click at [195, 63] on link "Means Test Questions" at bounding box center [203, 63] width 47 height 14
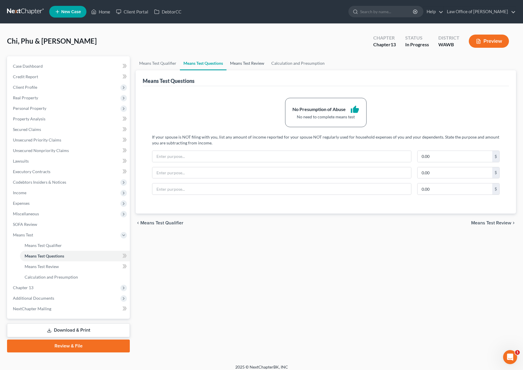
click at [241, 61] on link "Means Test Review" at bounding box center [246, 63] width 41 height 14
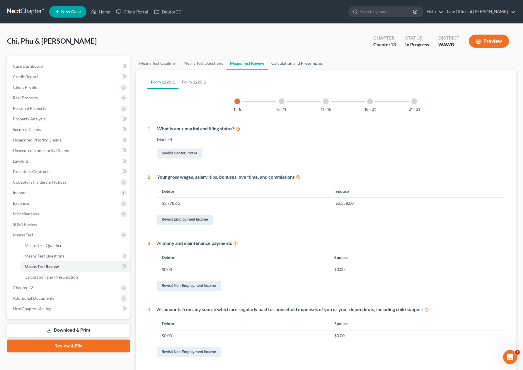
click at [281, 62] on link "Calculation and Presumption" at bounding box center [298, 63] width 60 height 14
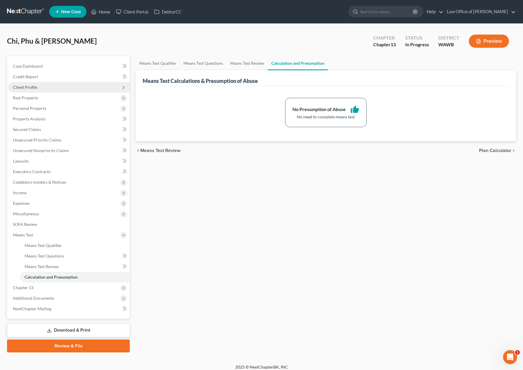
click at [79, 86] on span "Client Profile" at bounding box center [69, 87] width 122 height 11
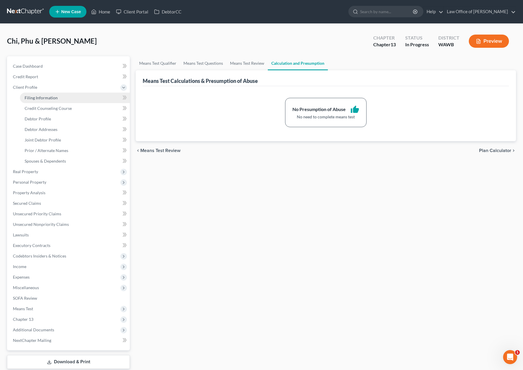
click at [73, 98] on link "Filing Information" at bounding box center [75, 98] width 110 height 11
select select "1"
select select "3"
select select "87"
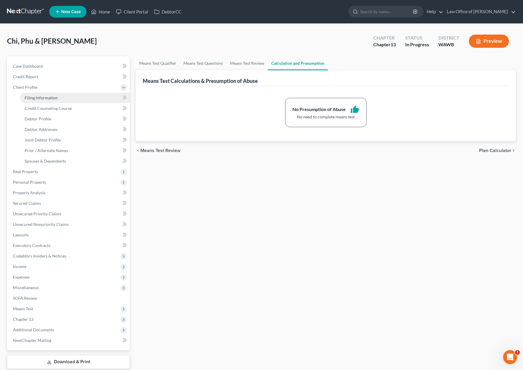
select select "0"
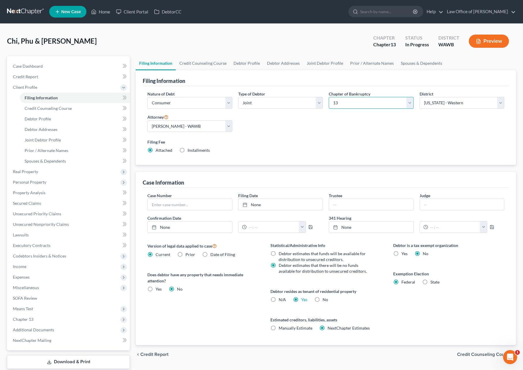
click at [343, 105] on select "Select 7 11 12 13" at bounding box center [371, 103] width 85 height 12
click at [329, 97] on select "Select 7 11 12 13" at bounding box center [371, 103] width 85 height 12
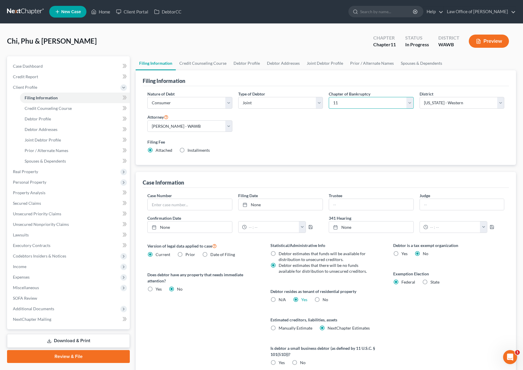
click at [338, 102] on select "Select 7 11 12 13" at bounding box center [371, 103] width 85 height 12
select select "0"
click at [329, 97] on select "Select 7 11 12 13" at bounding box center [371, 103] width 85 height 12
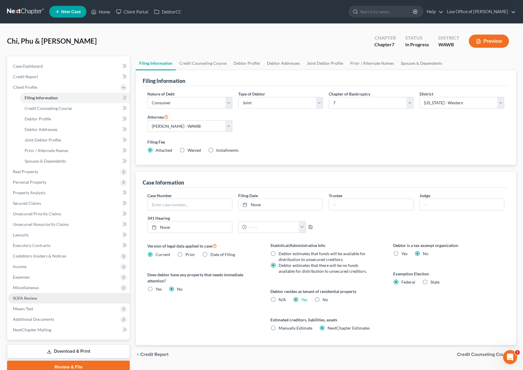
click at [25, 300] on span "SOFA Review" at bounding box center [25, 297] width 24 height 5
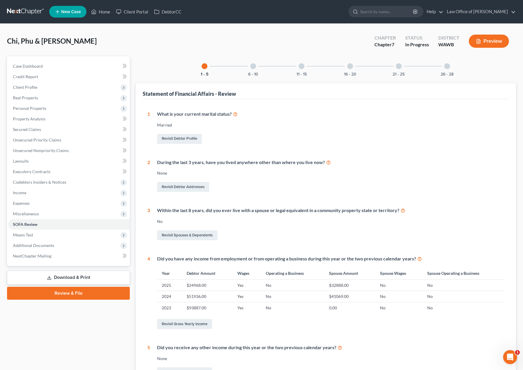
click at [255, 68] on div at bounding box center [253, 66] width 6 height 6
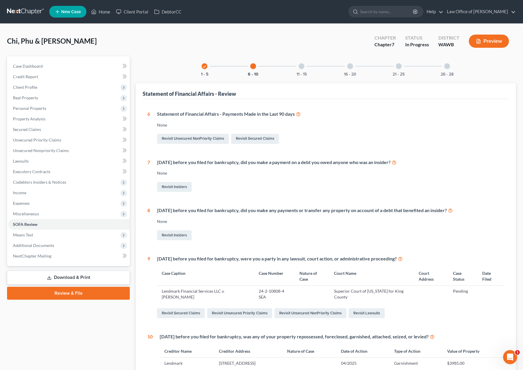
click at [299, 65] on div at bounding box center [301, 66] width 6 height 6
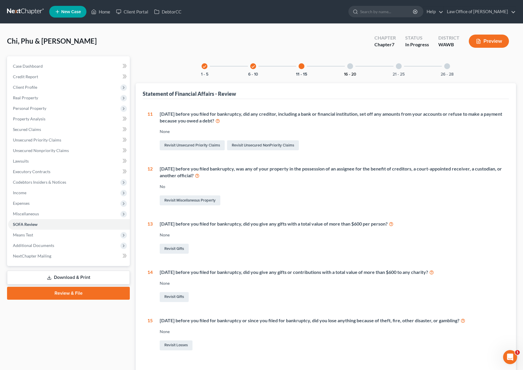
click at [350, 73] on button "16 - 20" at bounding box center [350, 74] width 12 height 4
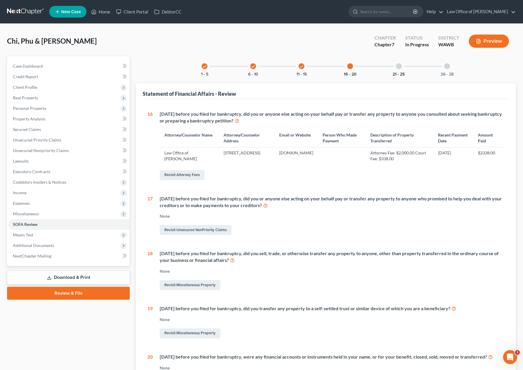
click at [403, 72] on button "21 - 25" at bounding box center [398, 74] width 12 height 4
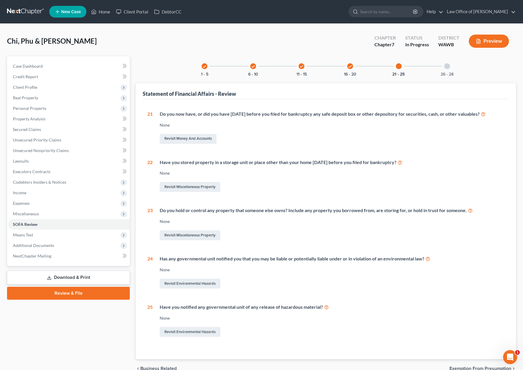
click at [351, 67] on icon "check" at bounding box center [350, 66] width 4 height 4
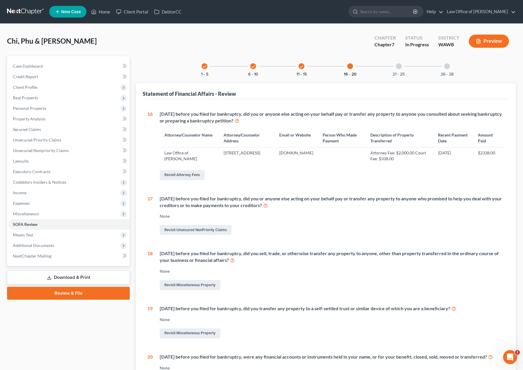
click at [446, 70] on div "26 - 28" at bounding box center [447, 66] width 20 height 20
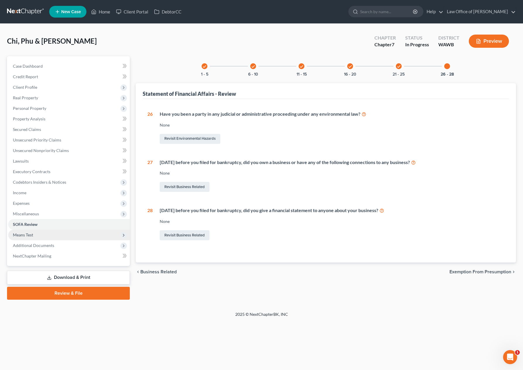
click at [59, 237] on span "Means Test" at bounding box center [69, 235] width 122 height 11
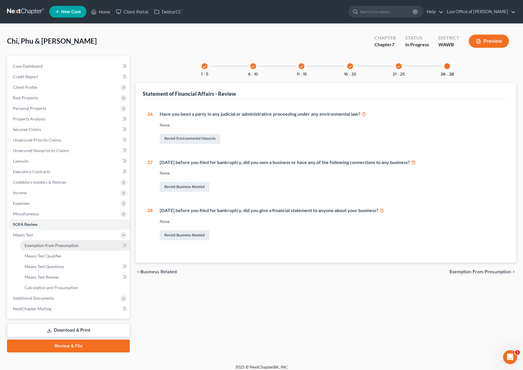
click at [57, 243] on span "Exemption from Presumption" at bounding box center [52, 245] width 54 height 5
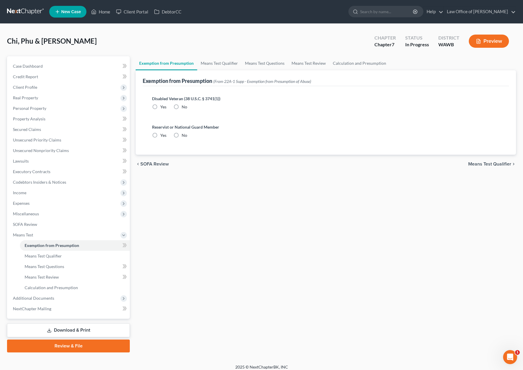
click at [182, 106] on label "No" at bounding box center [185, 107] width 6 height 6
click at [184, 106] on input "No" at bounding box center [186, 106] width 4 height 4
radio input "true"
click at [182, 135] on label "No" at bounding box center [185, 135] width 6 height 6
click at [184, 135] on input "No" at bounding box center [186, 134] width 4 height 4
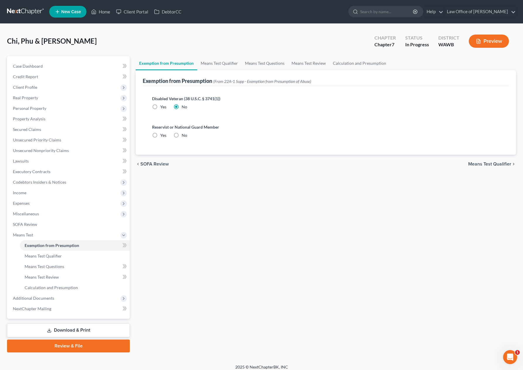
radio input "true"
click at [207, 67] on link "Means Test Qualifier" at bounding box center [219, 63] width 44 height 14
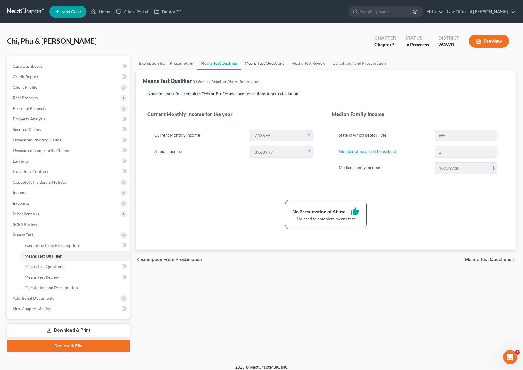
click at [263, 68] on link "Means Test Questions" at bounding box center [264, 63] width 47 height 14
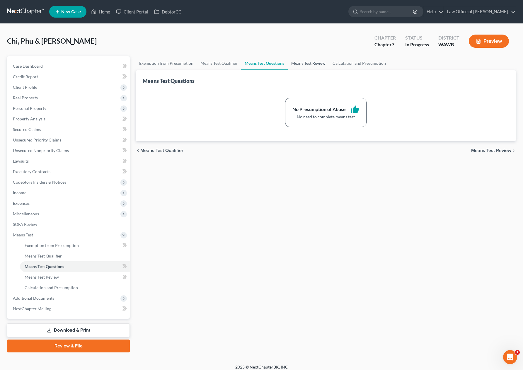
click at [304, 67] on link "Means Test Review" at bounding box center [308, 63] width 41 height 14
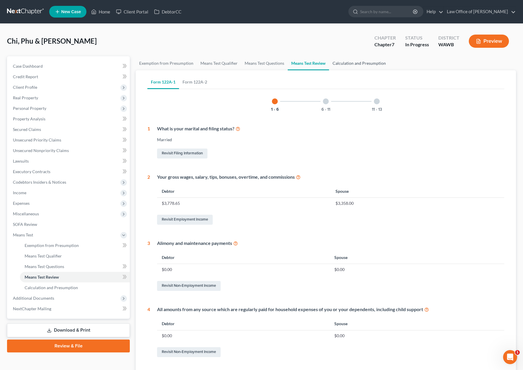
click at [344, 66] on link "Calculation and Presumption" at bounding box center [359, 63] width 60 height 14
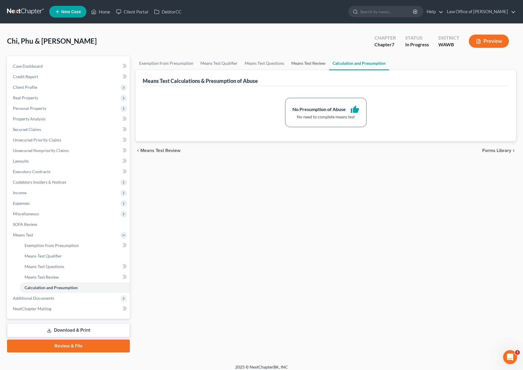
click at [306, 66] on link "Means Test Review" at bounding box center [308, 63] width 41 height 14
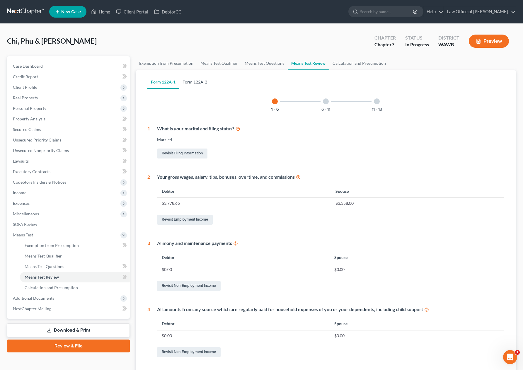
click at [197, 82] on link "Form 122A-2" at bounding box center [195, 82] width 32 height 14
click at [73, 298] on span "Additional Documents" at bounding box center [69, 298] width 122 height 11
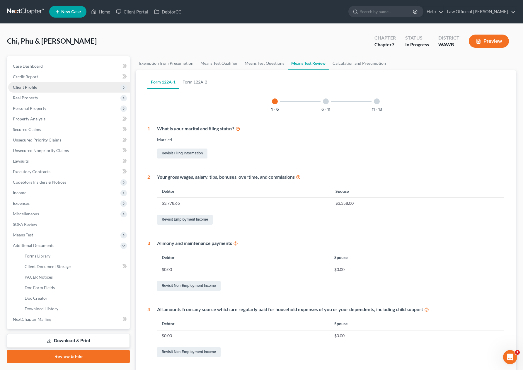
click at [81, 85] on span "Client Profile" at bounding box center [69, 87] width 122 height 11
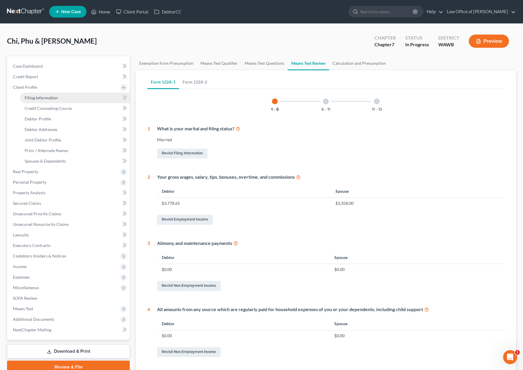
click at [80, 99] on link "Filing Information" at bounding box center [75, 98] width 110 height 11
select select "1"
select select "0"
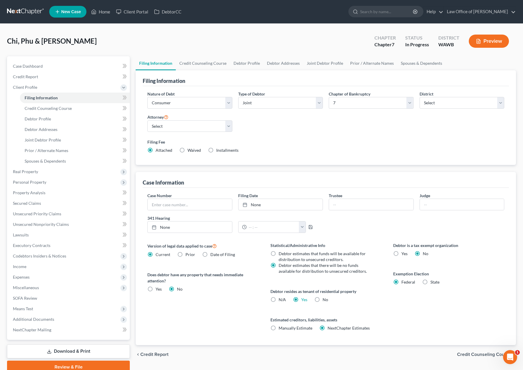
click at [474, 41] on button "Preview" at bounding box center [488, 41] width 40 height 13
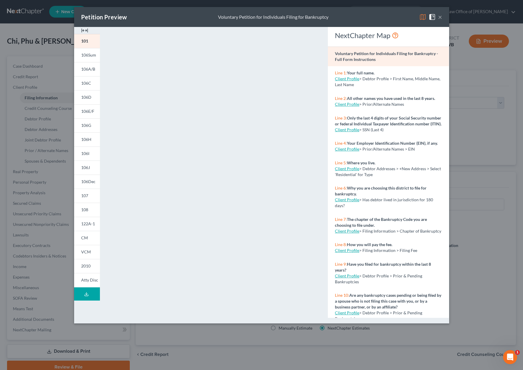
click at [423, 18] on img at bounding box center [422, 16] width 7 height 7
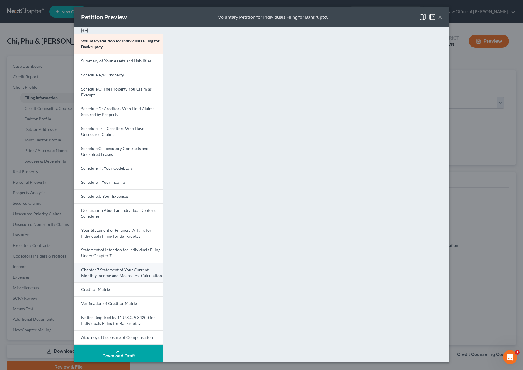
click at [107, 269] on span "Chapter 7 Statement of Your Current Monthly Income and Means-Test Calculation" at bounding box center [121, 272] width 81 height 11
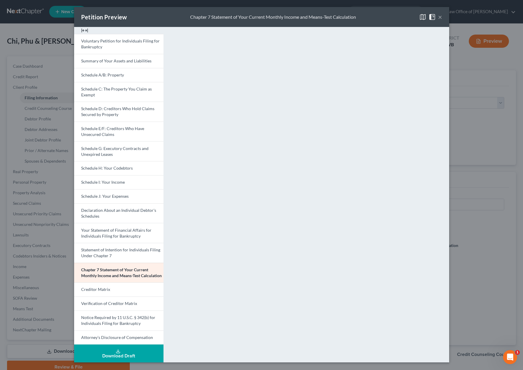
click at [467, 228] on div "Petition Preview Chapter 7 Statement of Your Current Monthly Income and Means-T…" at bounding box center [261, 185] width 523 height 370
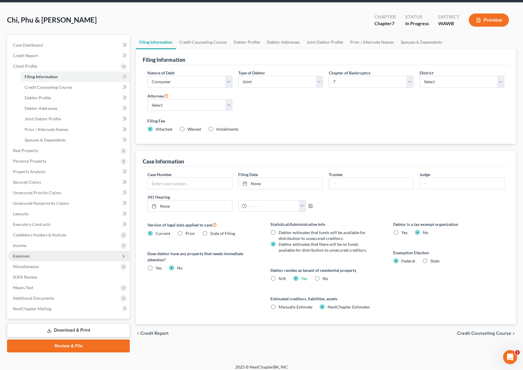
scroll to position [26, 0]
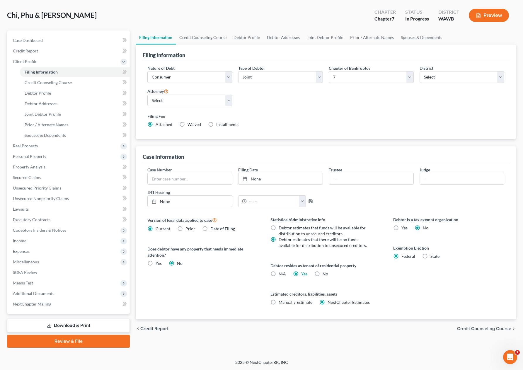
click at [81, 322] on link "Download & Print" at bounding box center [68, 326] width 123 height 14
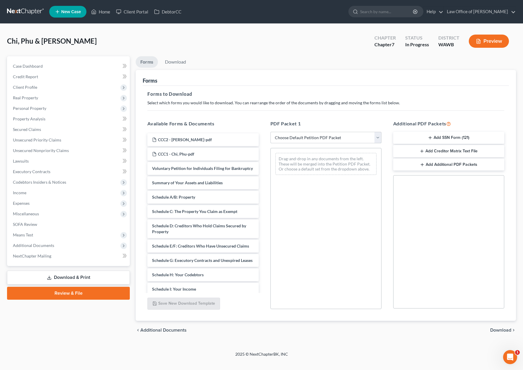
click at [298, 137] on select "Choose Default Petition PDF Packet Complete Bankruptcy Petition (all forms and …" at bounding box center [325, 138] width 111 height 12
select select "0"
click at [270, 132] on select "Choose Default Petition PDF Packet Complete Bankruptcy Petition (all forms and …" at bounding box center [325, 138] width 111 height 12
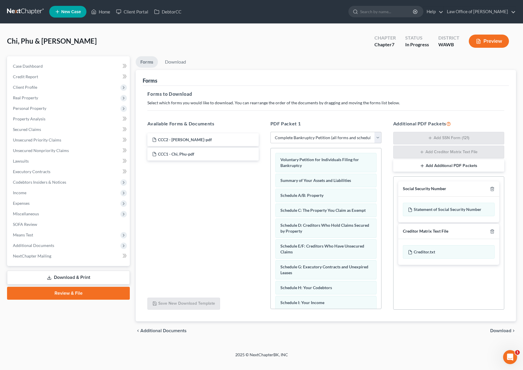
click at [505, 329] on span "Download" at bounding box center [500, 330] width 21 height 5
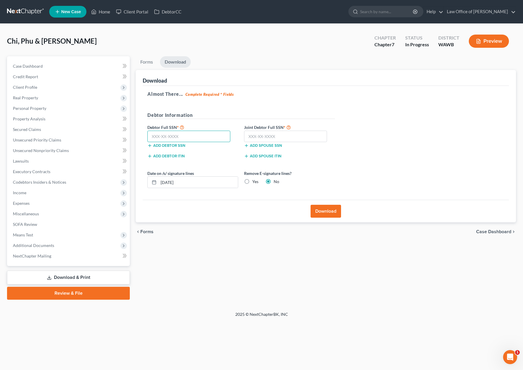
click at [161, 136] on input "text" at bounding box center [188, 137] width 83 height 12
type input "829-60-6646"
click at [269, 136] on input "text" at bounding box center [285, 137] width 83 height 12
type input "819-55-6354"
click at [252, 182] on label "Yes" at bounding box center [255, 182] width 6 height 6
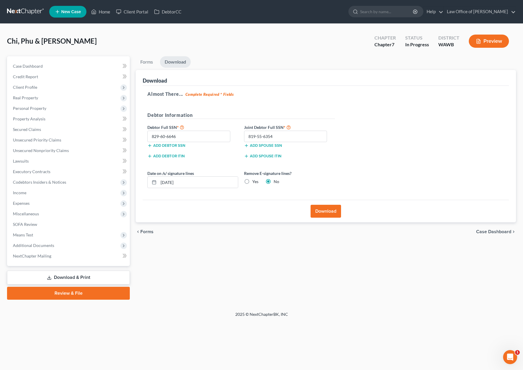
click at [254, 182] on input "Yes" at bounding box center [256, 181] width 4 height 4
radio input "true"
radio input "false"
drag, startPoint x: 232, startPoint y: 183, endPoint x: 79, endPoint y: 170, distance: 154.3
click at [79, 170] on div "Petition Navigation Case Dashboard Payments Invoices Payments Payments Credit R…" at bounding box center [261, 177] width 514 height 243
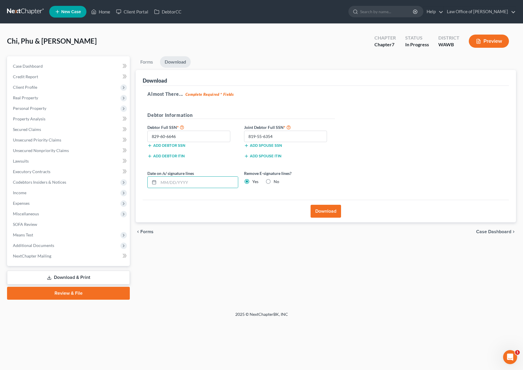
click at [326, 211] on button "Download" at bounding box center [325, 211] width 30 height 13
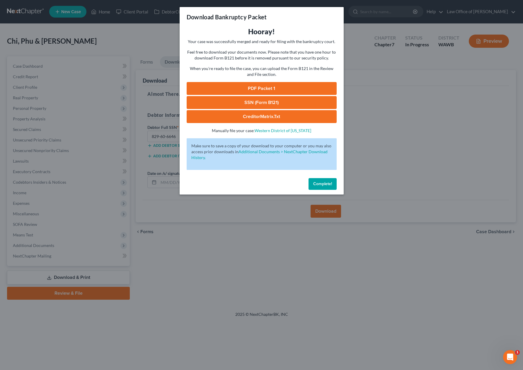
click at [236, 83] on link "PDF Packet 1" at bounding box center [262, 88] width 150 height 13
click at [245, 104] on link "SSN (Form B121)" at bounding box center [262, 102] width 150 height 13
click at [250, 113] on link "CreditorMatrix.txt" at bounding box center [262, 116] width 150 height 13
click at [369, 66] on div "Download Bankruptcy Packet Hooray! Your case was successfully merged and ready …" at bounding box center [261, 185] width 523 height 370
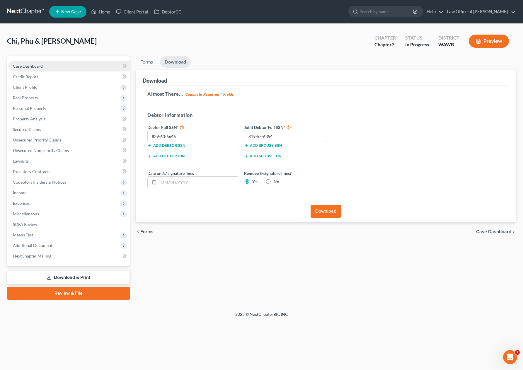
click at [64, 66] on link "Case Dashboard" at bounding box center [69, 66] width 122 height 11
select select "6"
